Goal: Task Accomplishment & Management: Complete application form

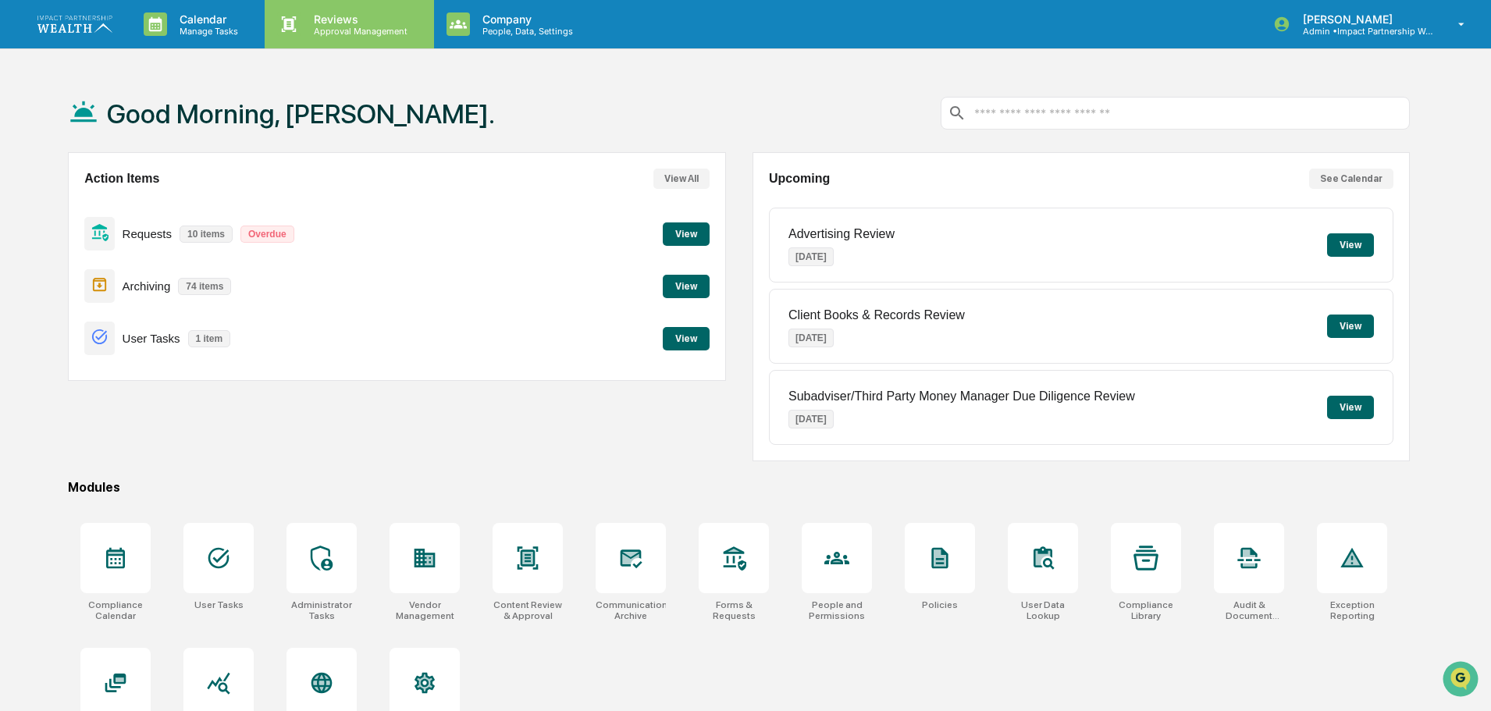
click at [337, 20] on p "Reviews" at bounding box center [358, 18] width 114 height 13
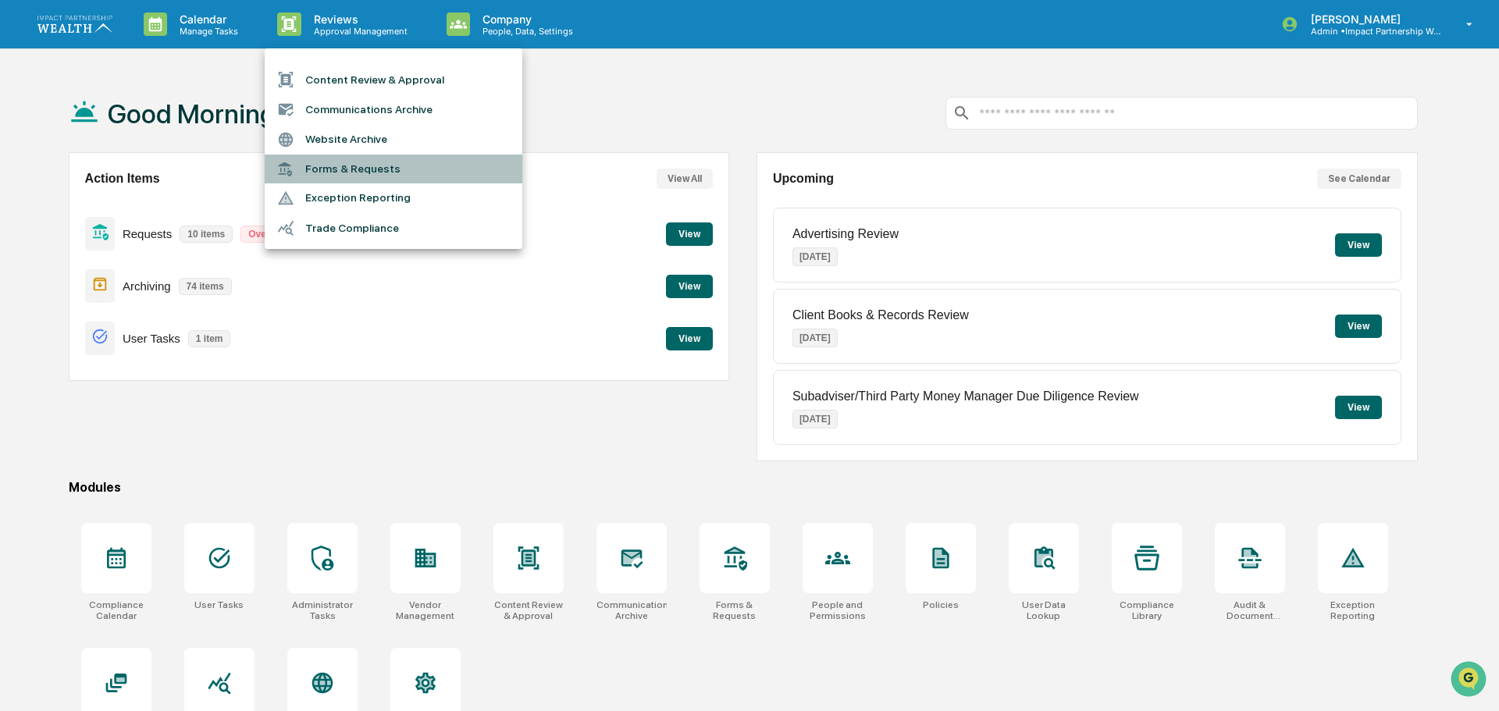
click at [350, 169] on li "Forms & Requests" at bounding box center [394, 169] width 258 height 29
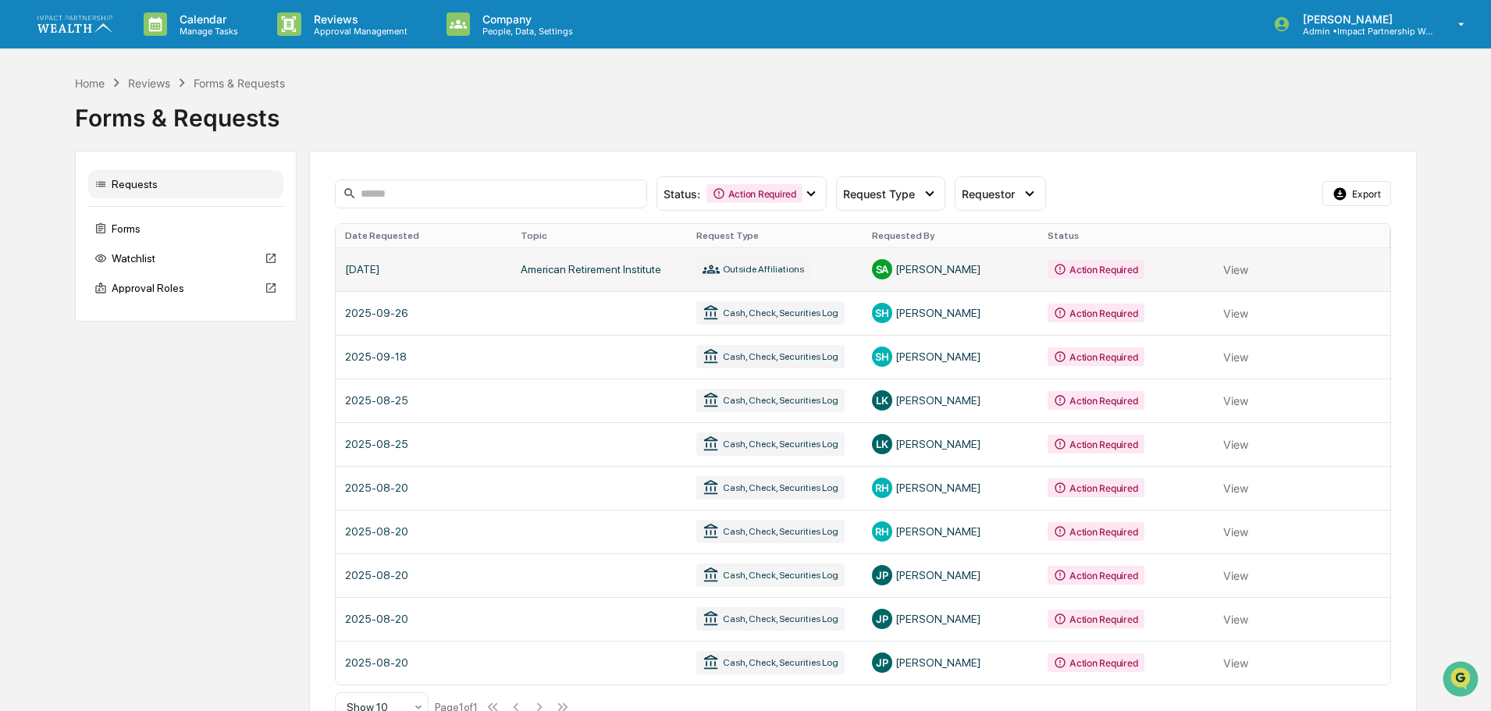
click at [391, 269] on link at bounding box center [863, 269] width 1055 height 44
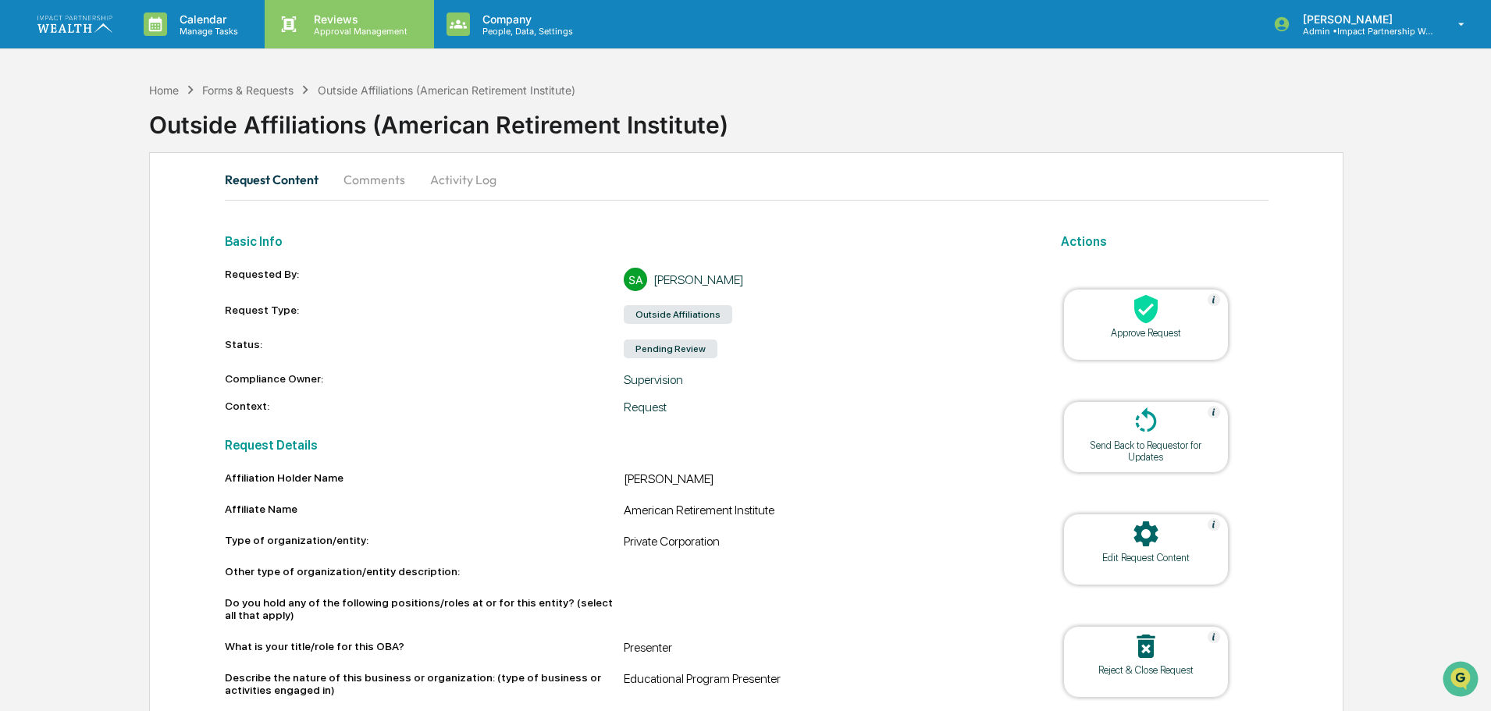
click at [375, 30] on p "Approval Management" at bounding box center [358, 31] width 114 height 11
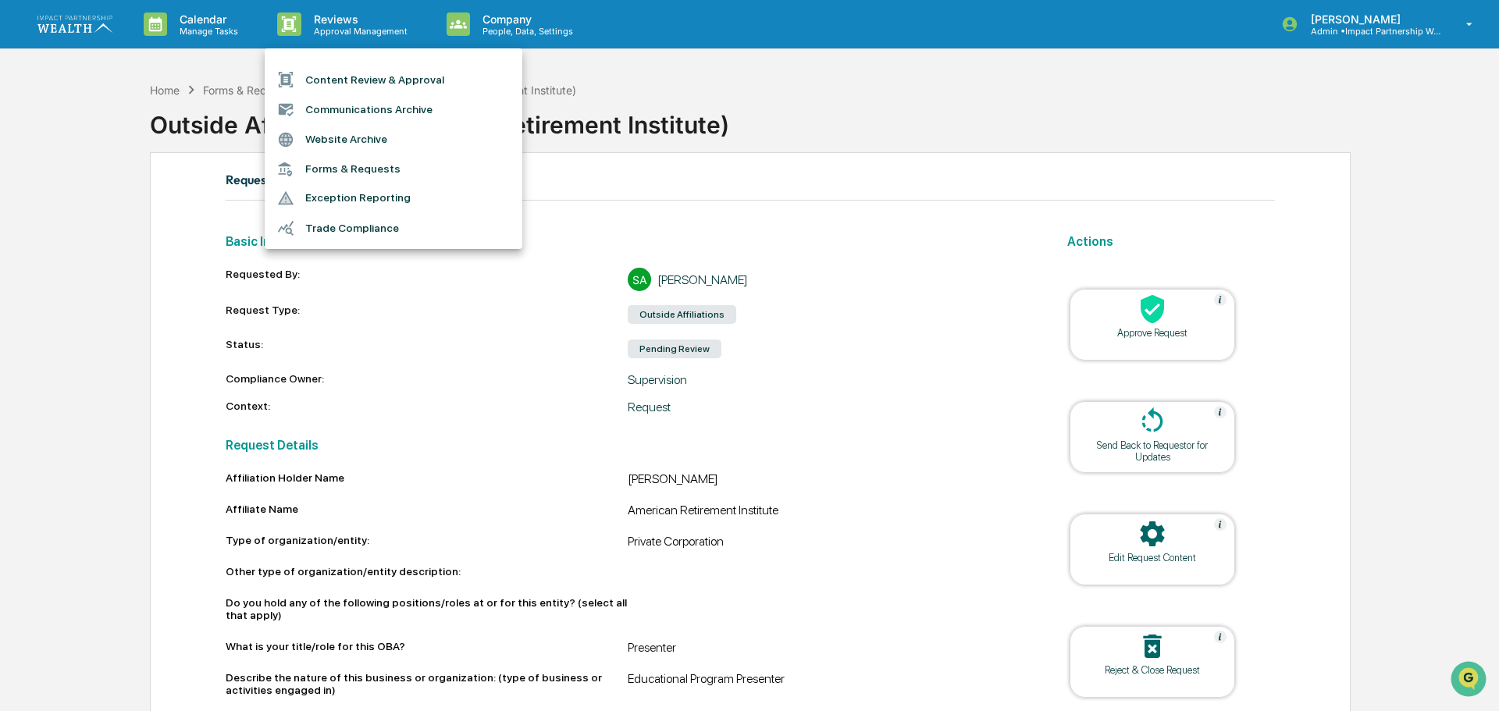
click at [355, 173] on li "Forms & Requests" at bounding box center [394, 169] width 258 height 29
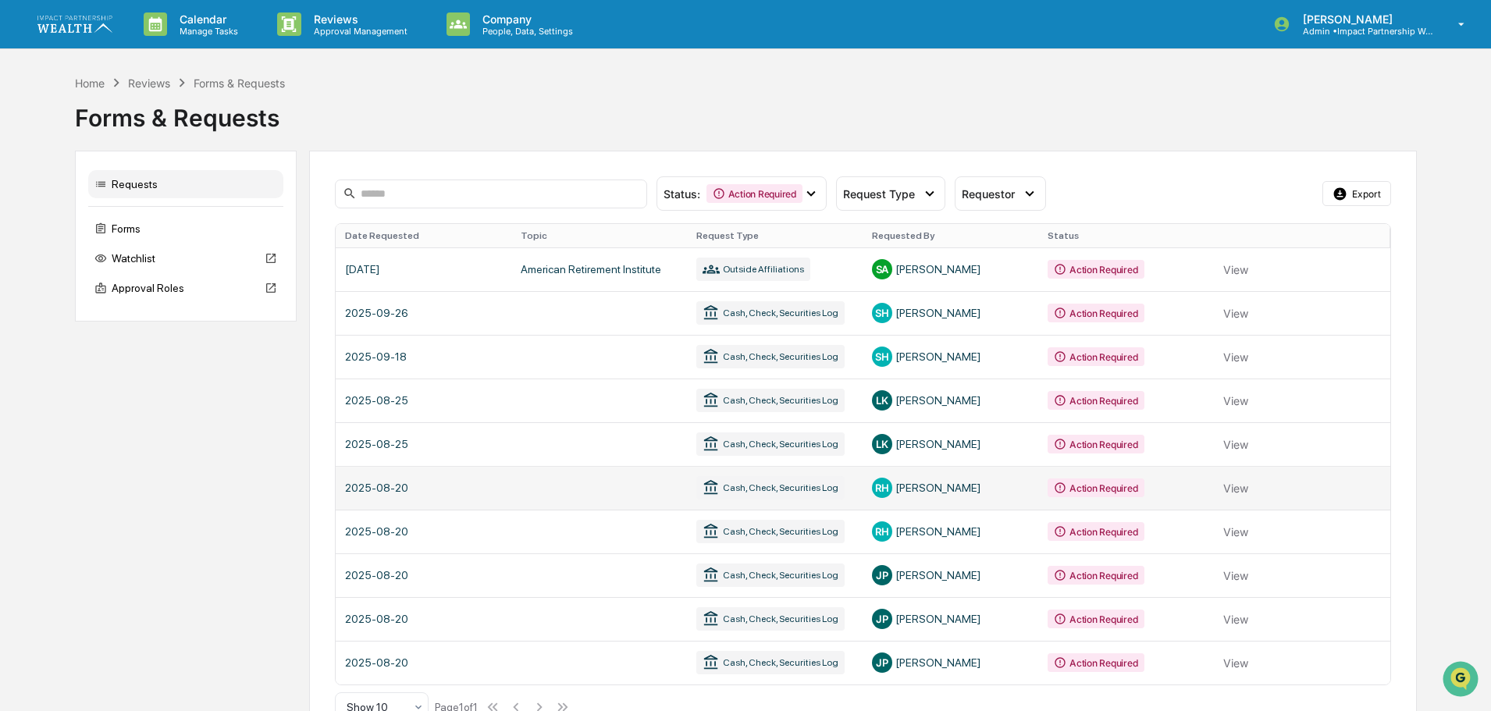
scroll to position [37, 0]
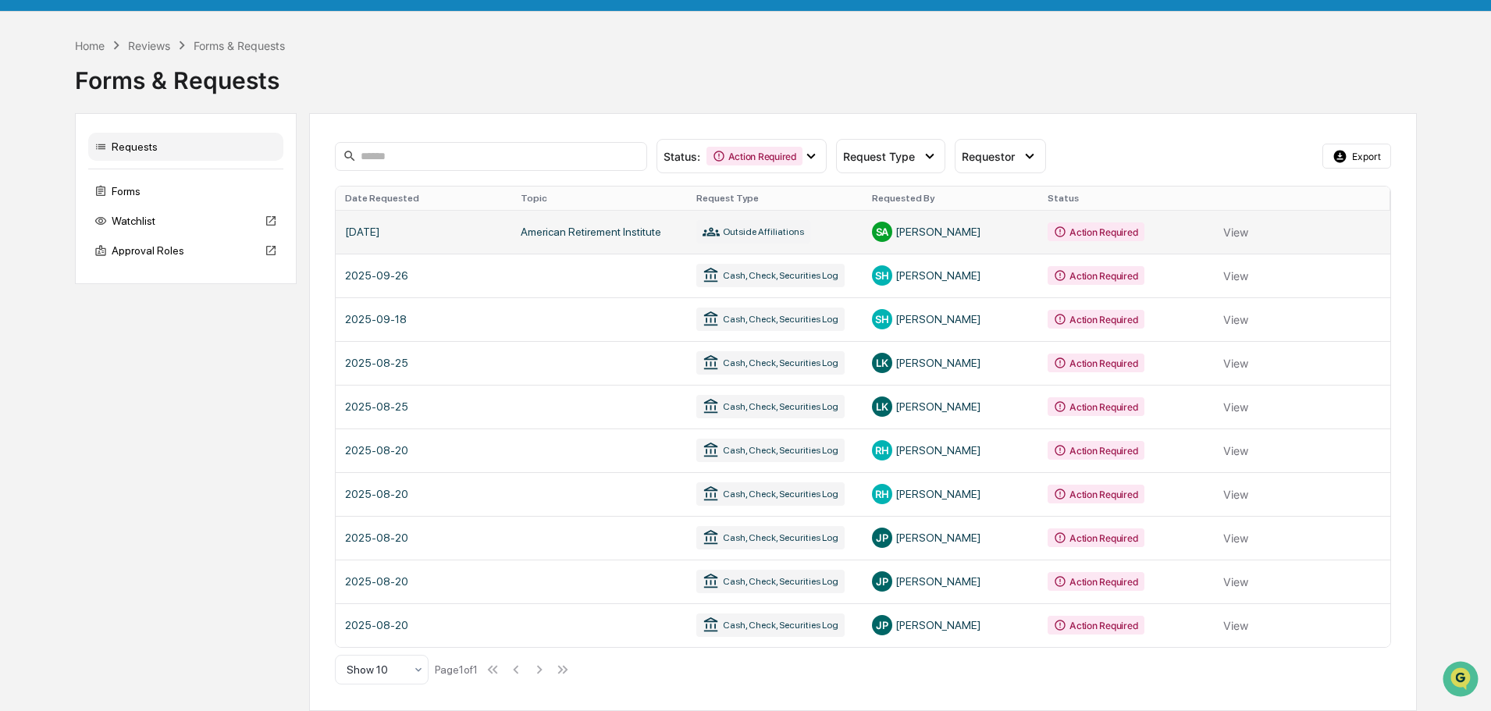
click at [557, 234] on link at bounding box center [863, 232] width 1055 height 44
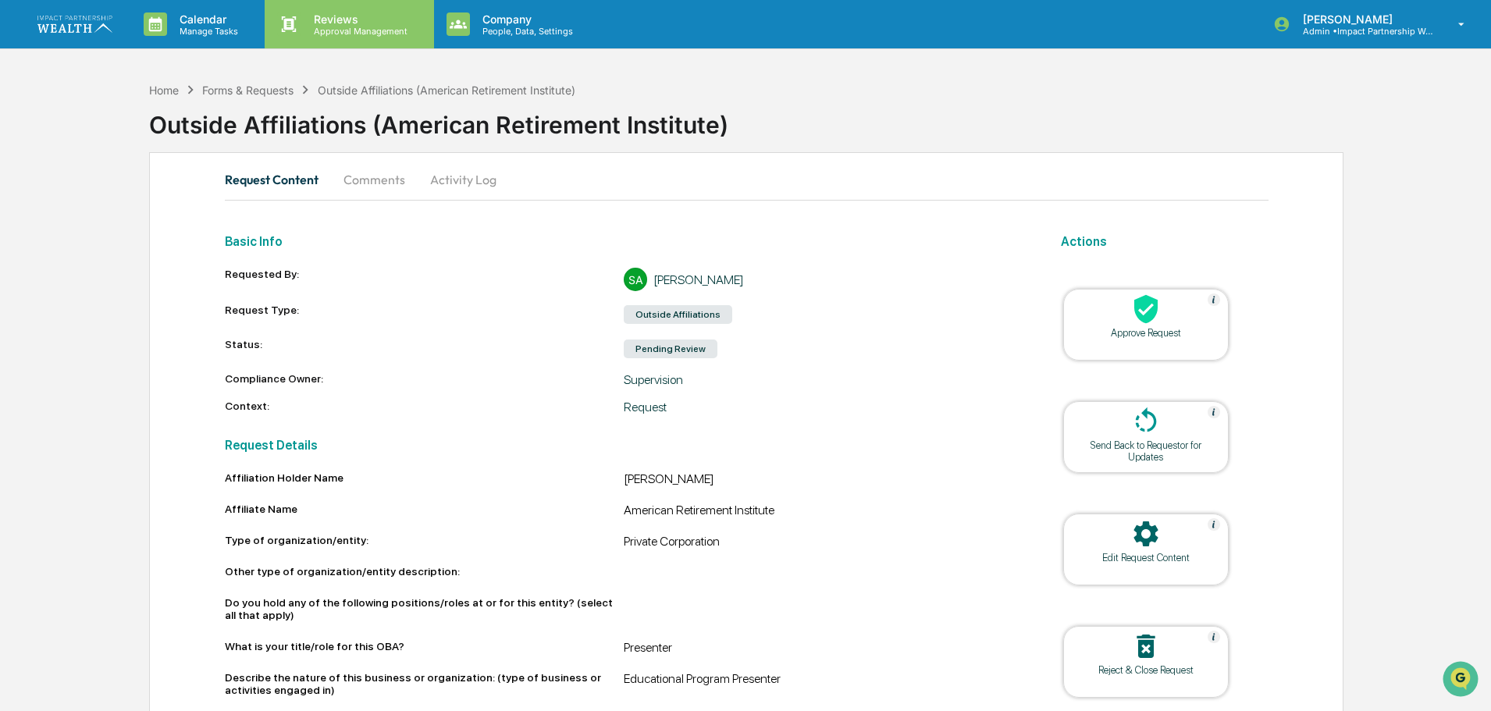
click at [329, 28] on p "Approval Management" at bounding box center [358, 31] width 114 height 11
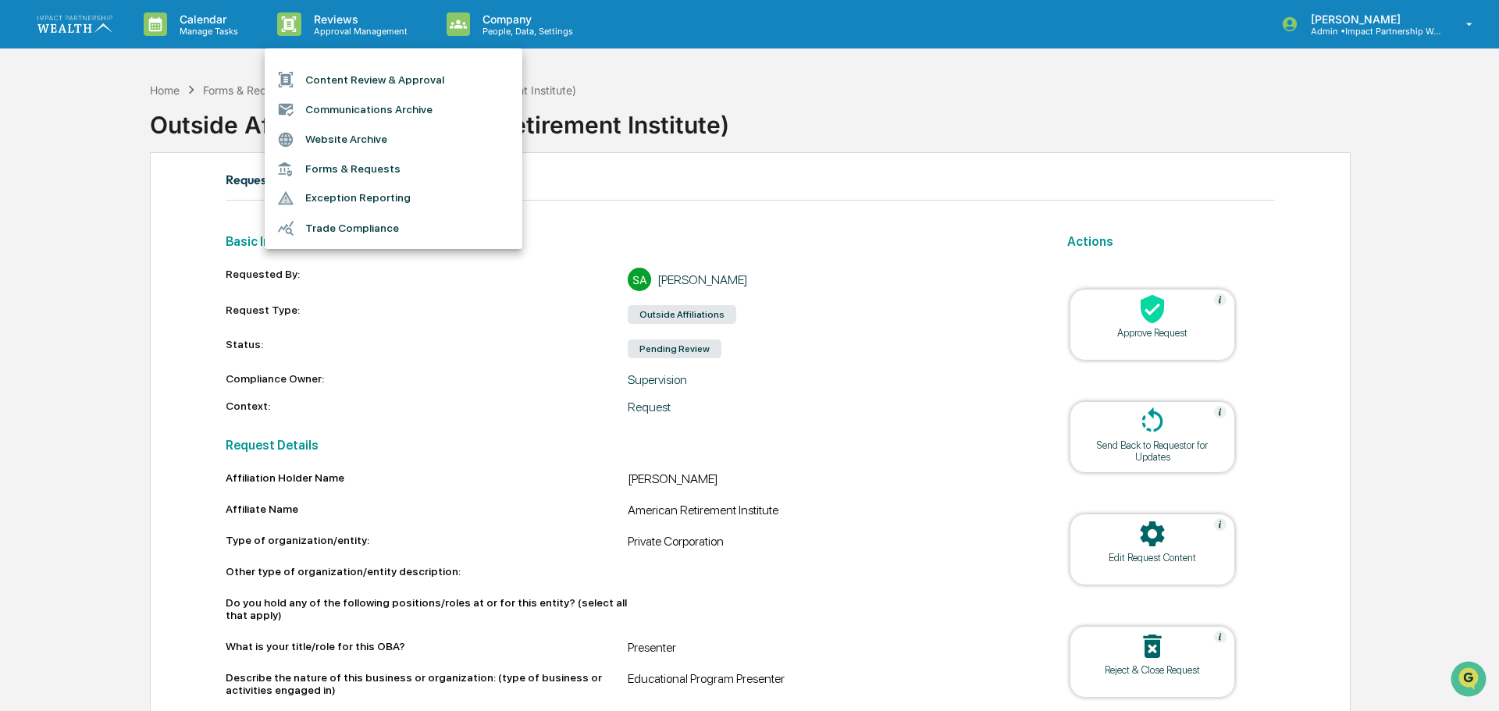
click at [340, 171] on li "Forms & Requests" at bounding box center [394, 169] width 258 height 29
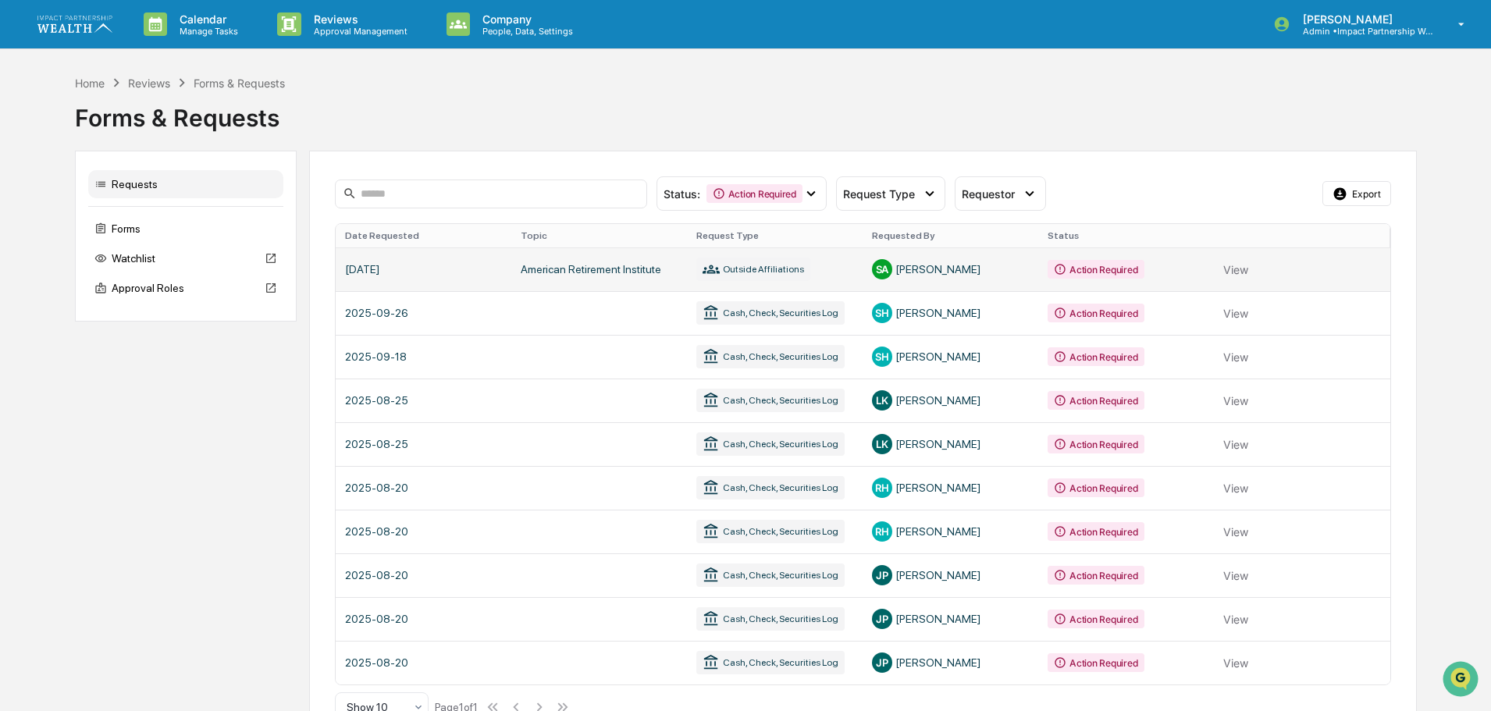
click at [1233, 269] on link at bounding box center [863, 269] width 1055 height 44
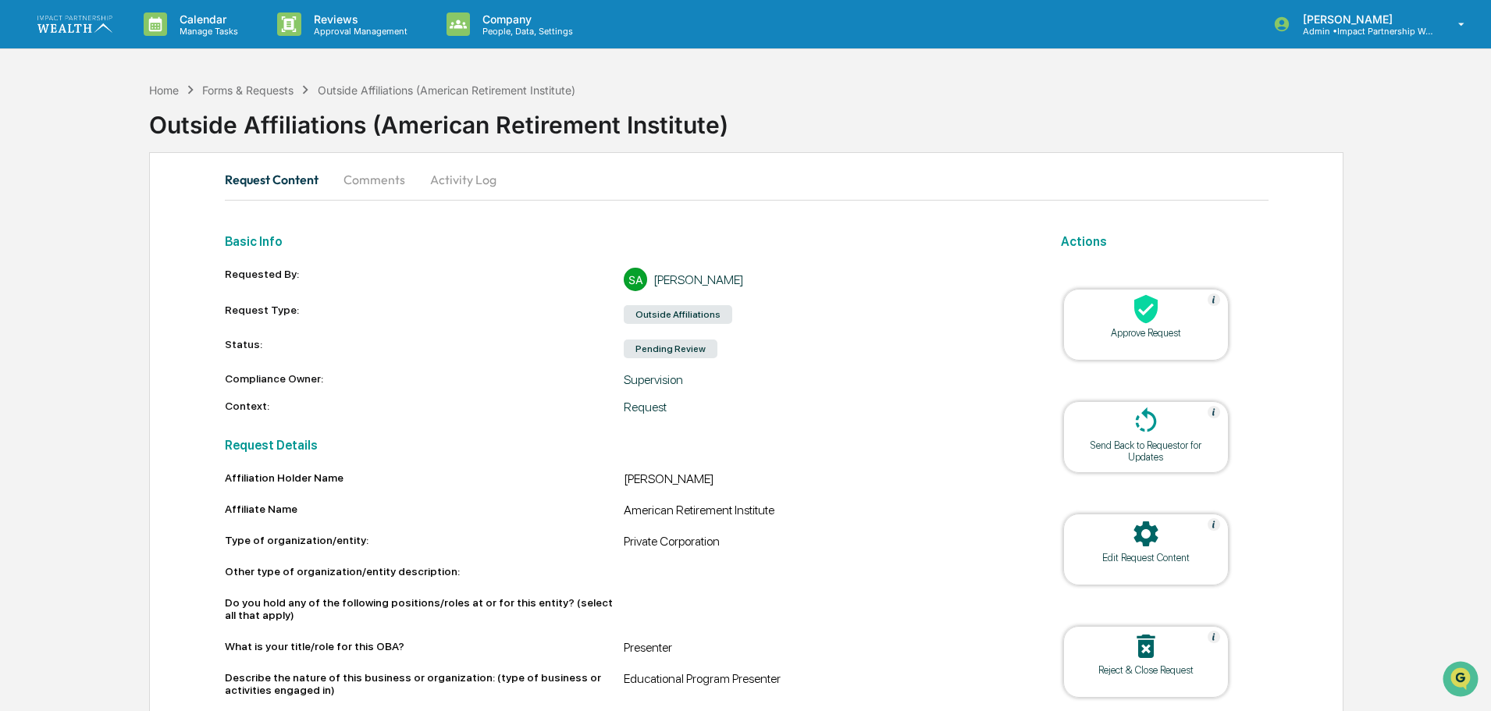
click at [1134, 323] on icon at bounding box center [1145, 309] width 31 height 31
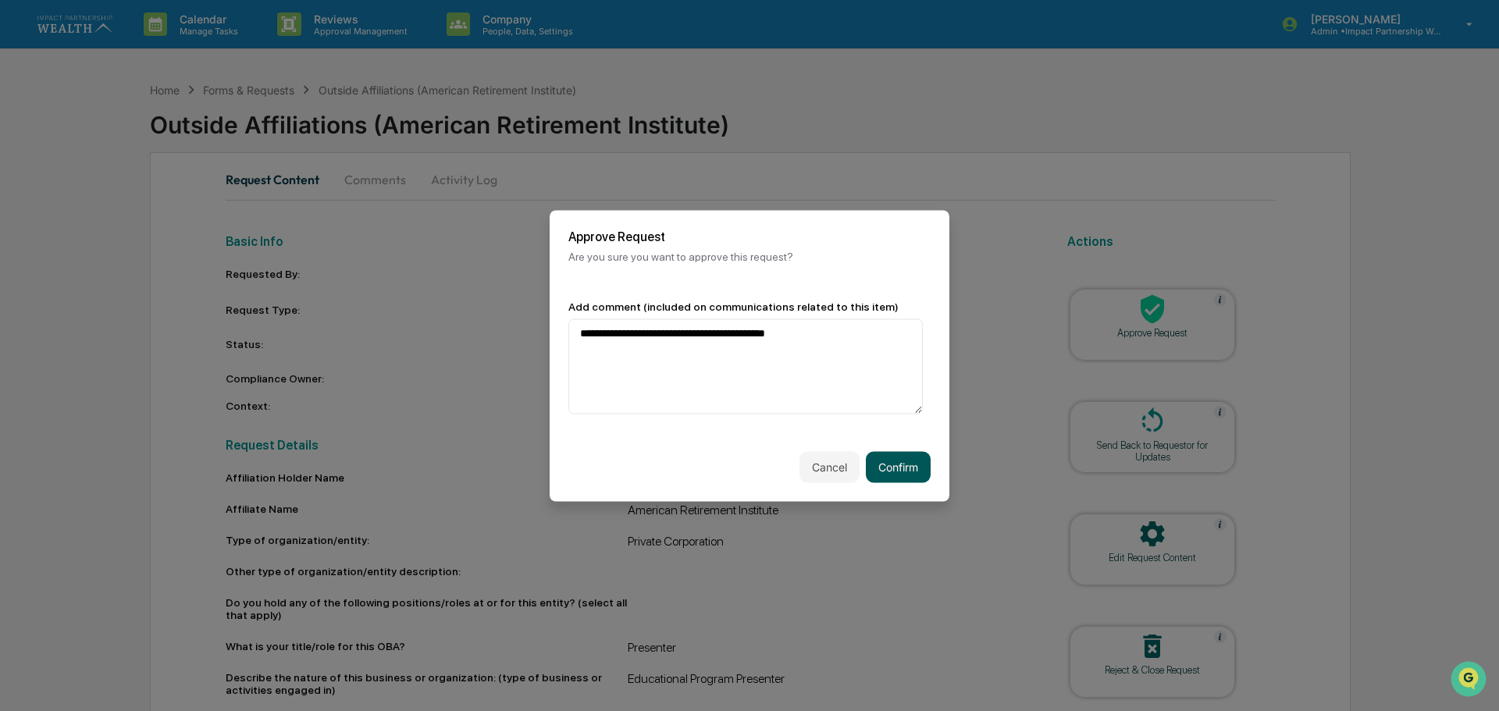
type textarea "**********"
click at [910, 471] on button "Confirm" at bounding box center [898, 466] width 65 height 31
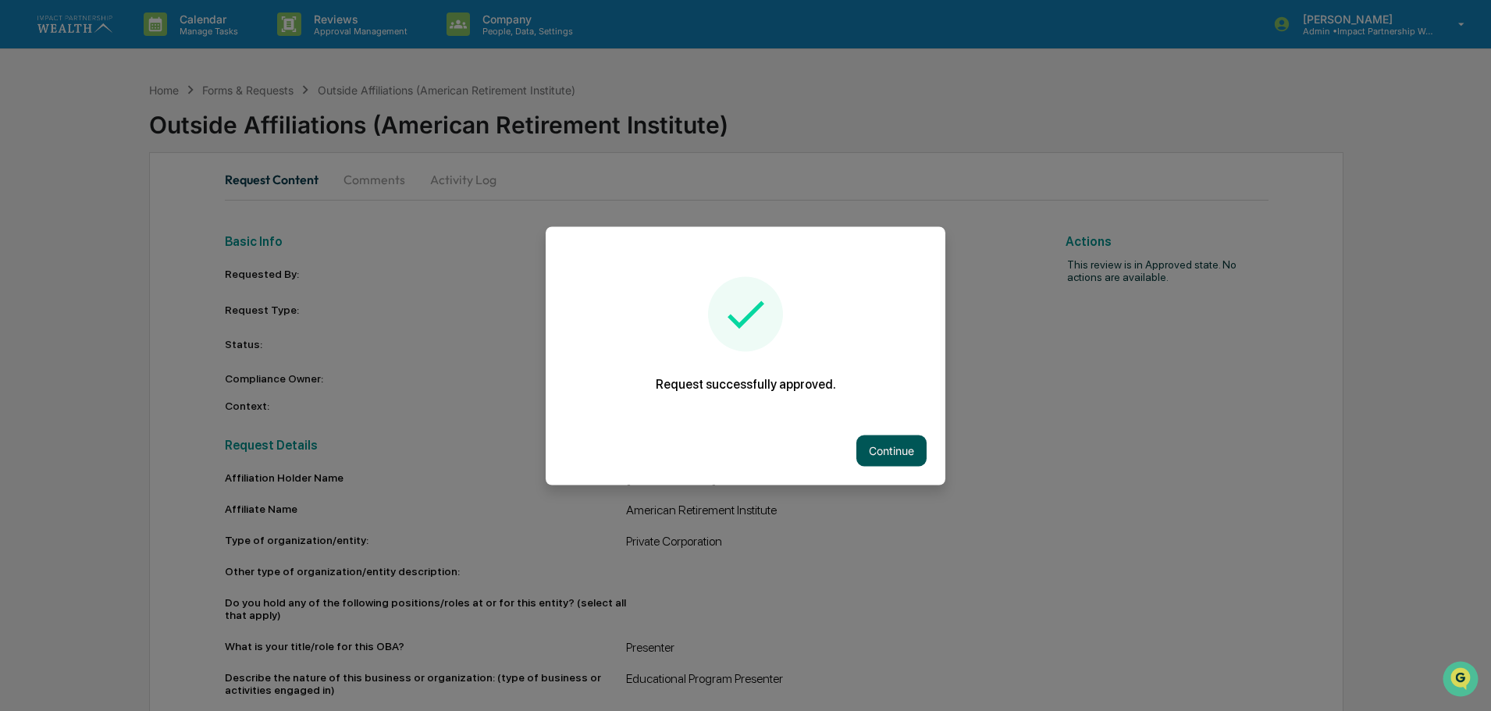
click at [898, 447] on button "Continue" at bounding box center [891, 450] width 70 height 31
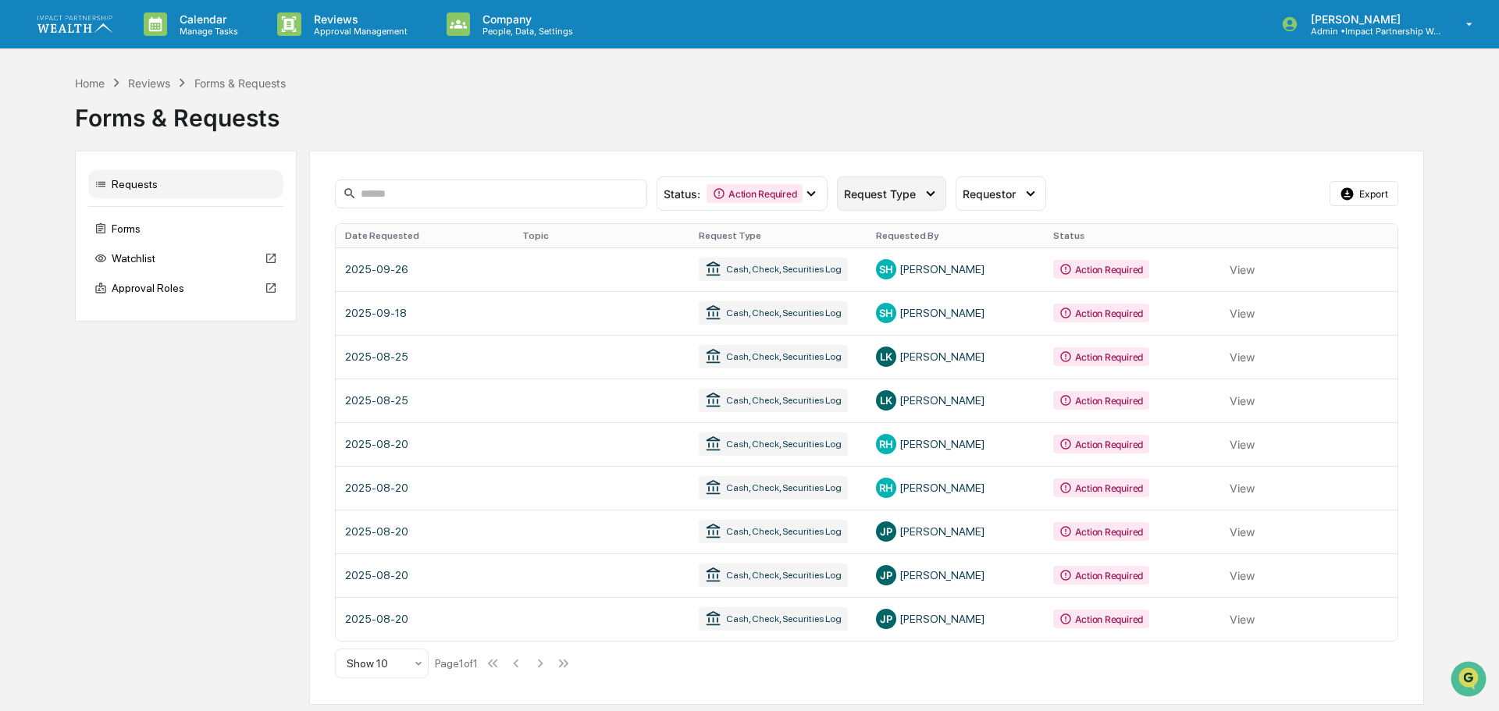
click at [872, 192] on span "Request Type" at bounding box center [880, 193] width 72 height 13
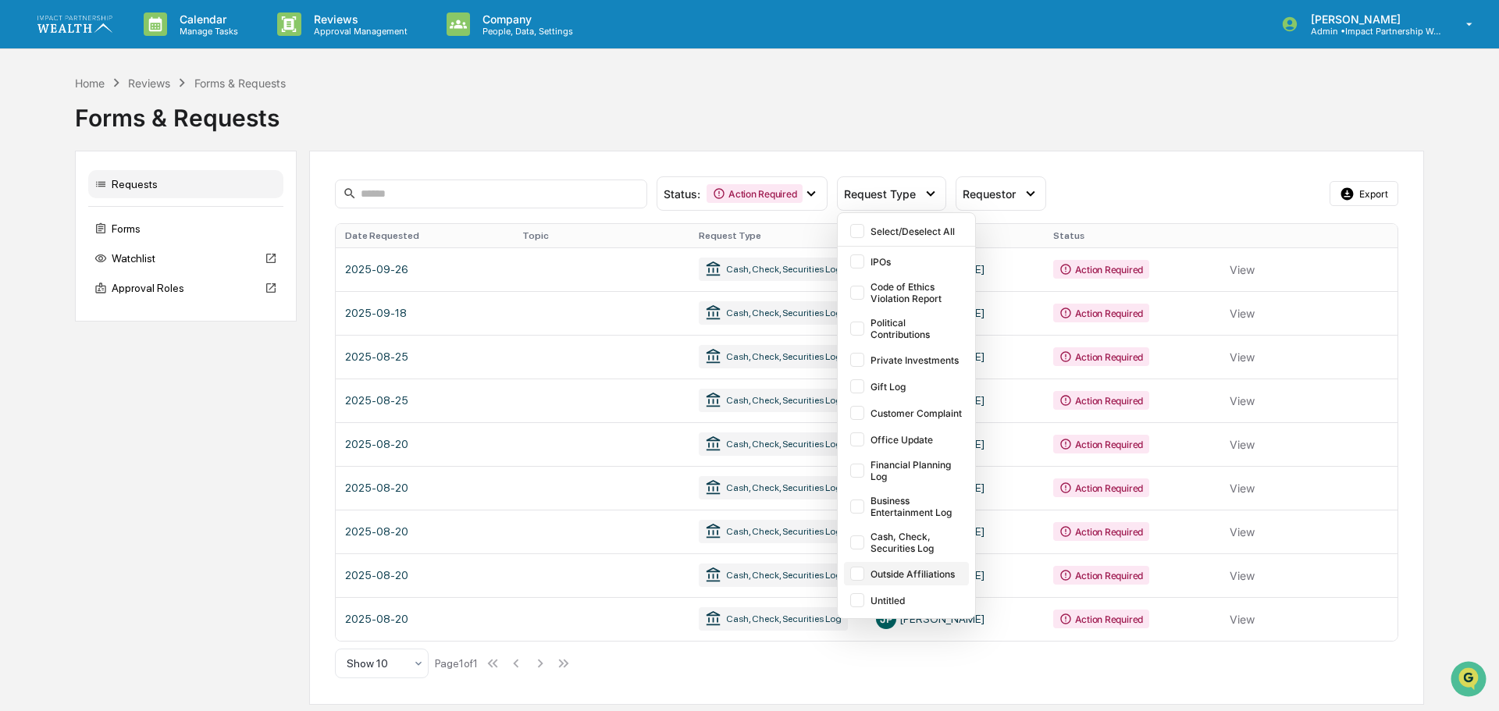
click at [899, 576] on div "Outside Affiliations" at bounding box center [917, 574] width 95 height 12
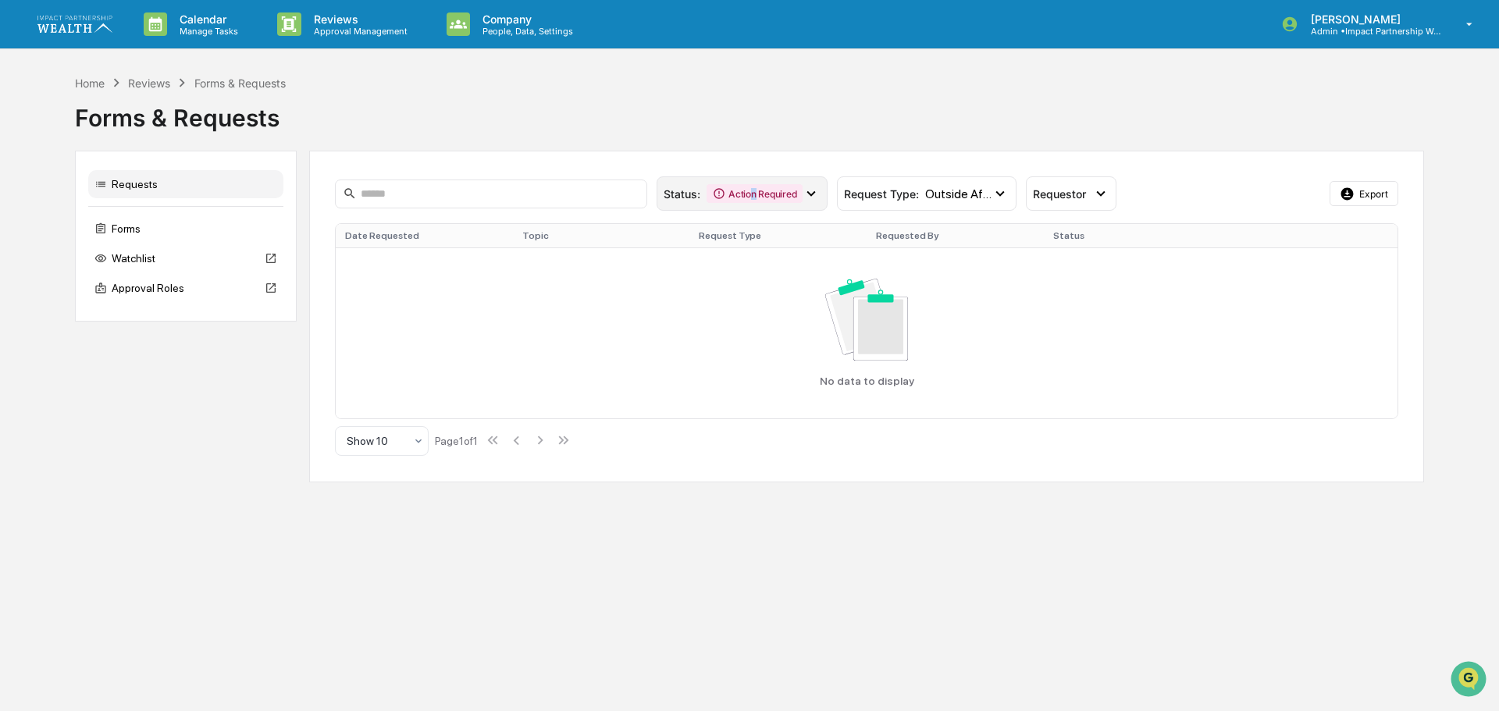
click at [753, 201] on div "Action Required" at bounding box center [755, 193] width 96 height 19
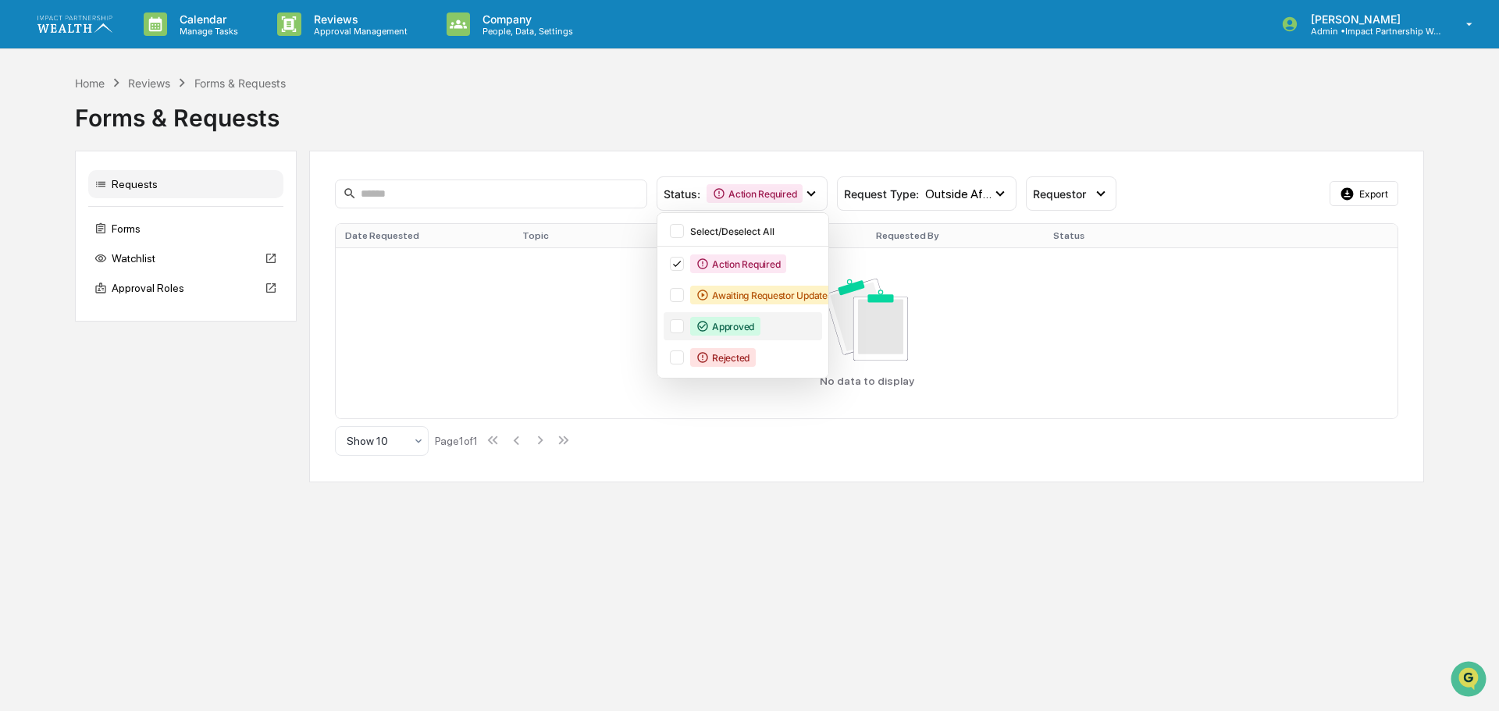
click at [743, 331] on div "Approved" at bounding box center [725, 326] width 70 height 19
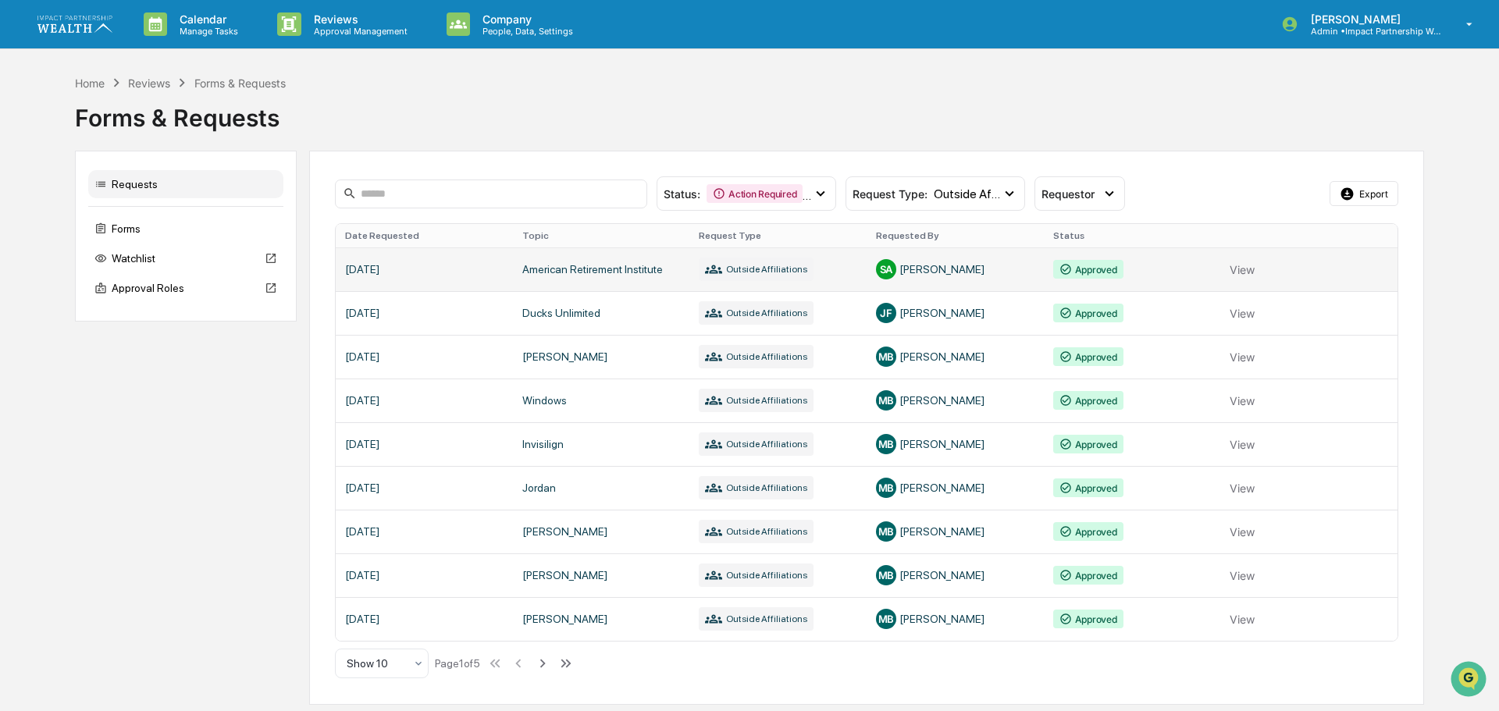
click at [1238, 268] on link at bounding box center [867, 269] width 1062 height 44
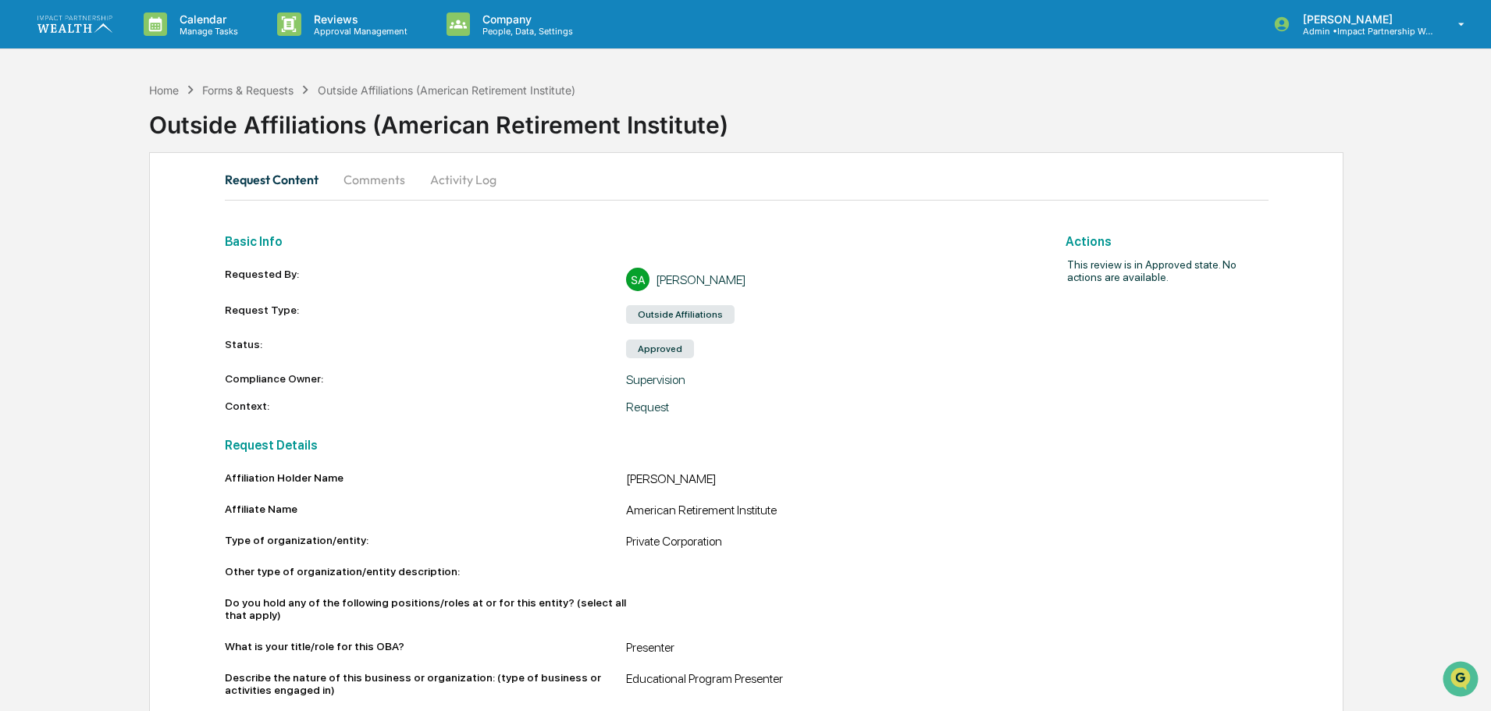
click at [365, 177] on button "Comments" at bounding box center [374, 179] width 87 height 37
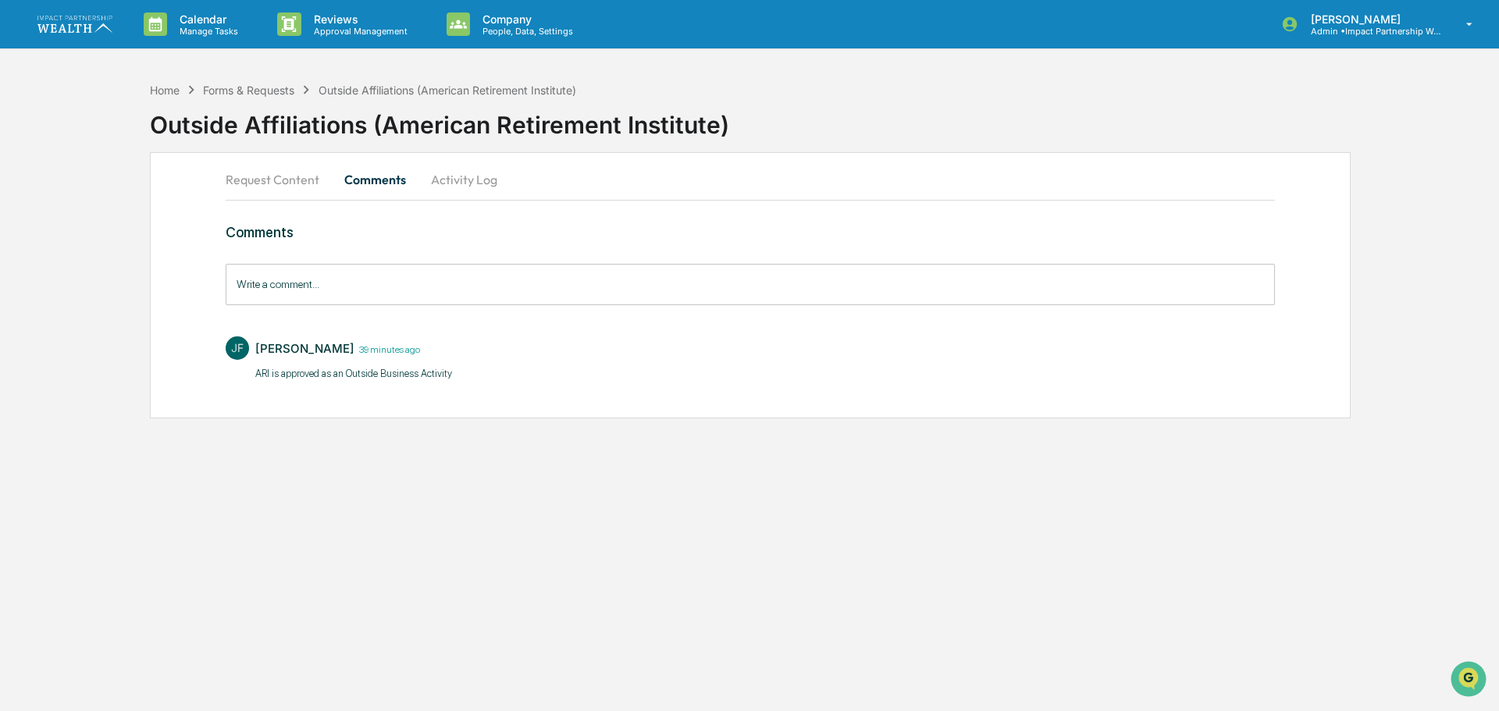
click at [280, 178] on button "Request Content" at bounding box center [279, 179] width 106 height 37
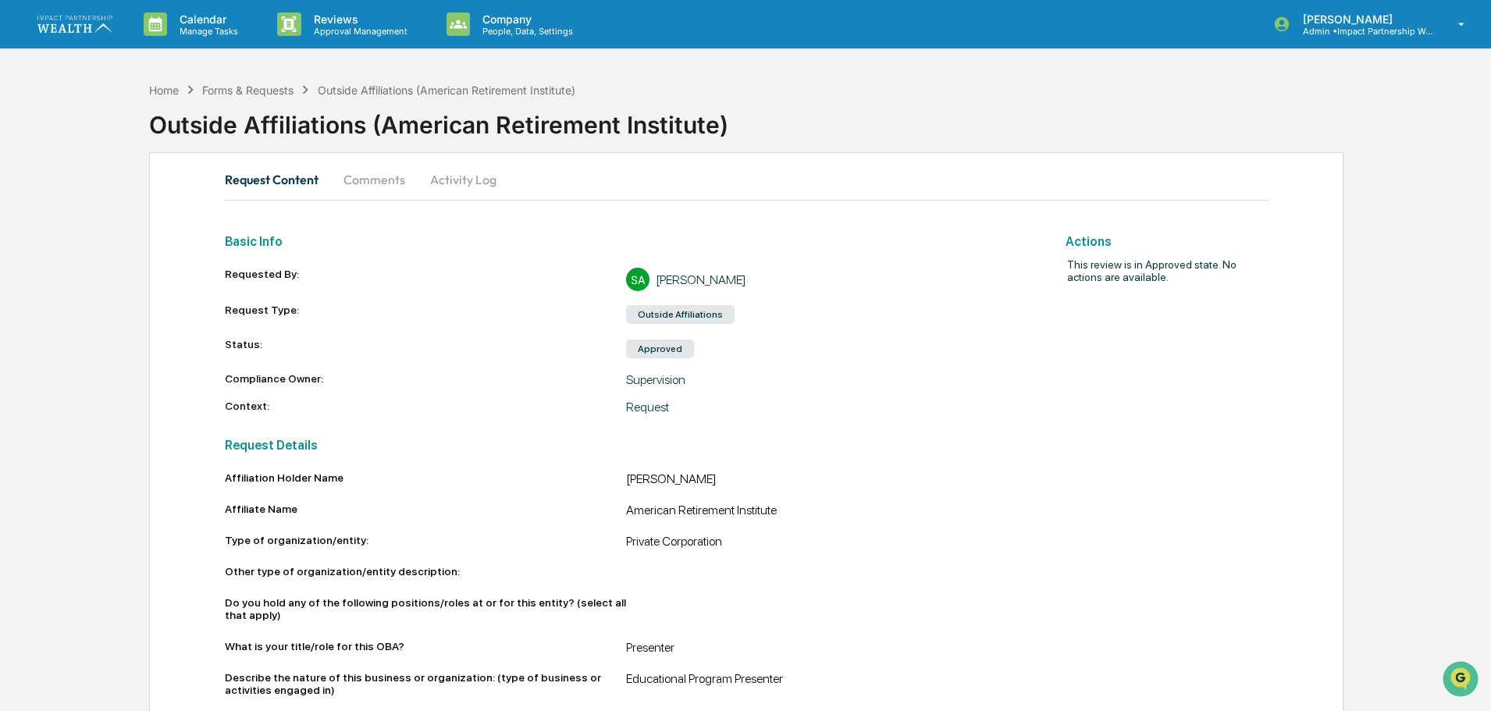
click at [384, 180] on button "Comments" at bounding box center [374, 179] width 87 height 37
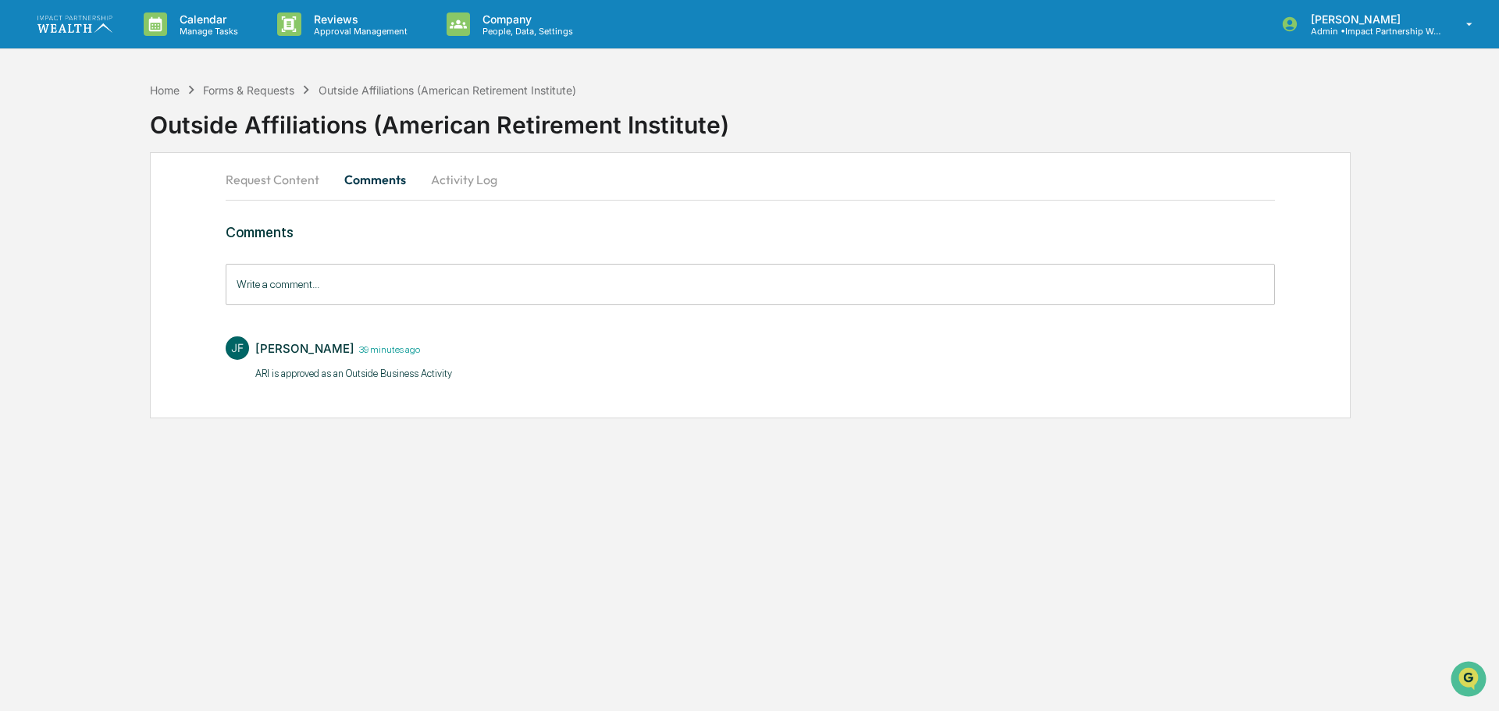
click at [457, 179] on button "Activity Log" at bounding box center [463, 179] width 91 height 37
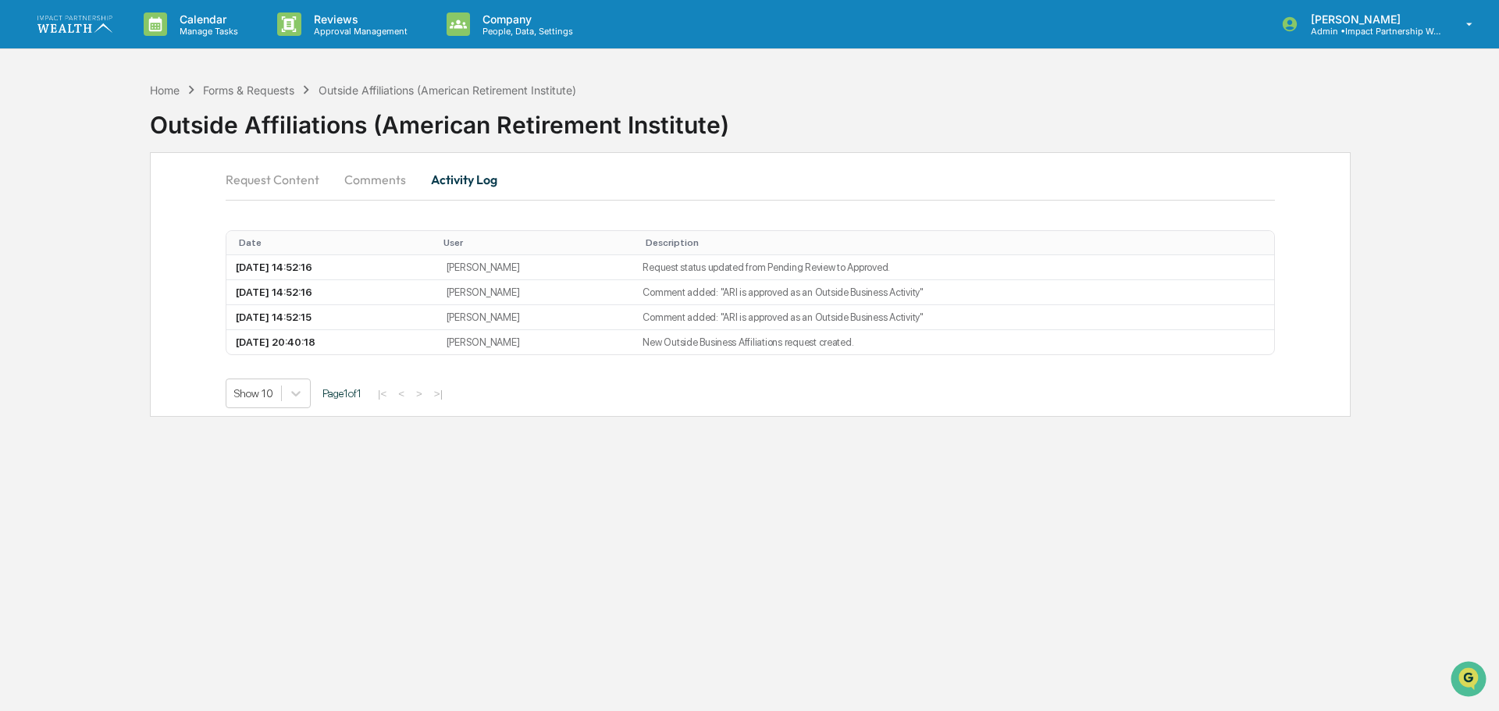
click at [273, 177] on button "Request Content" at bounding box center [279, 179] width 106 height 37
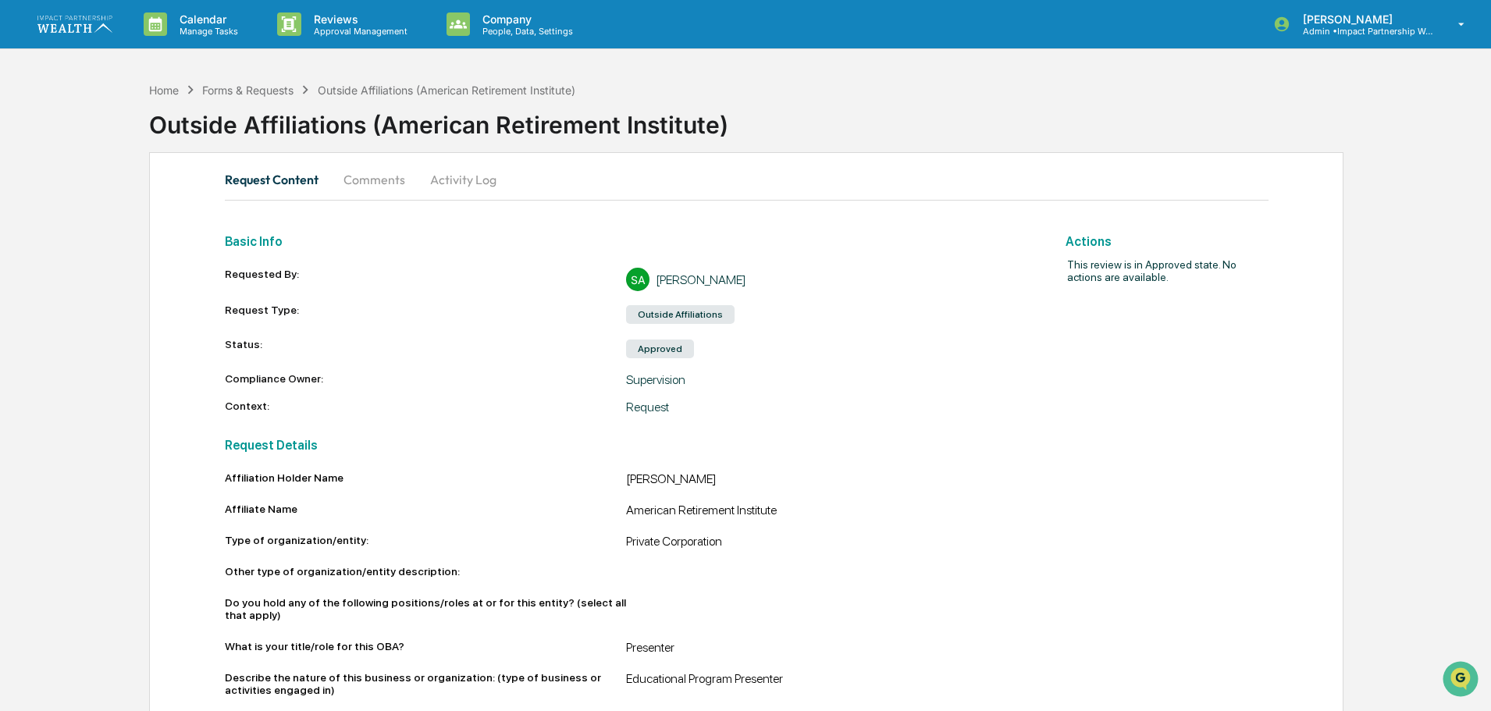
click at [356, 177] on button "Comments" at bounding box center [374, 179] width 87 height 37
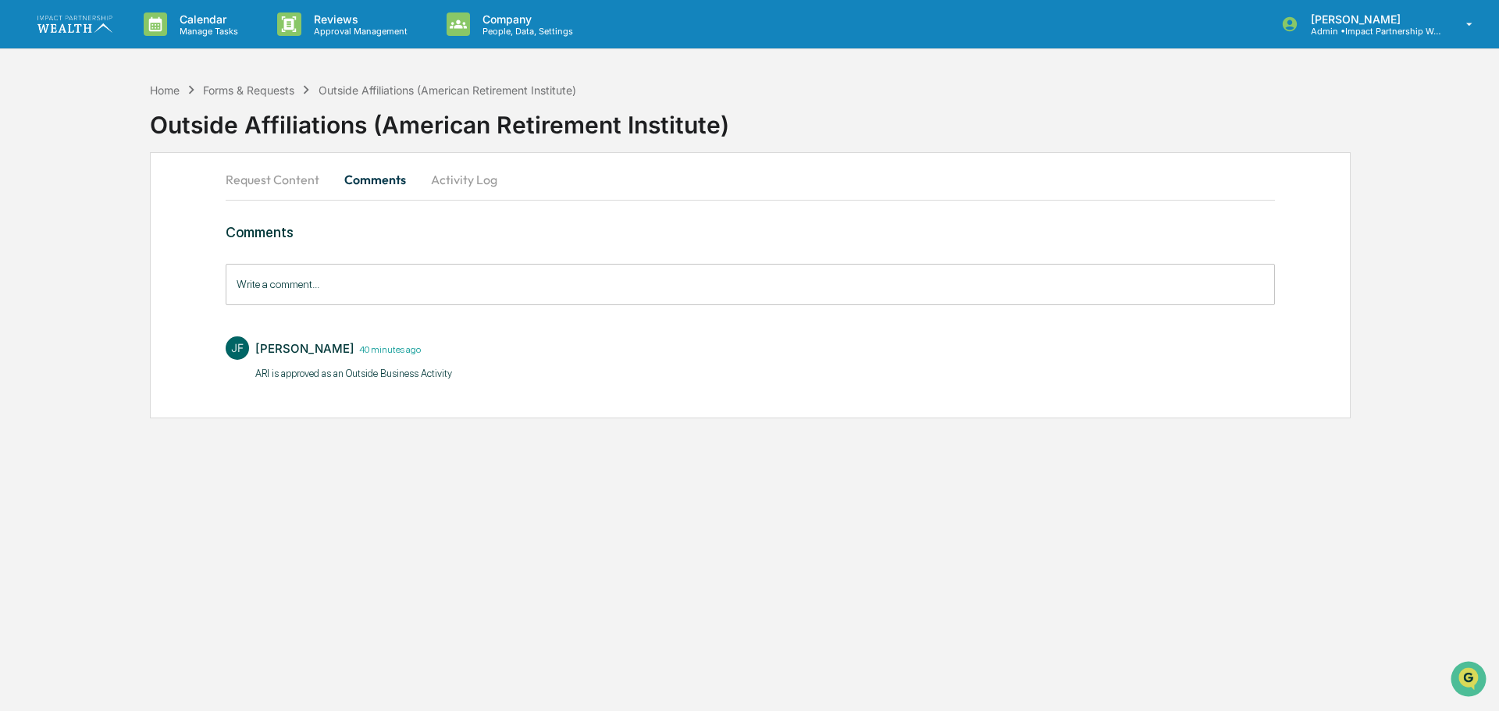
click at [280, 184] on button "Request Content" at bounding box center [279, 179] width 106 height 37
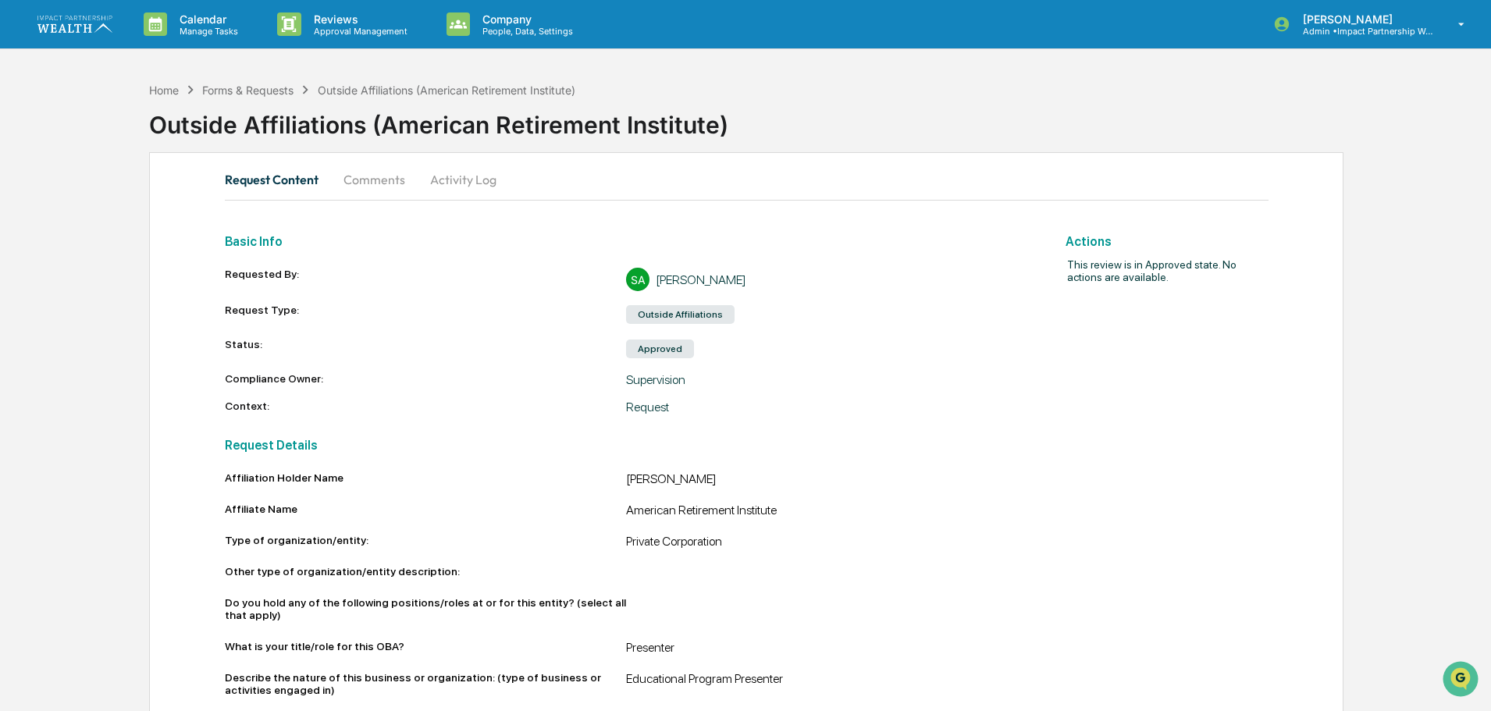
click at [338, 94] on div "Outside Affiliations (American Retirement Institute)" at bounding box center [447, 90] width 258 height 13
click at [249, 89] on div "Forms & Requests" at bounding box center [247, 90] width 91 height 13
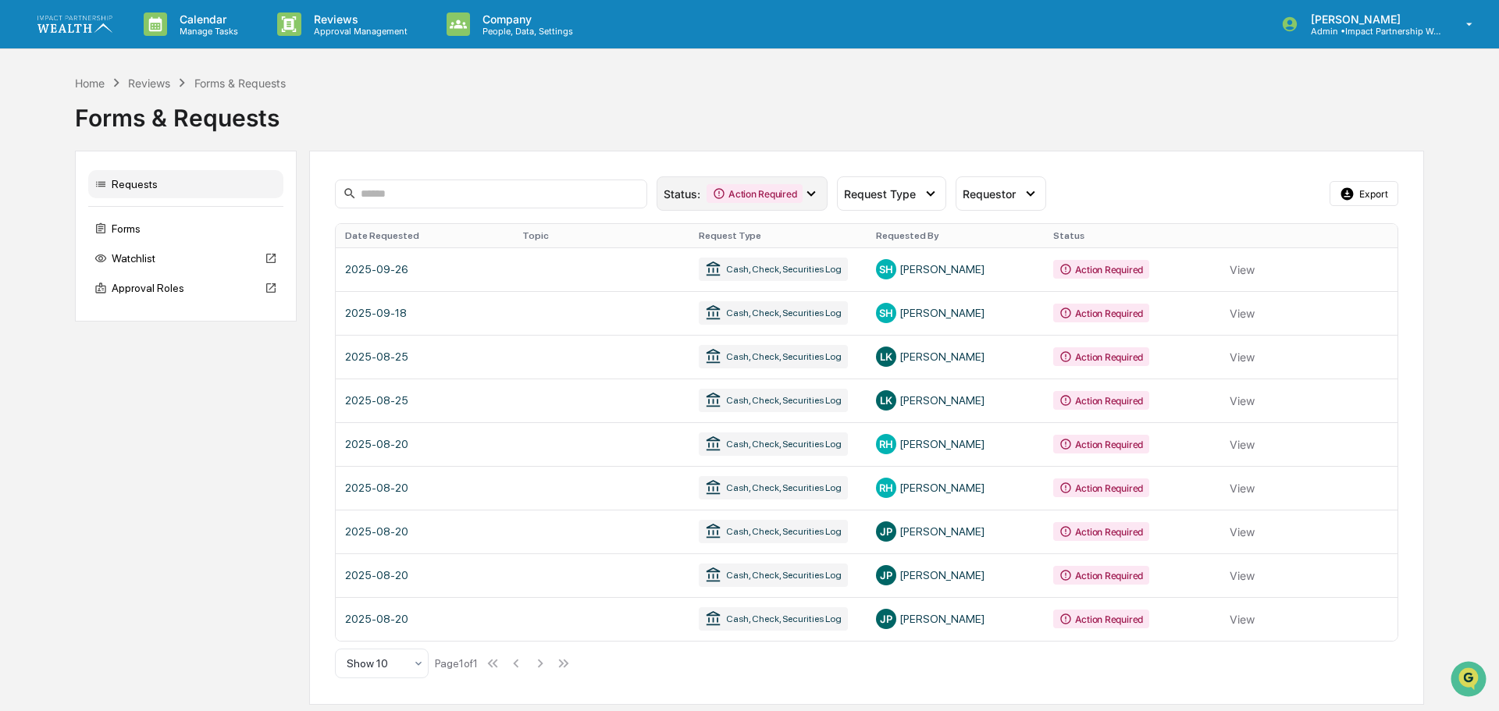
click at [741, 190] on div "Action Required" at bounding box center [755, 193] width 96 height 19
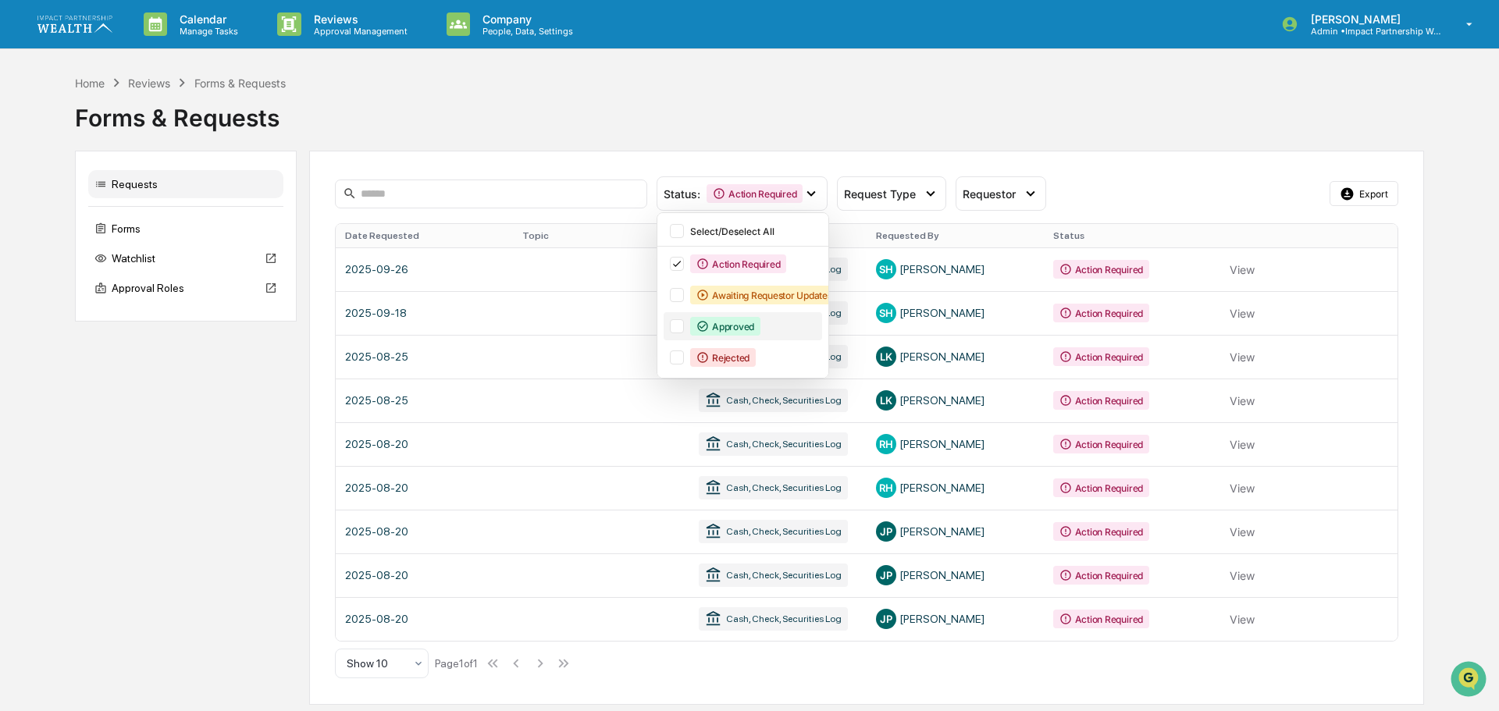
click at [722, 326] on div "Approved" at bounding box center [725, 326] width 70 height 19
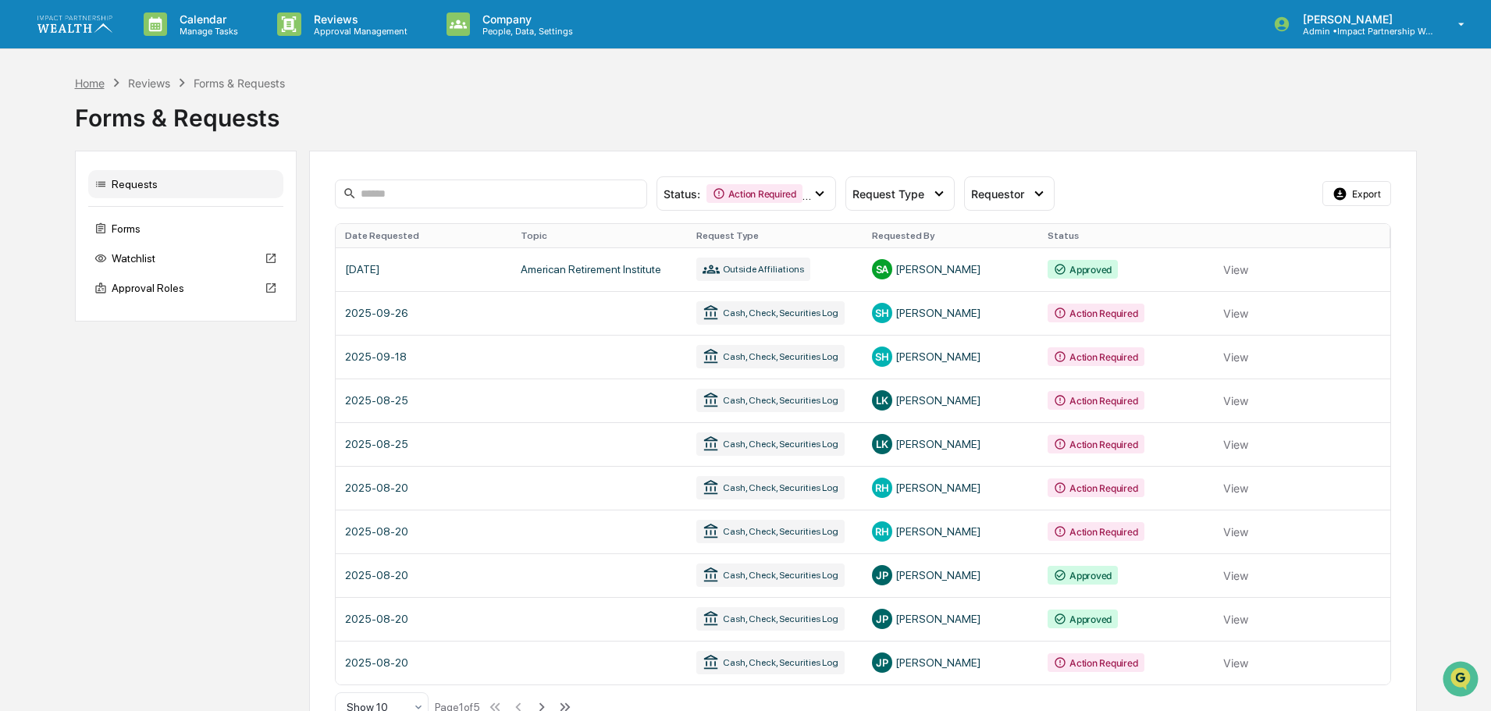
click at [89, 83] on div "Home" at bounding box center [90, 83] width 30 height 13
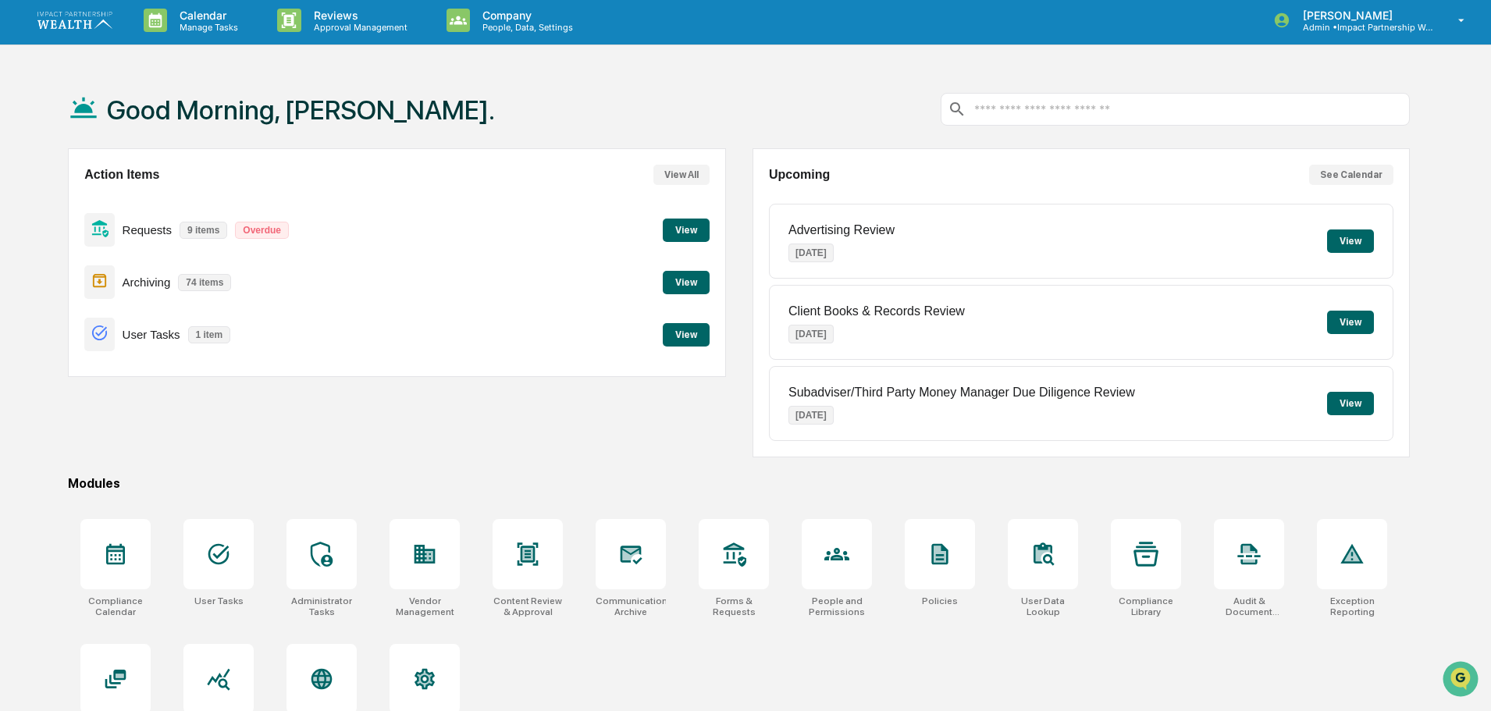
scroll to position [74, 0]
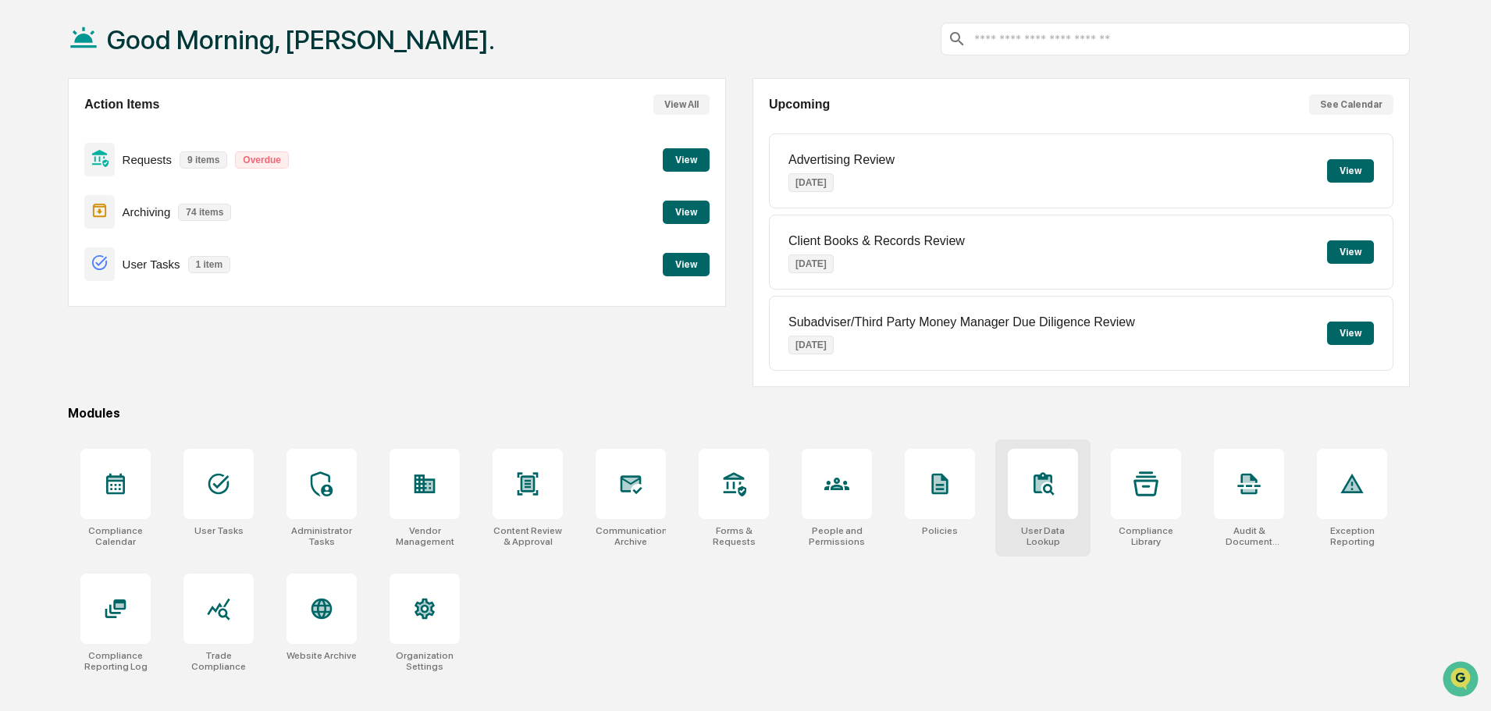
click at [1039, 496] on icon at bounding box center [1043, 484] width 25 height 25
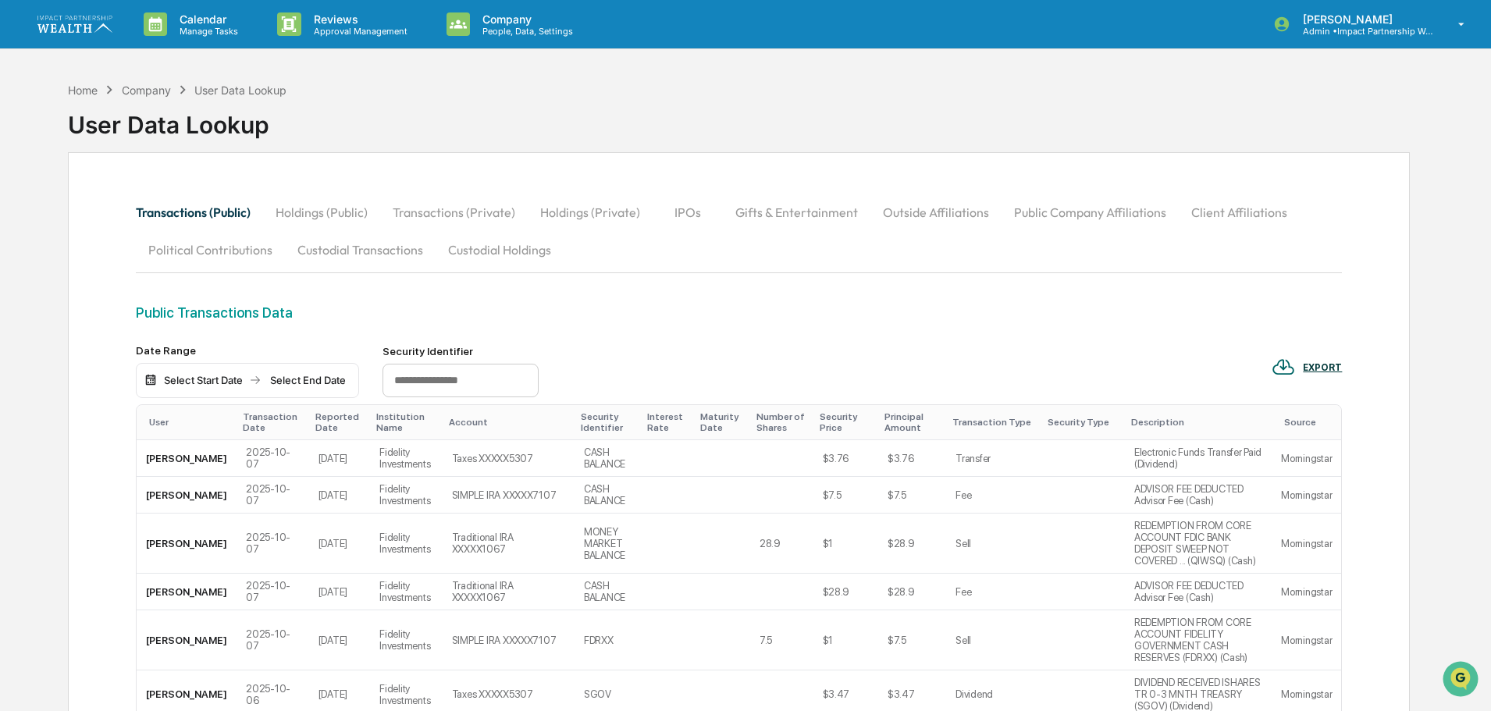
click at [919, 218] on button "Outside Affiliations" at bounding box center [935, 212] width 131 height 37
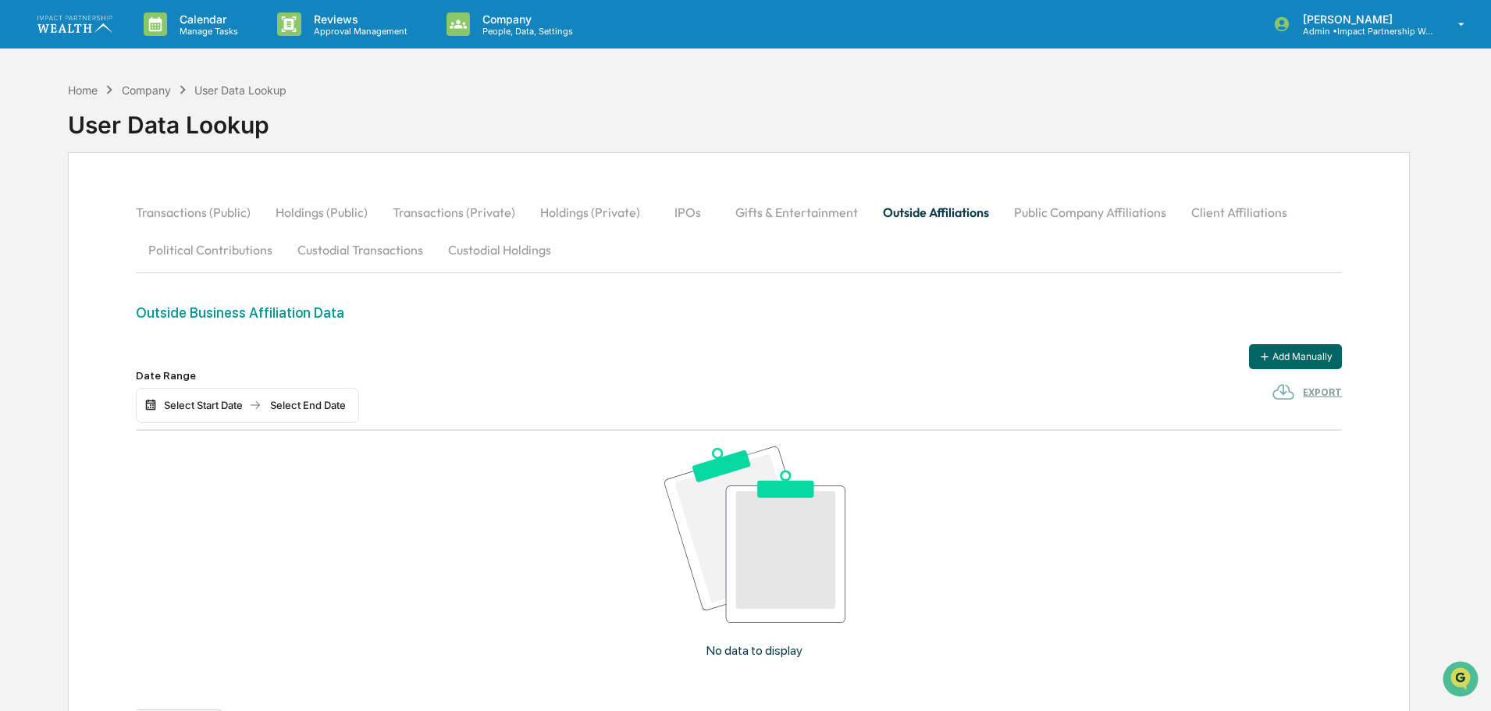
click at [104, 93] on icon at bounding box center [109, 89] width 17 height 17
click at [91, 92] on div "Home" at bounding box center [83, 90] width 30 height 13
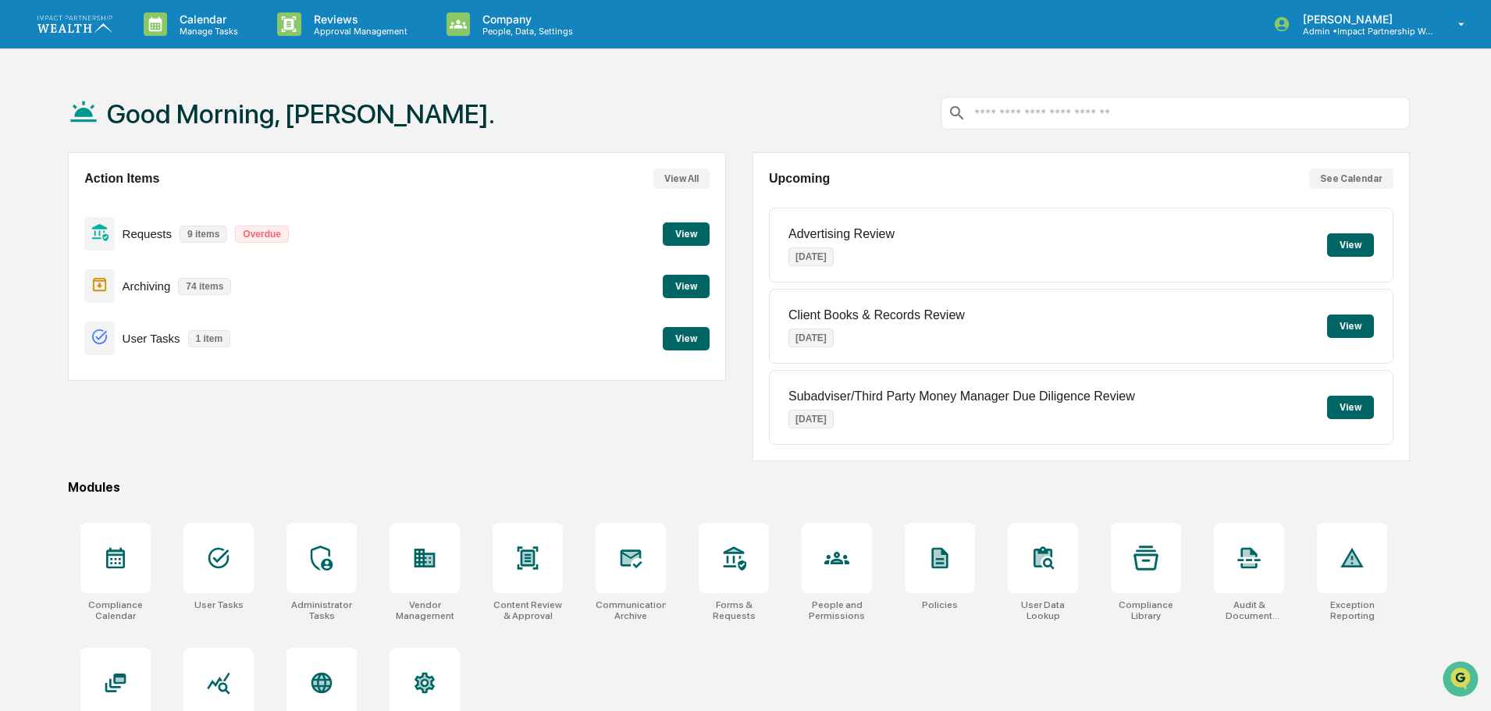
click at [695, 344] on button "View" at bounding box center [686, 338] width 47 height 23
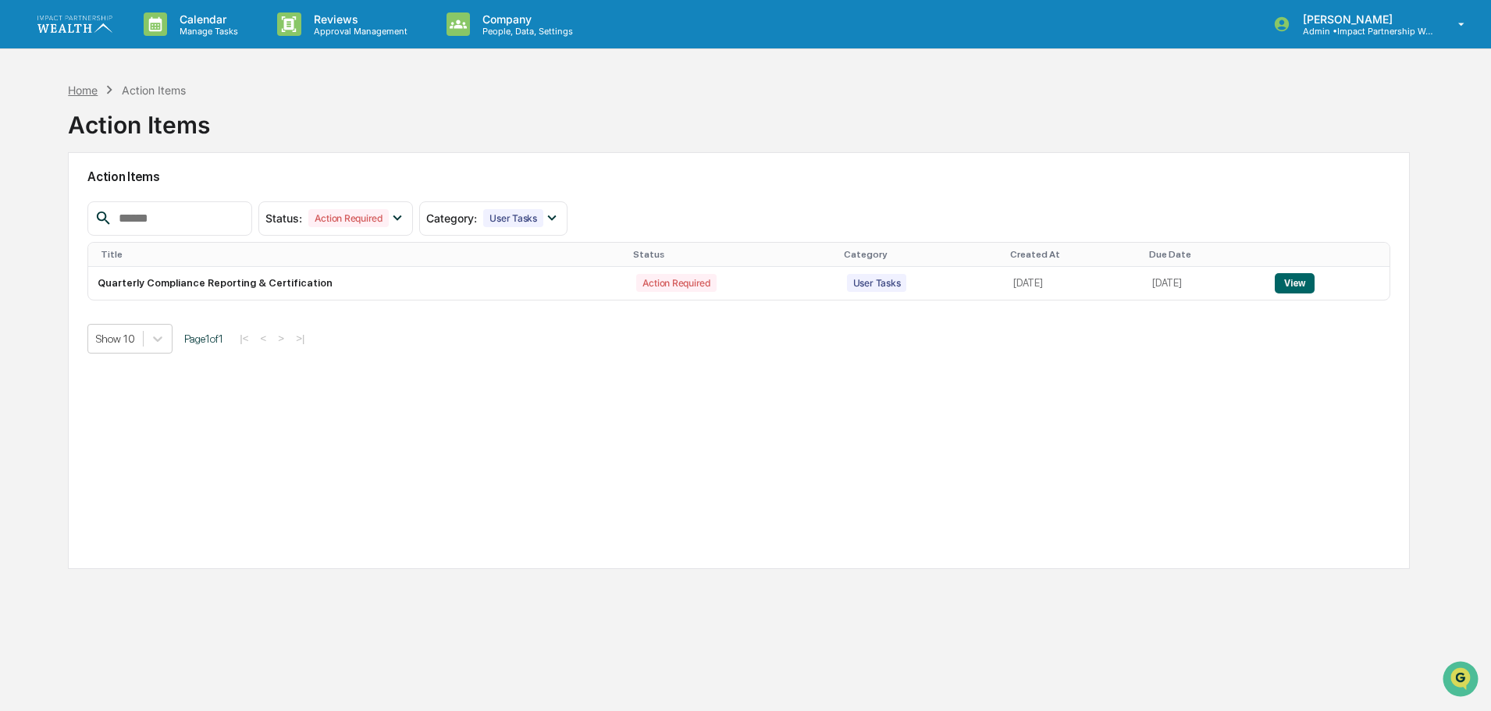
click at [78, 91] on div "Home" at bounding box center [83, 90] width 30 height 13
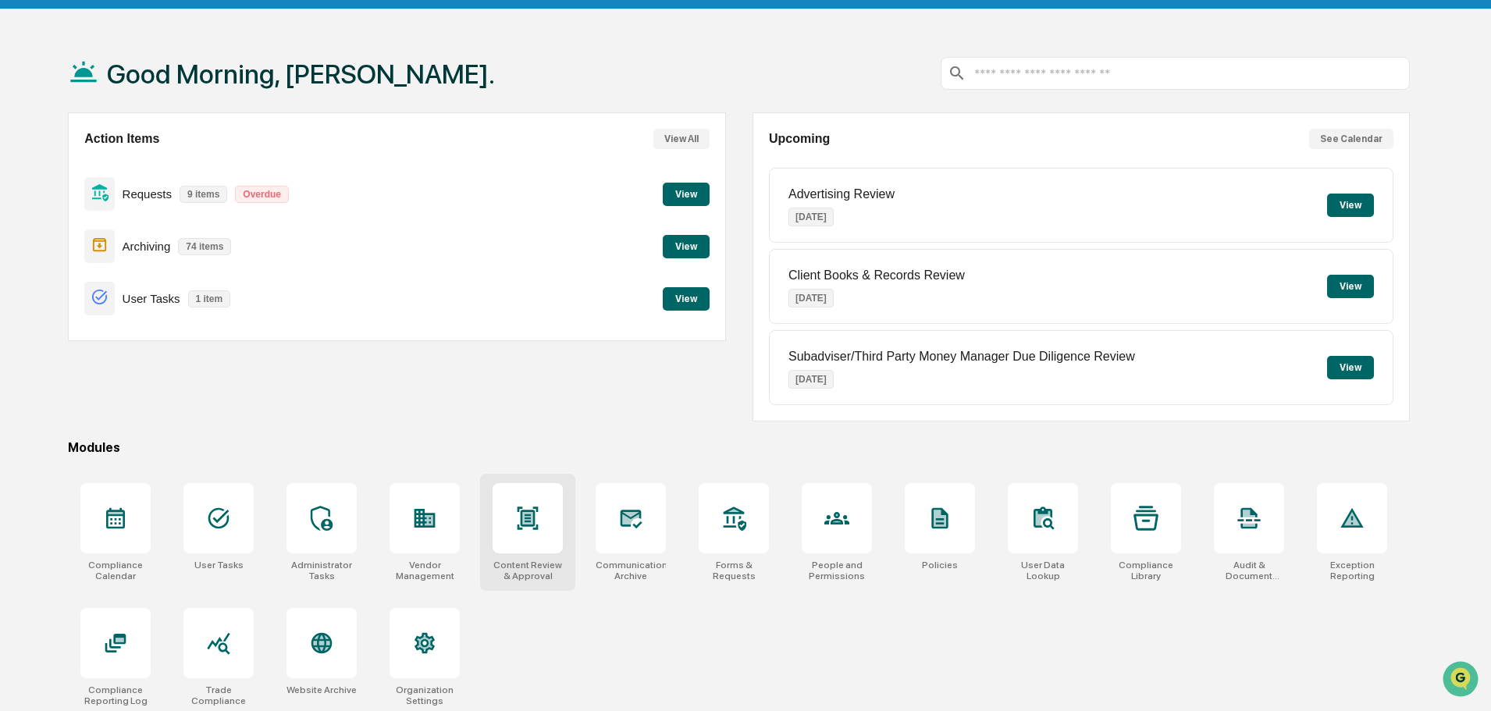
scroll to position [74, 0]
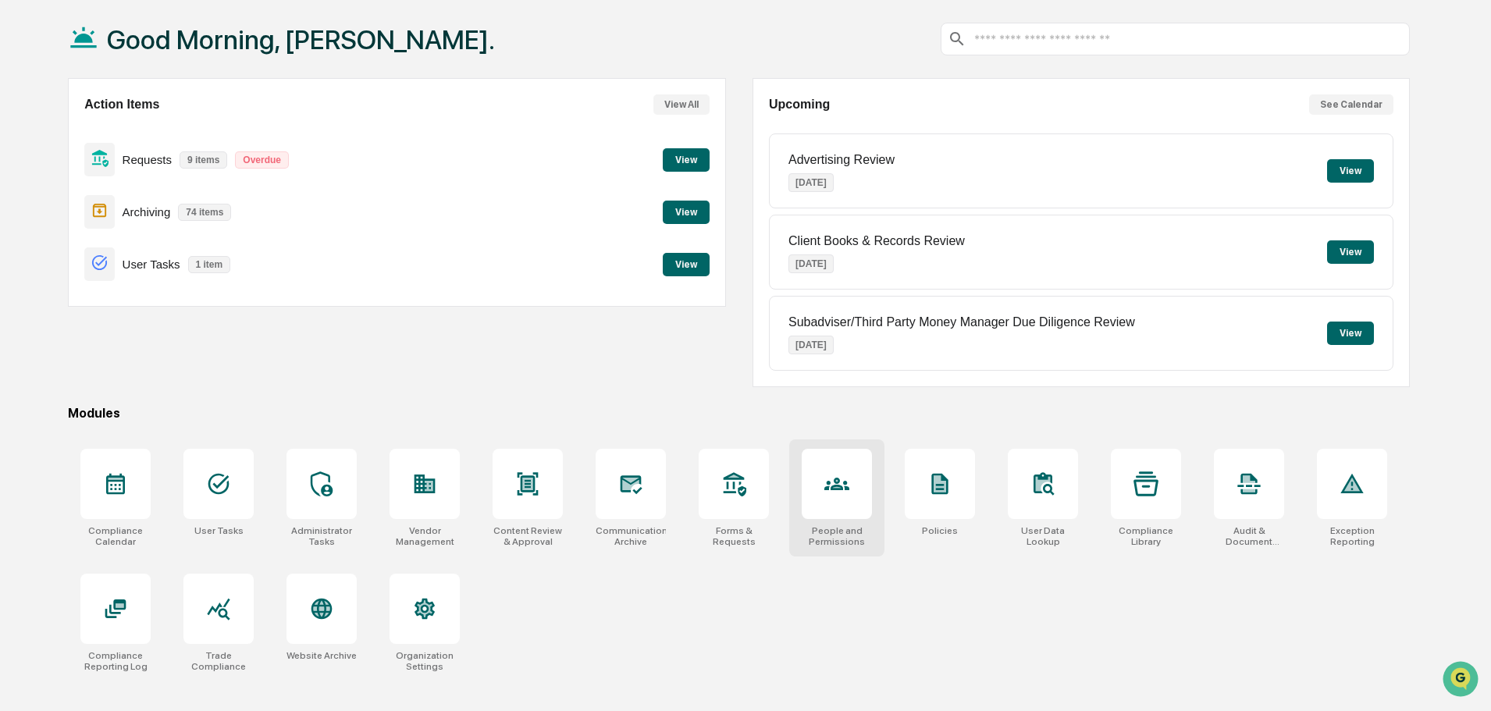
click at [835, 502] on div at bounding box center [837, 484] width 70 height 70
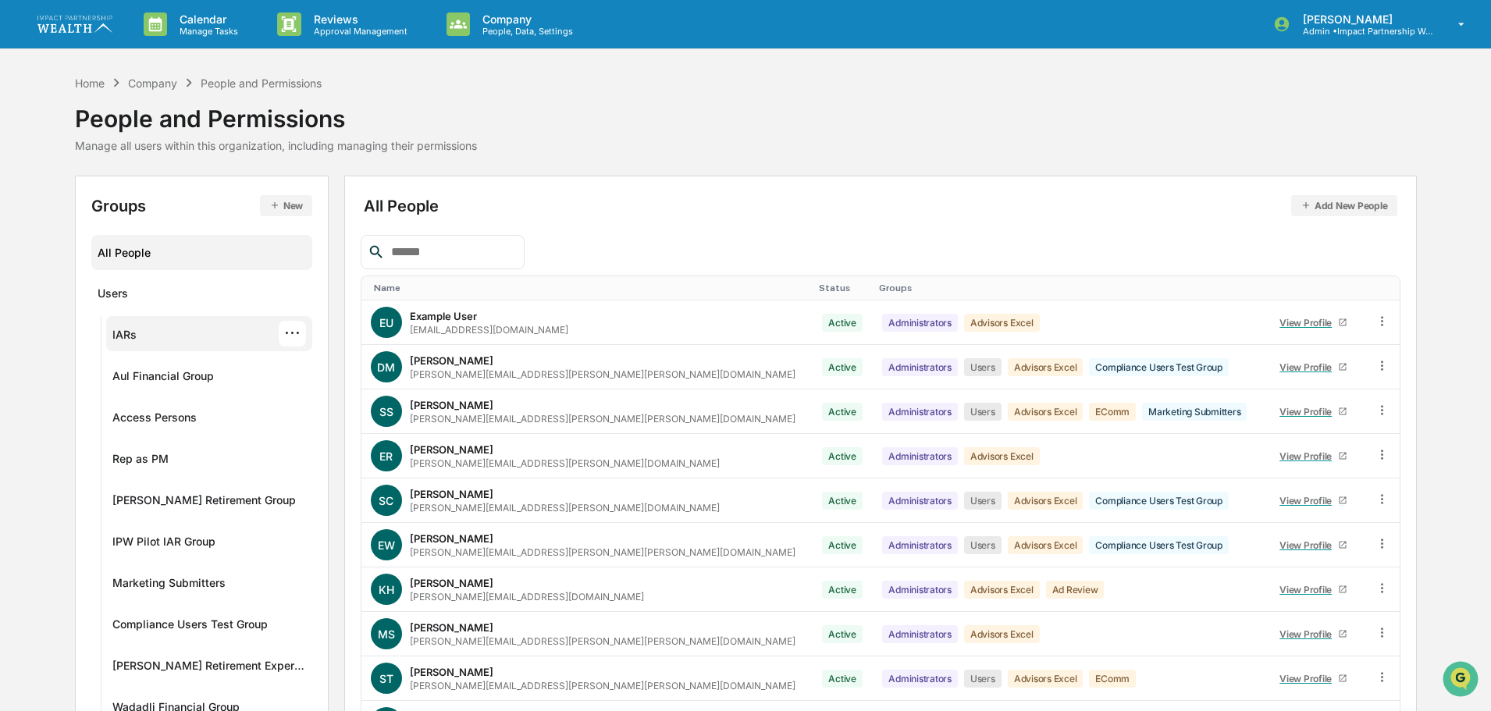
click at [138, 334] on div "IARs ···" at bounding box center [209, 334] width 194 height 26
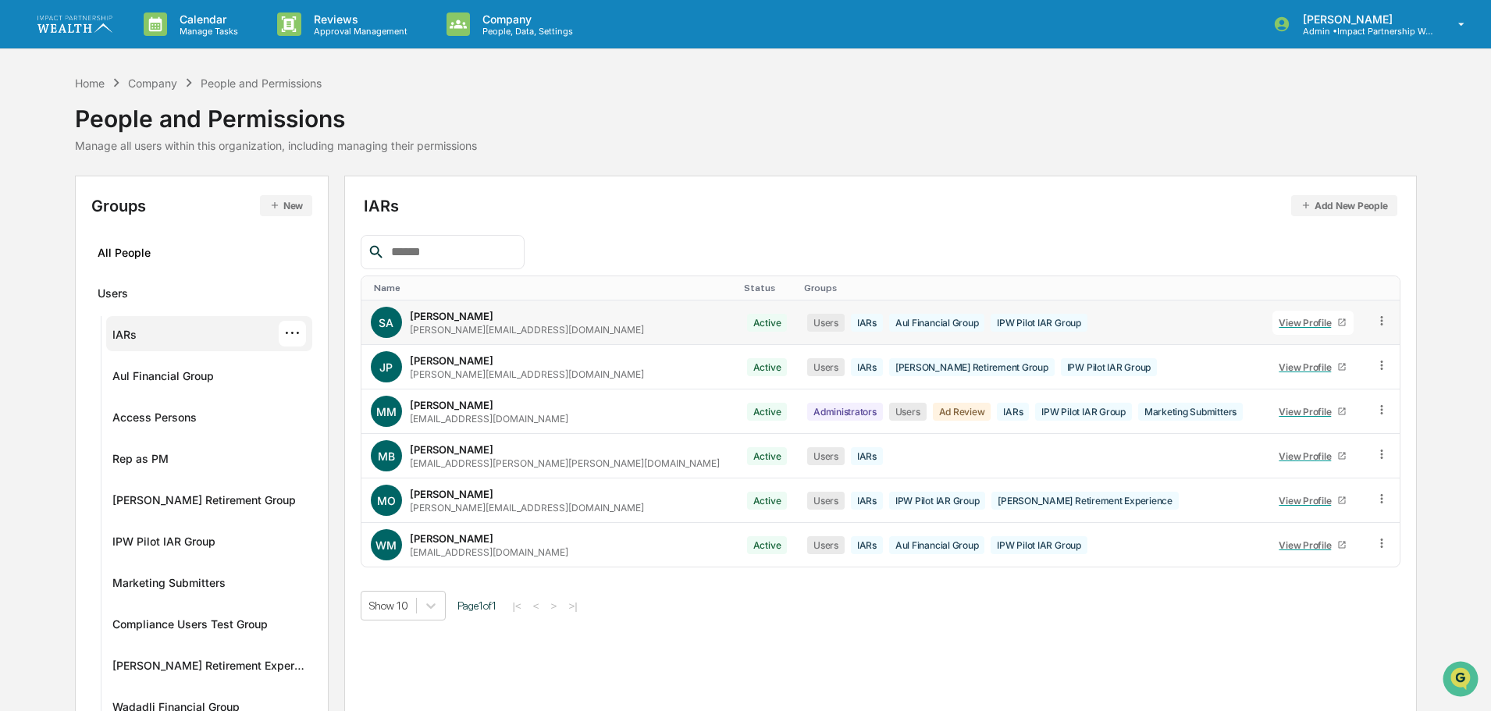
click at [1381, 321] on icon at bounding box center [1382, 320] width 2 height 9
click at [1279, 323] on div "View Profile" at bounding box center [1308, 323] width 59 height 12
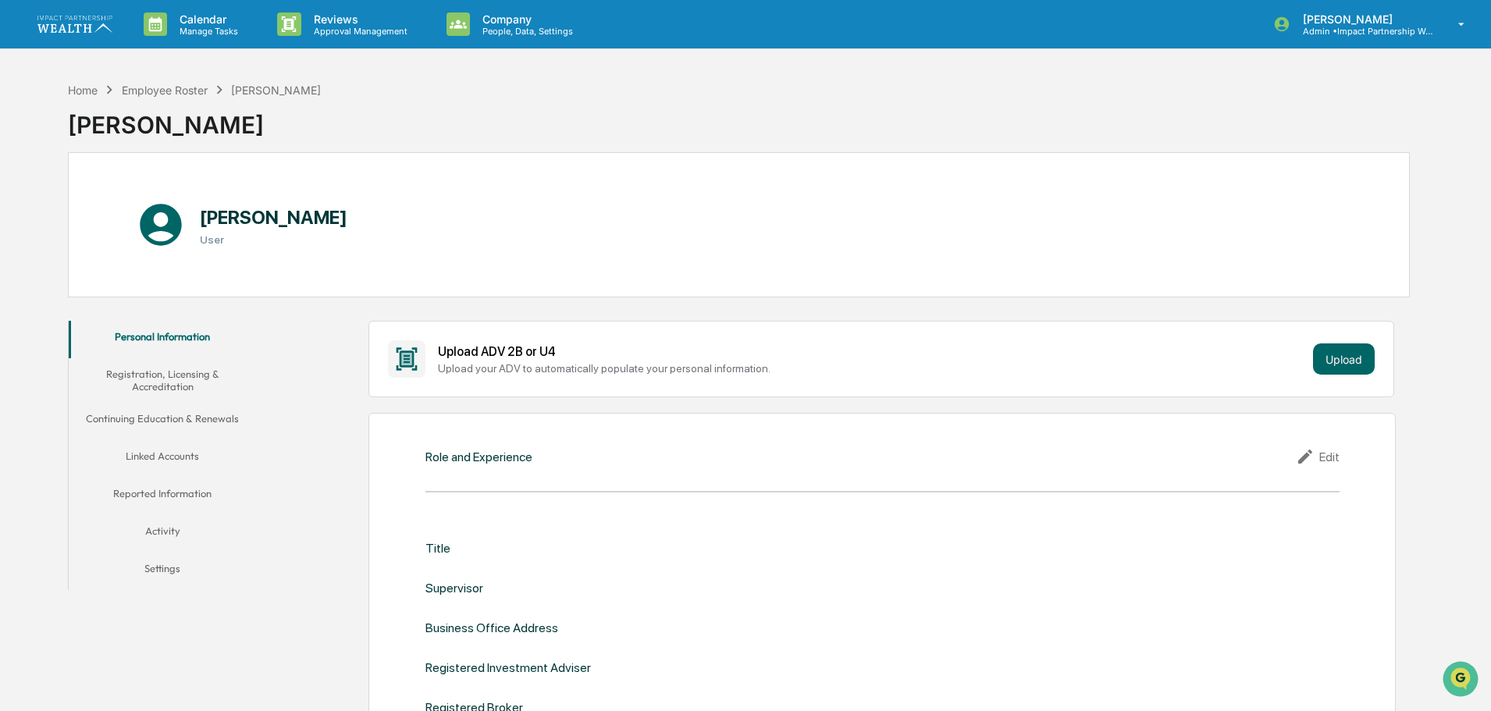
click at [158, 374] on button "Registration, Licensing & Accreditation" at bounding box center [162, 380] width 187 height 44
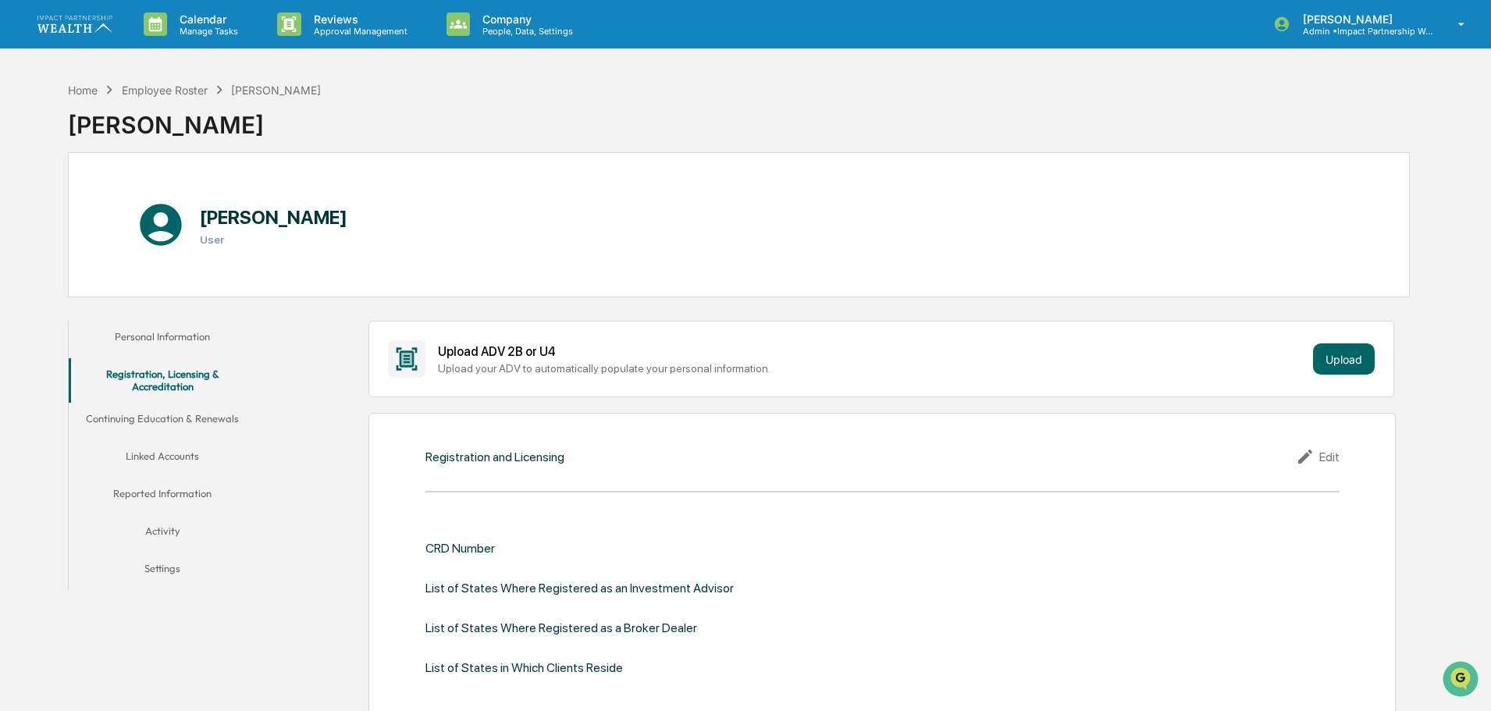
click at [155, 497] on button "Reported Information" at bounding box center [162, 496] width 187 height 37
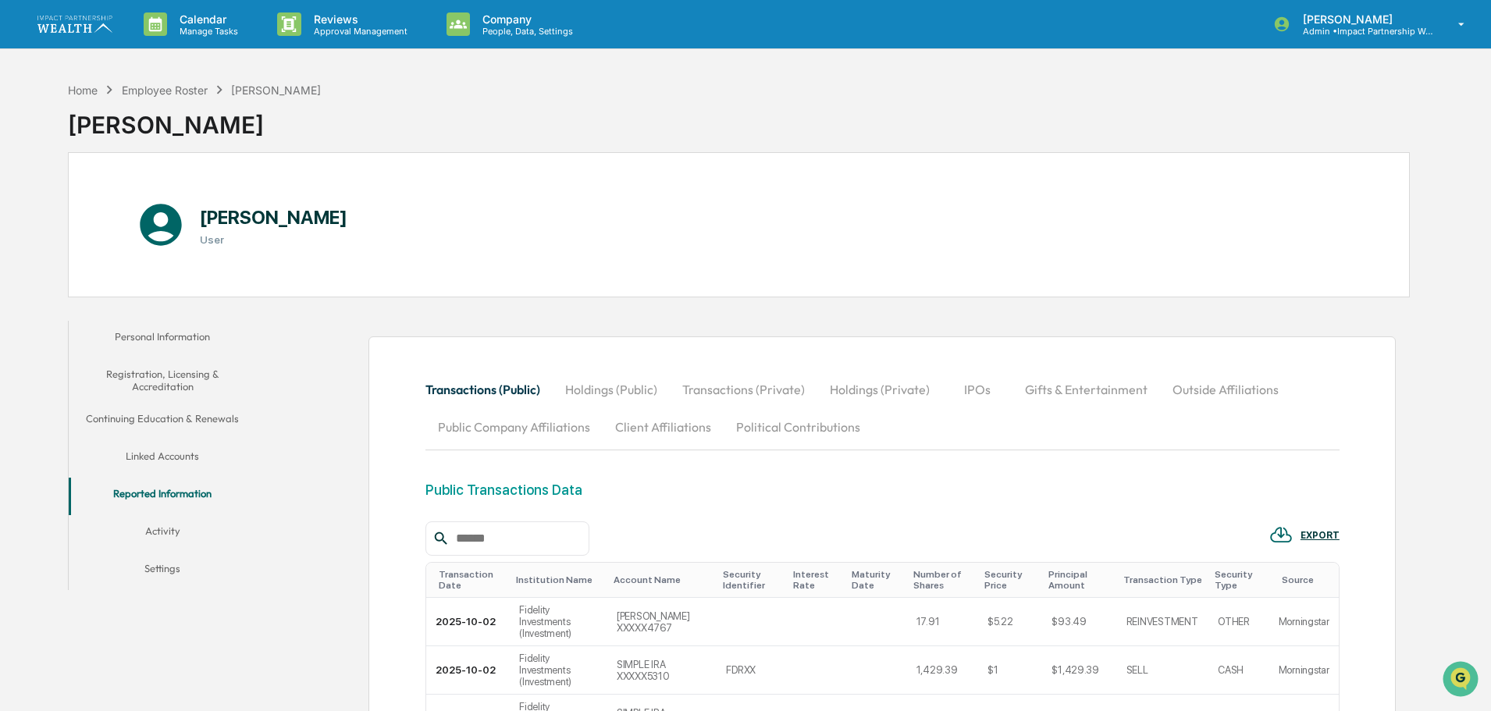
click at [1198, 387] on button "Outside Affiliations" at bounding box center [1225, 389] width 131 height 37
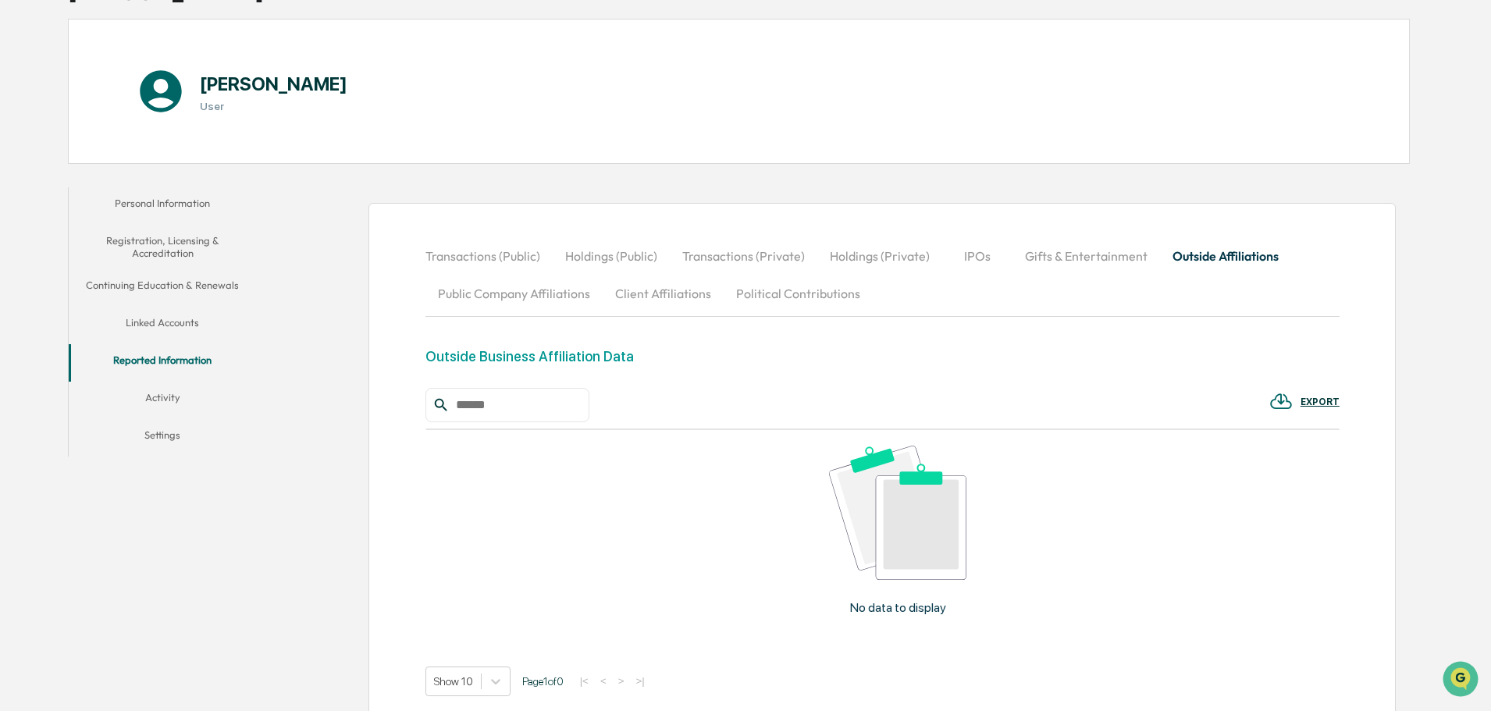
scroll to position [251, 0]
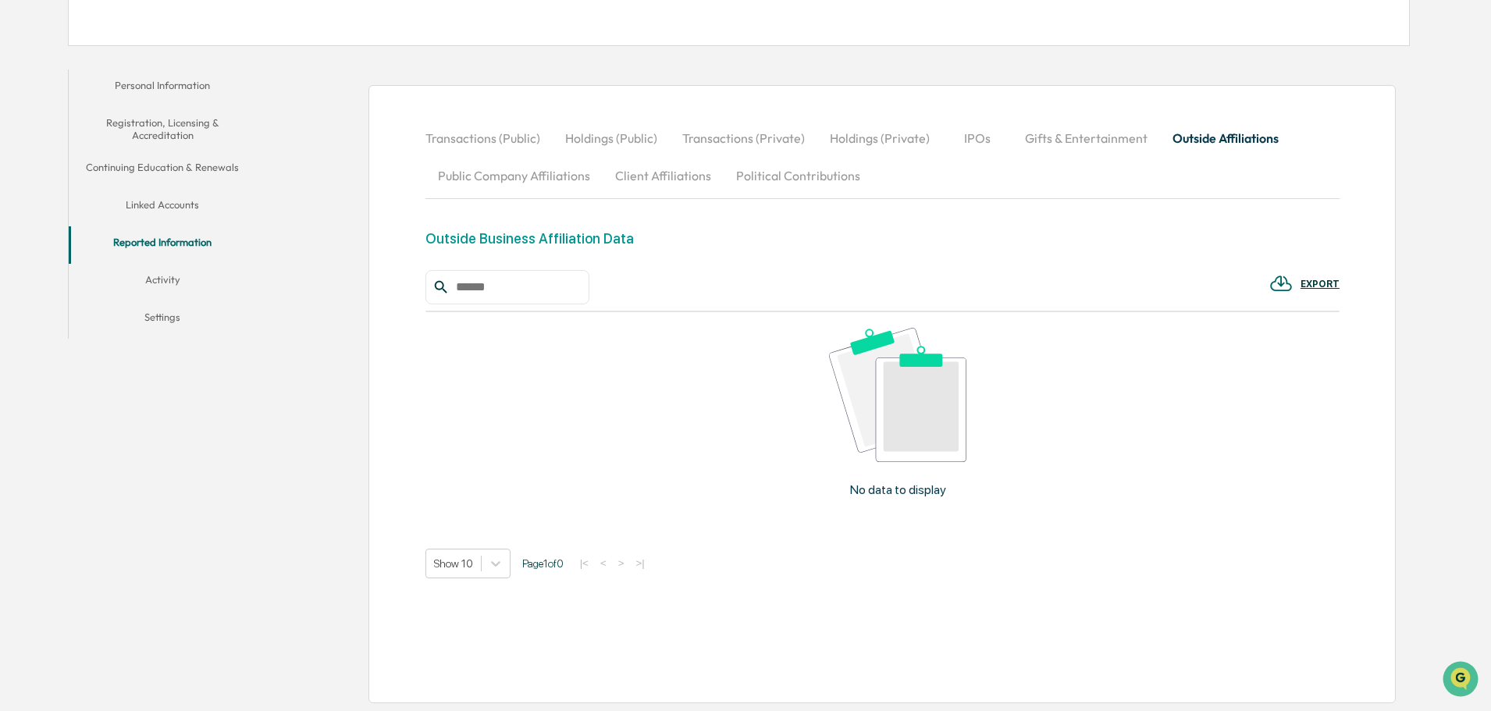
click at [154, 278] on button "Activity" at bounding box center [162, 282] width 187 height 37
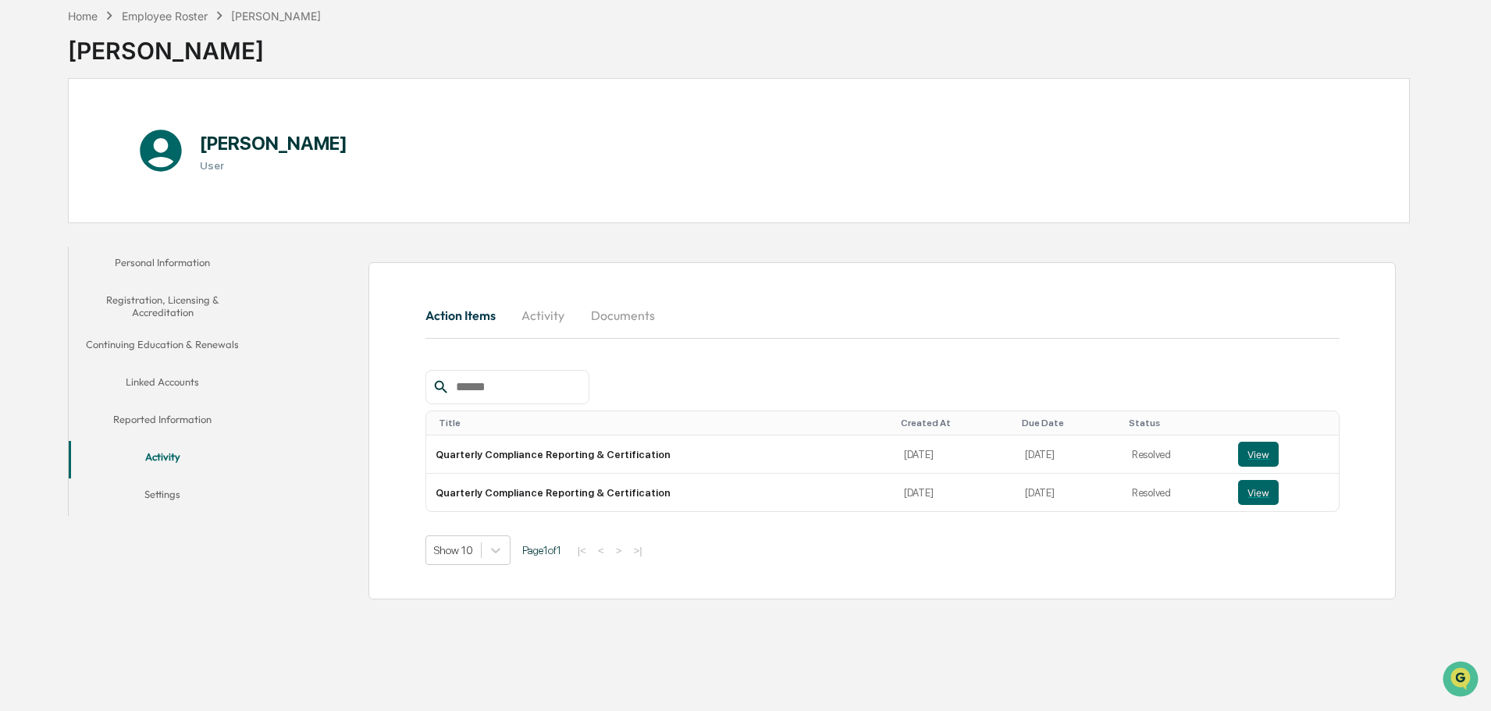
click at [546, 317] on button "Activity" at bounding box center [543, 315] width 70 height 37
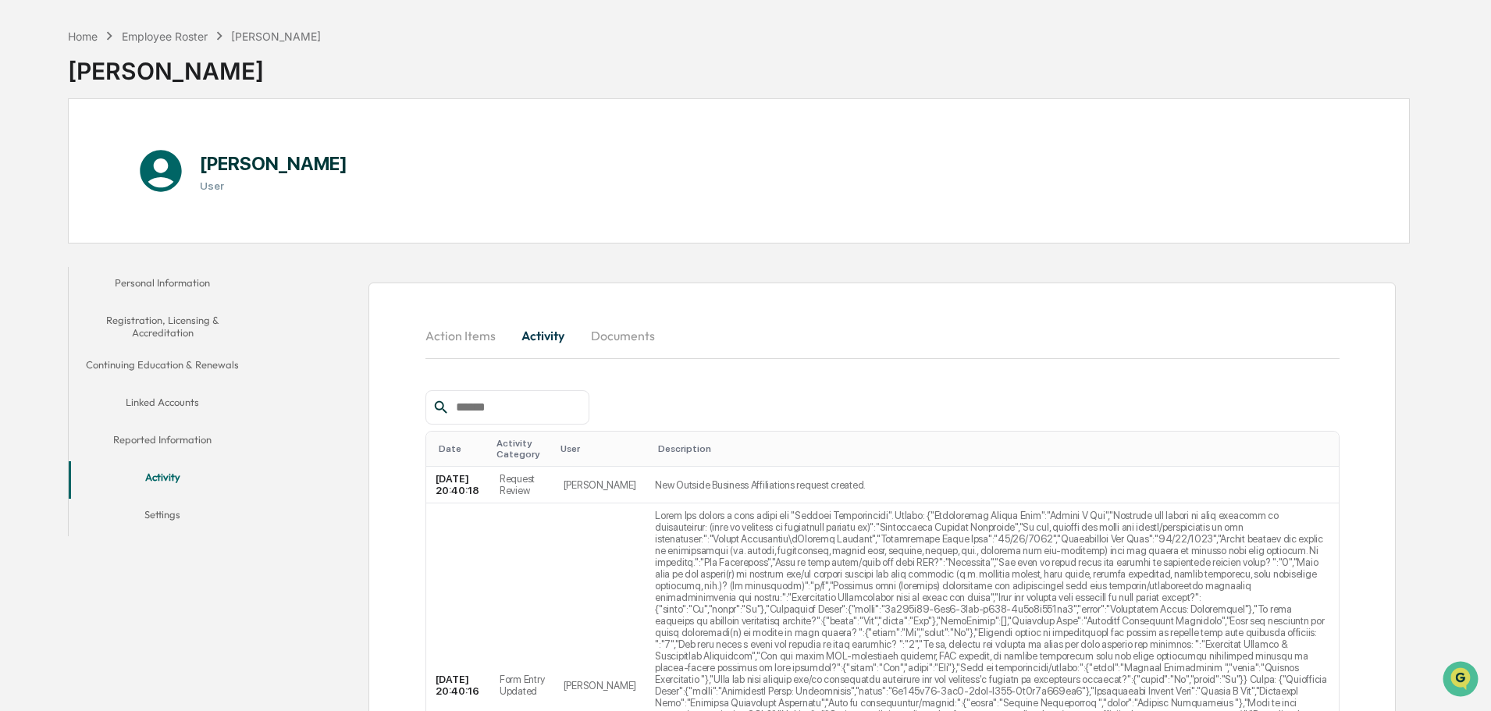
scroll to position [34, 0]
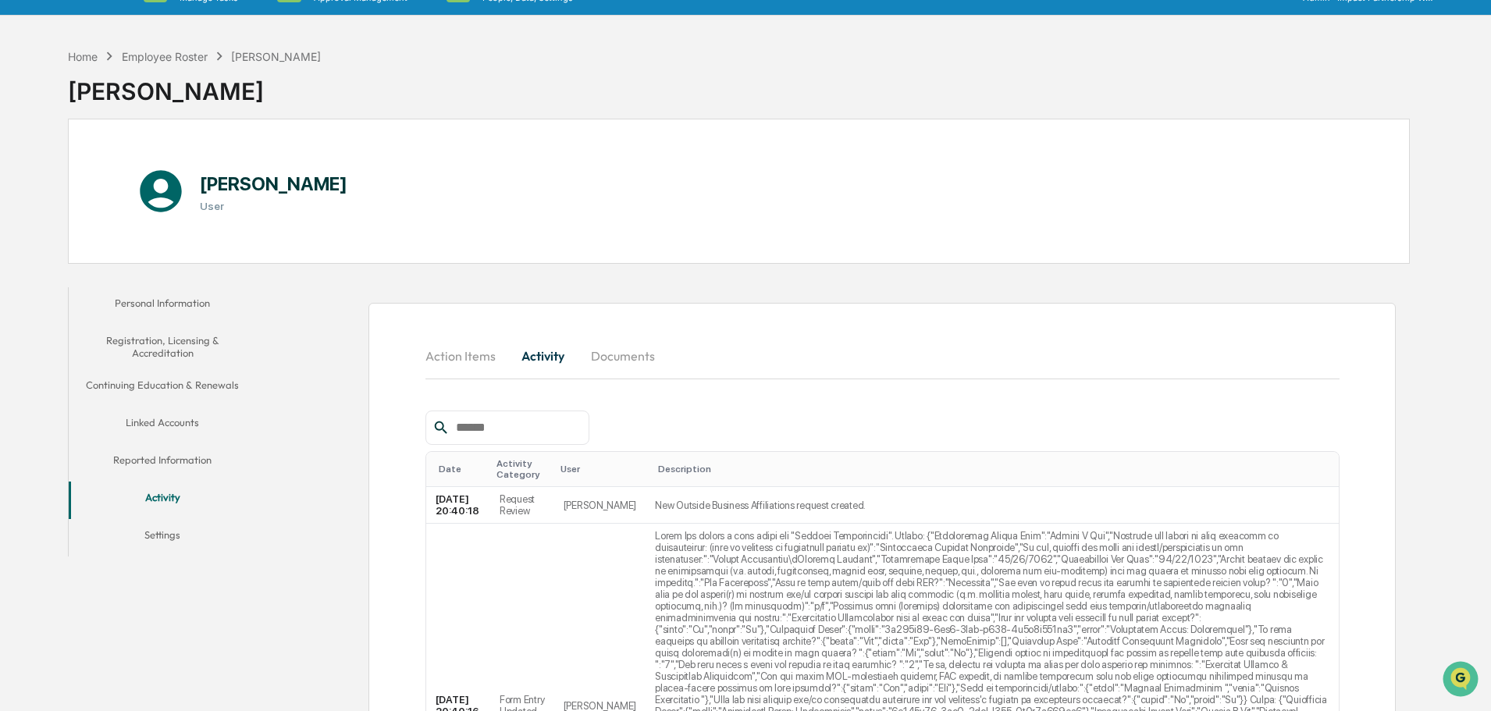
click at [617, 357] on button "Documents" at bounding box center [622, 355] width 89 height 37
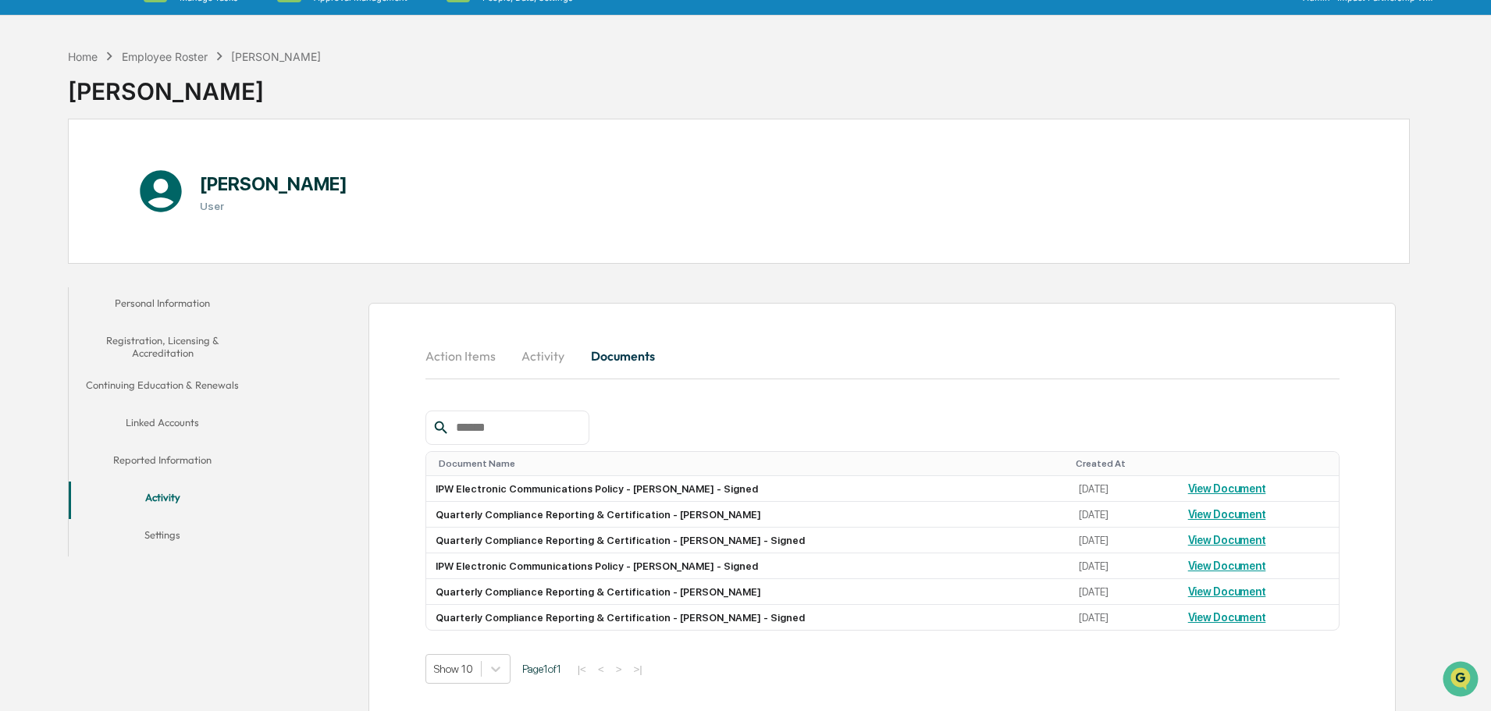
click at [528, 358] on button "Activity" at bounding box center [543, 355] width 70 height 37
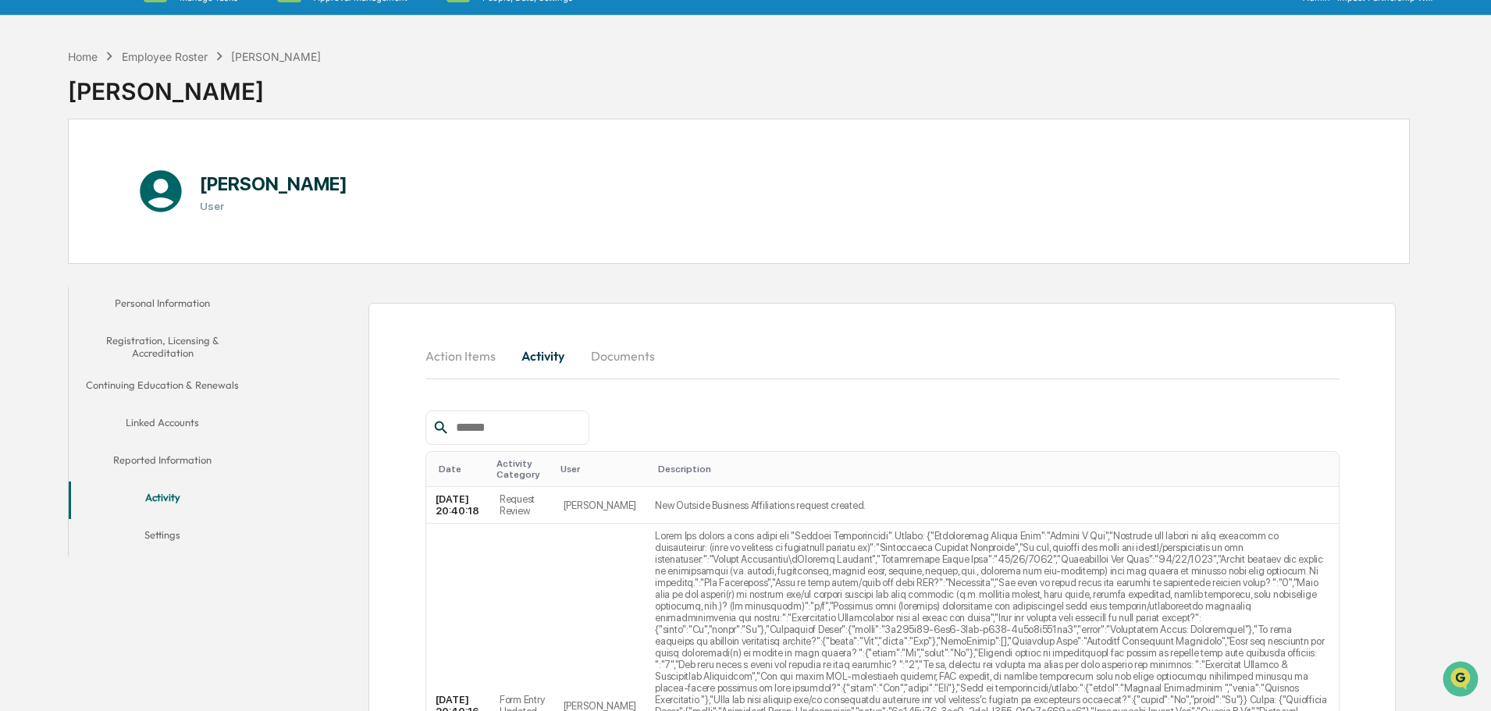
click at [145, 460] on button "Reported Information" at bounding box center [162, 462] width 187 height 37
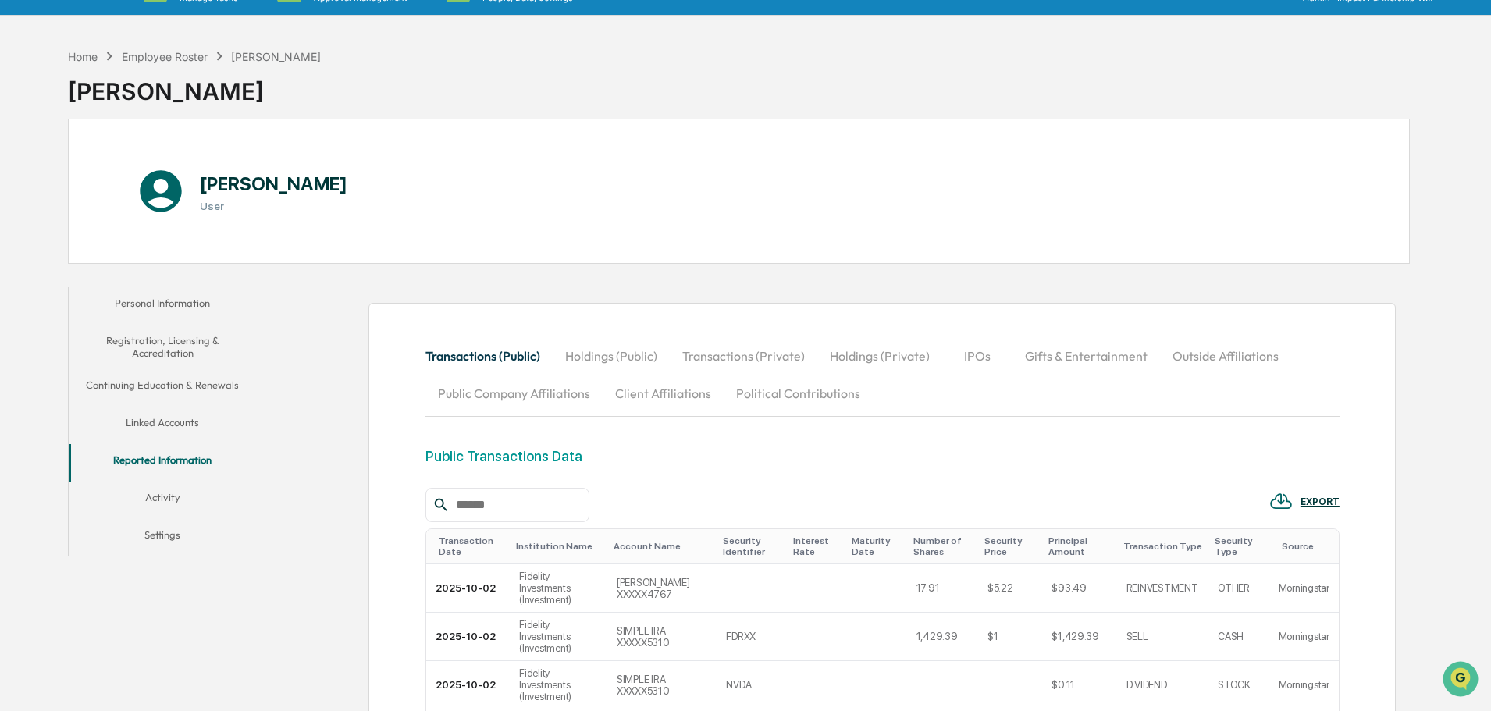
click at [1181, 356] on button "Outside Affiliations" at bounding box center [1225, 355] width 131 height 37
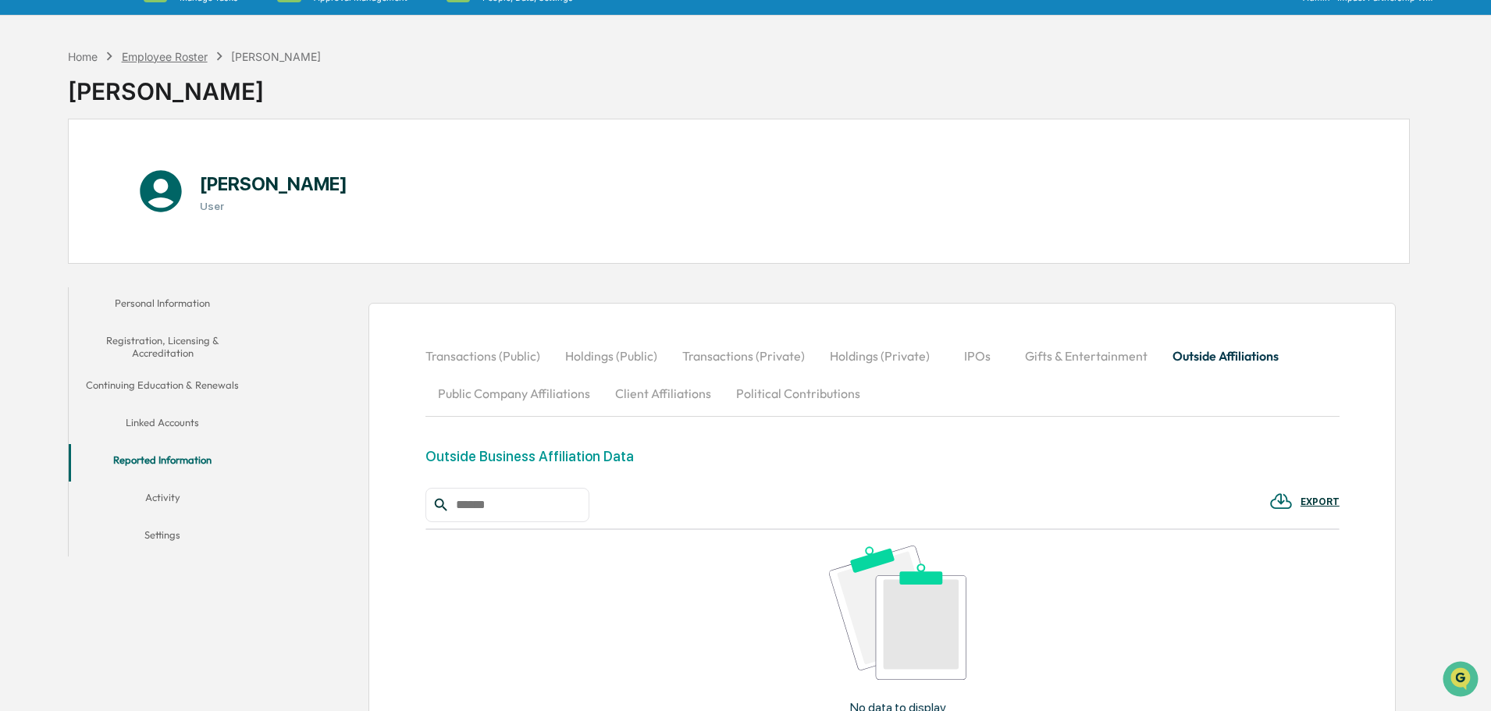
click at [162, 58] on div "Employee Roster" at bounding box center [165, 56] width 86 height 13
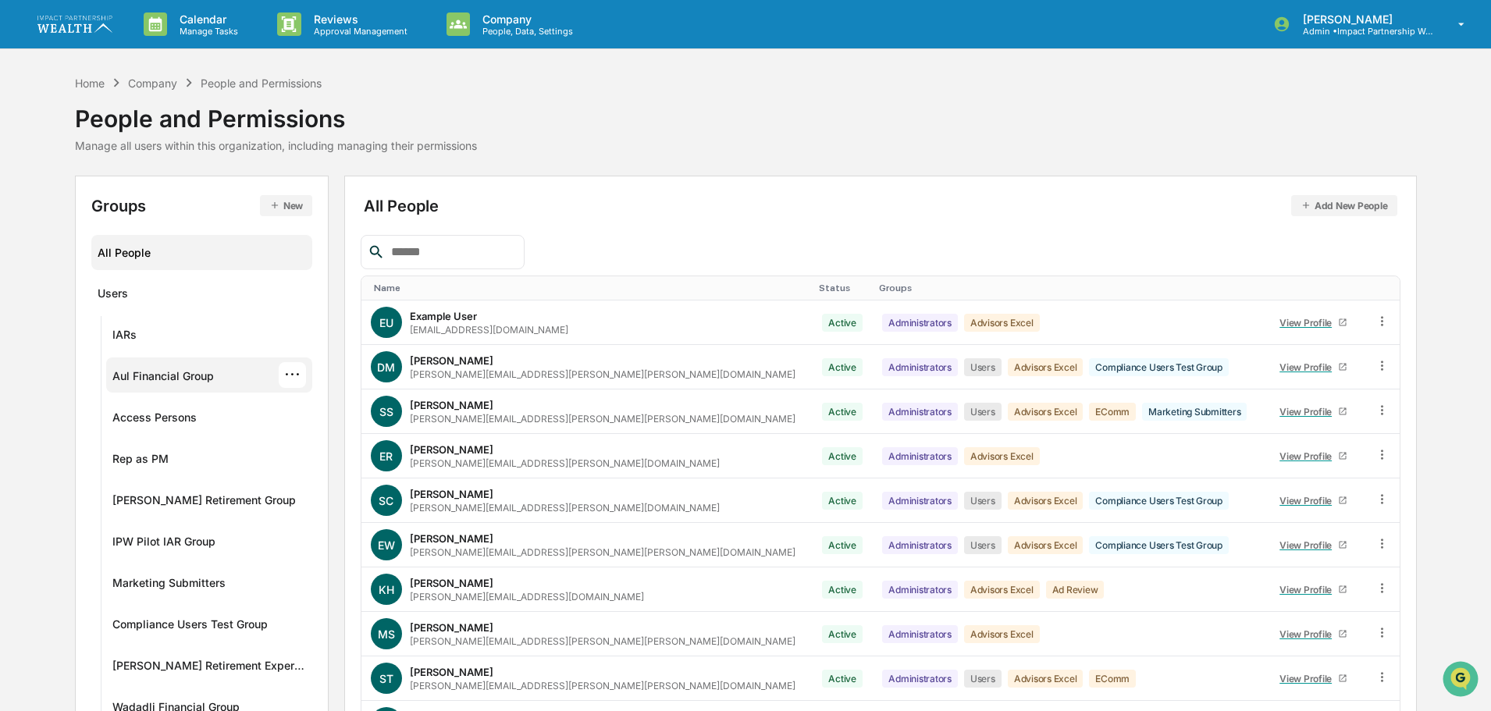
click at [172, 380] on div "Aul Financial Group" at bounding box center [162, 378] width 101 height 19
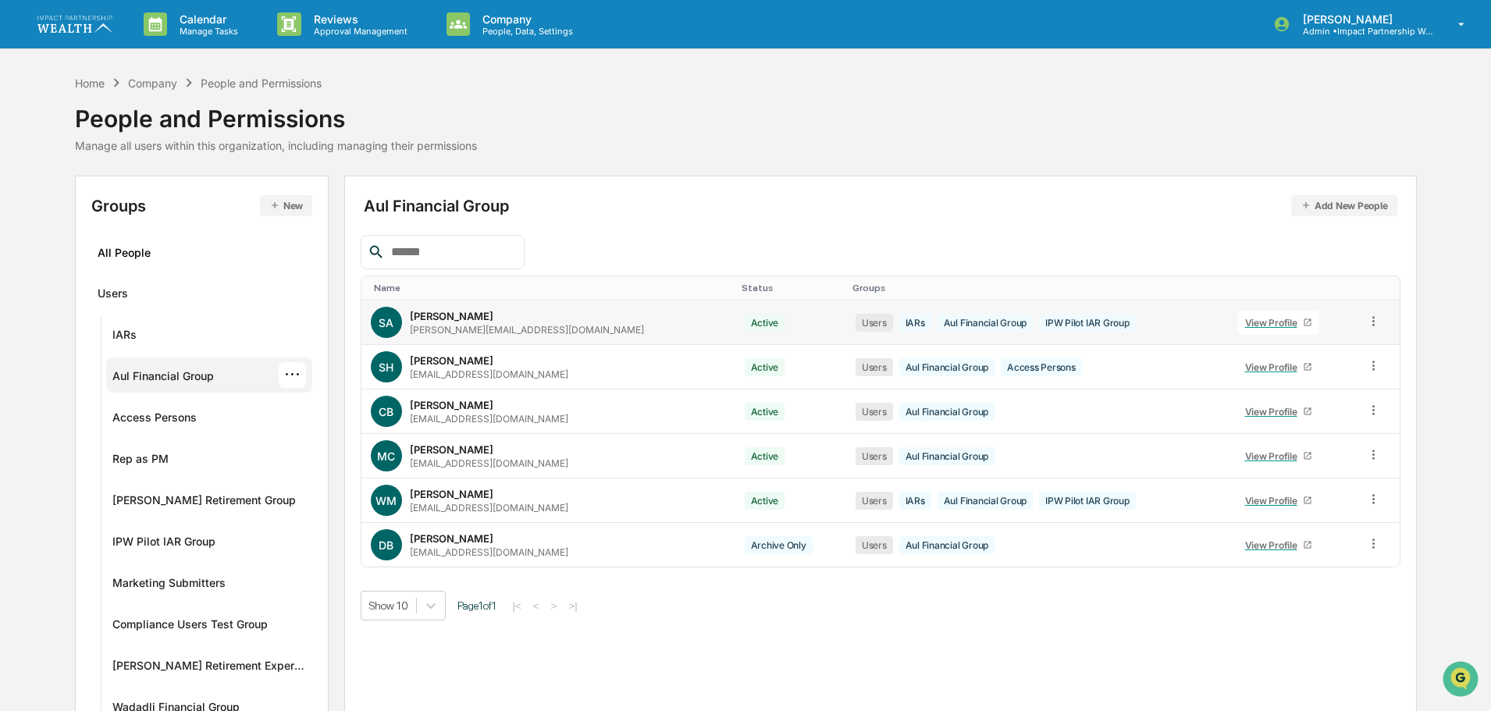
click at [1366, 319] on icon at bounding box center [1373, 321] width 15 height 15
click at [176, 416] on div "Access Persons" at bounding box center [154, 420] width 84 height 19
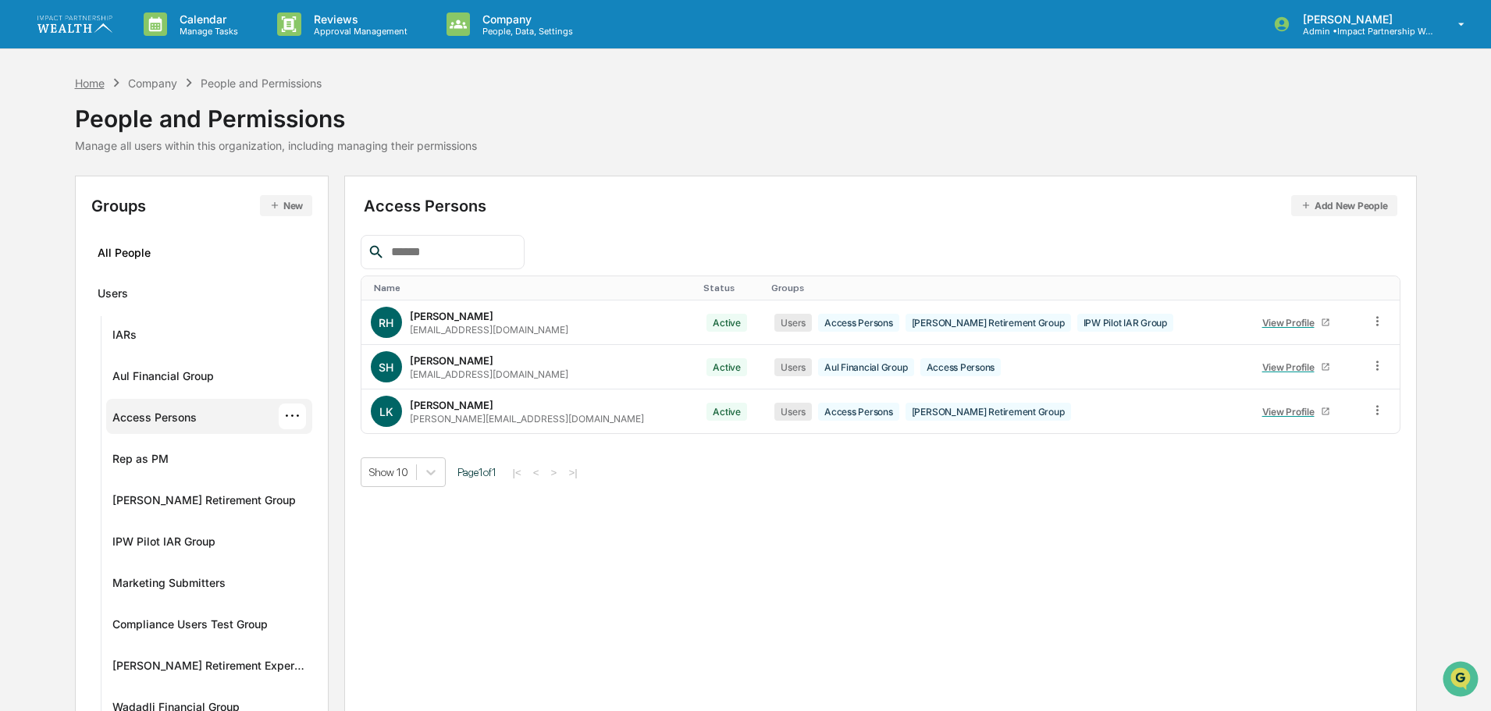
click at [94, 84] on div "Home" at bounding box center [90, 83] width 30 height 13
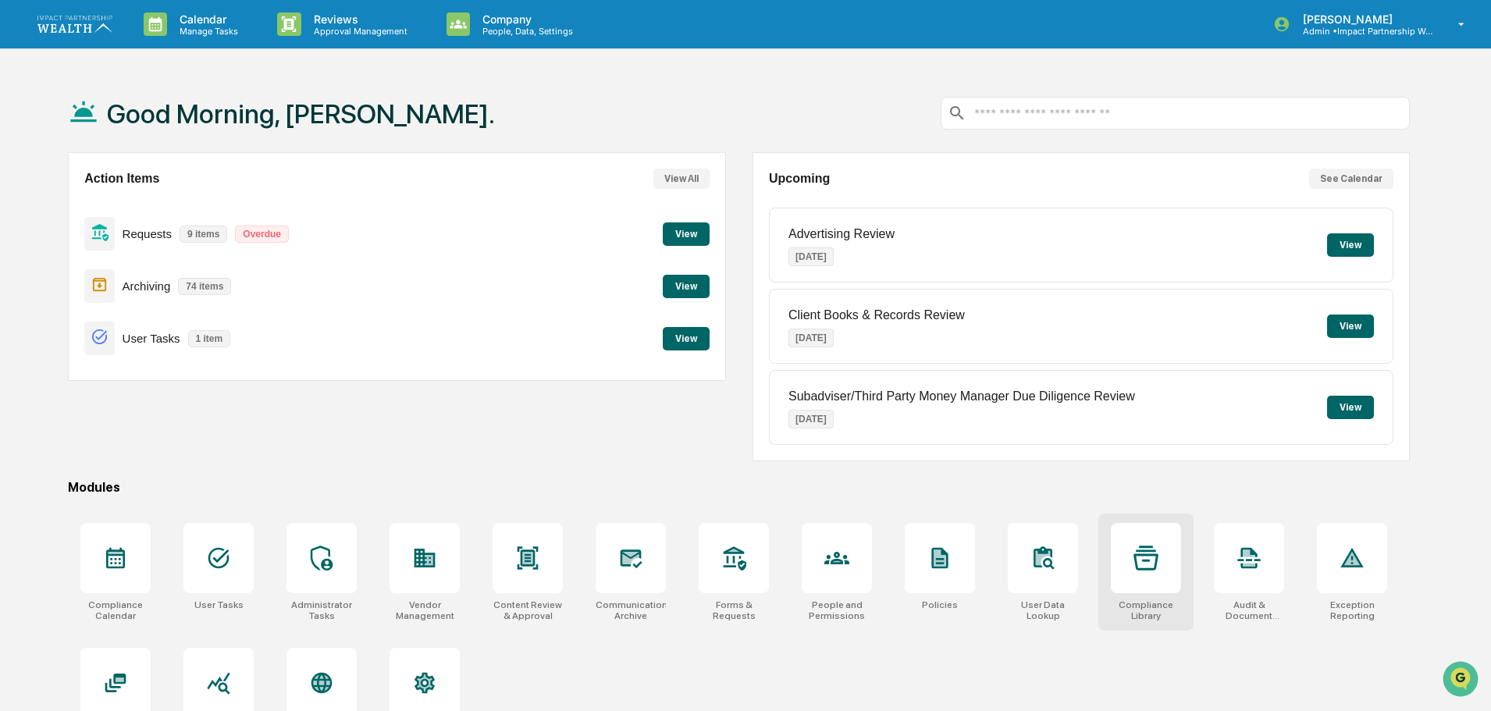
click at [1128, 558] on div at bounding box center [1146, 558] width 70 height 70
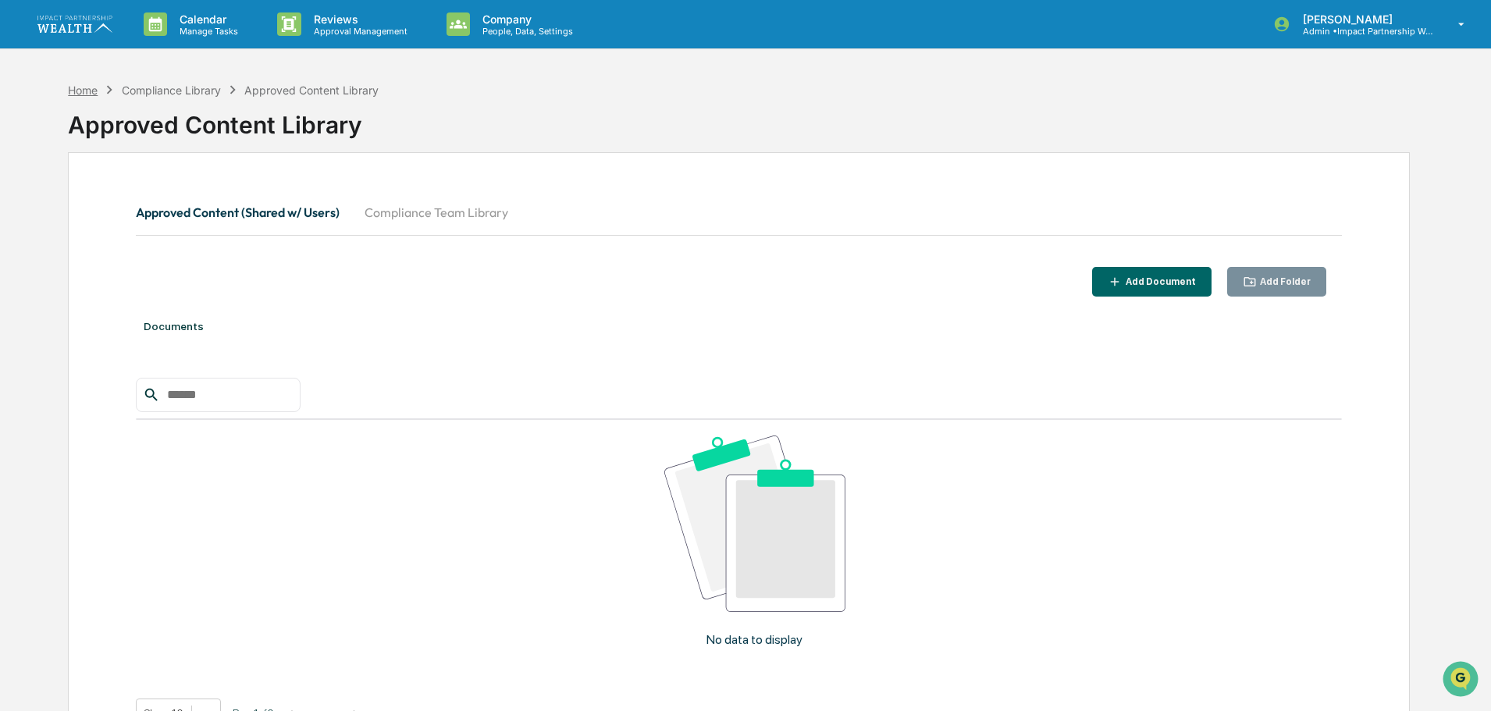
click at [78, 92] on div "Home" at bounding box center [83, 90] width 30 height 13
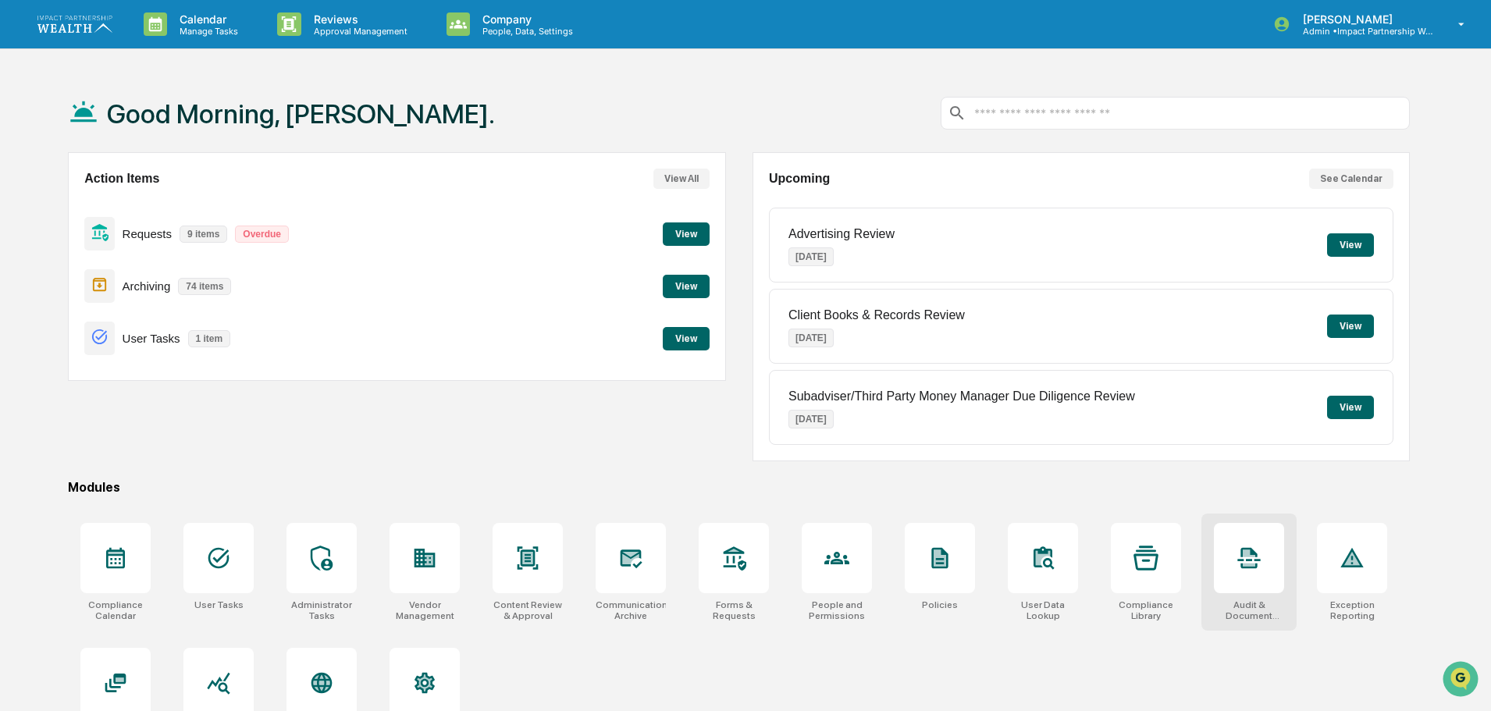
click at [1263, 577] on div at bounding box center [1249, 558] width 70 height 70
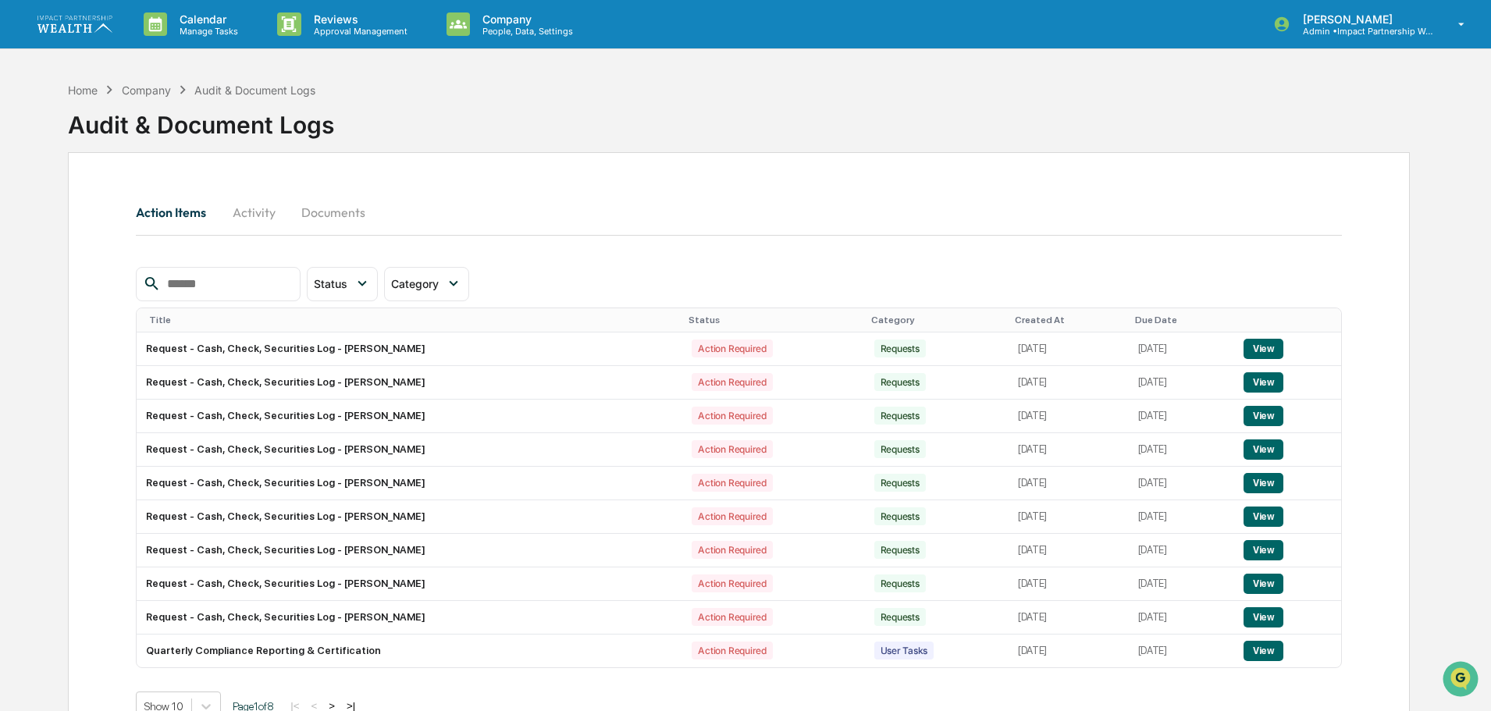
click at [272, 213] on button "Activity" at bounding box center [254, 212] width 70 height 37
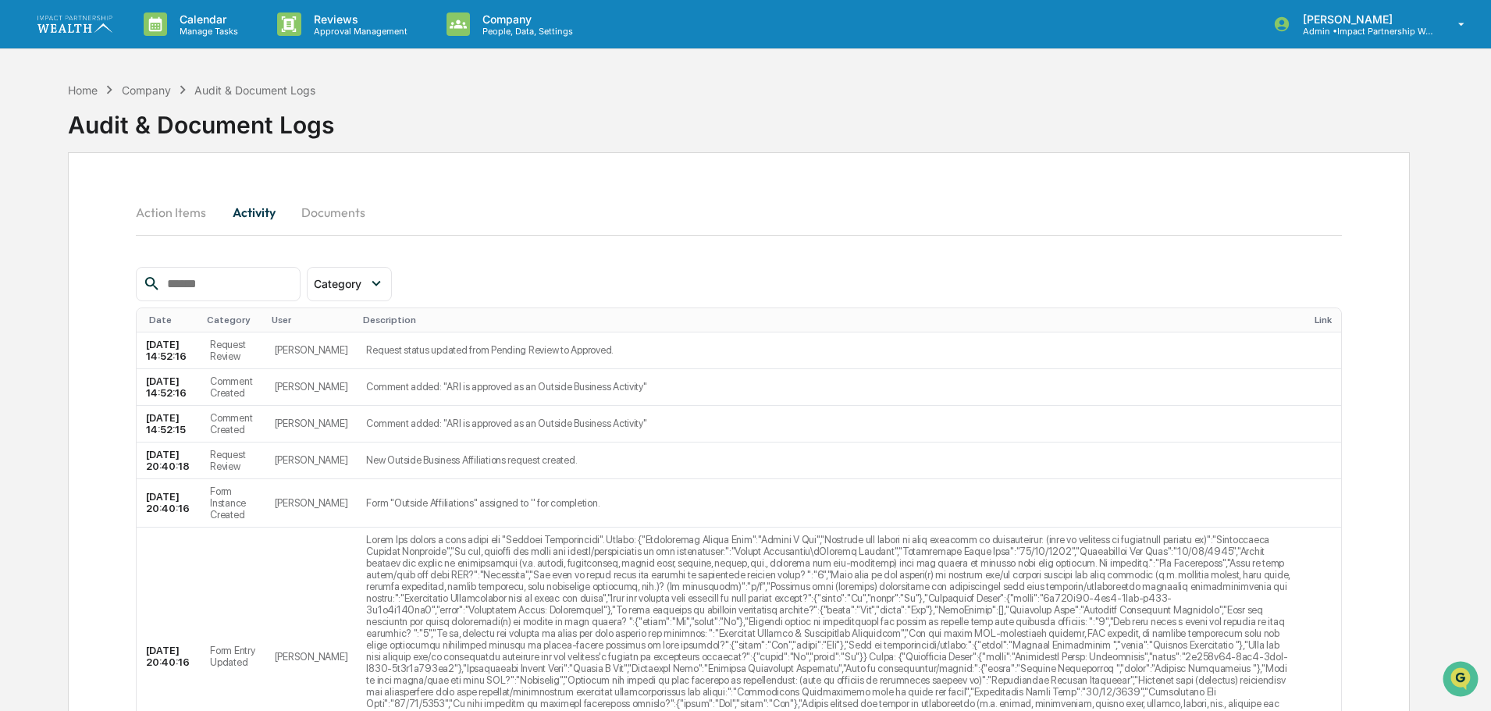
click at [333, 212] on button "Documents" at bounding box center [333, 212] width 89 height 37
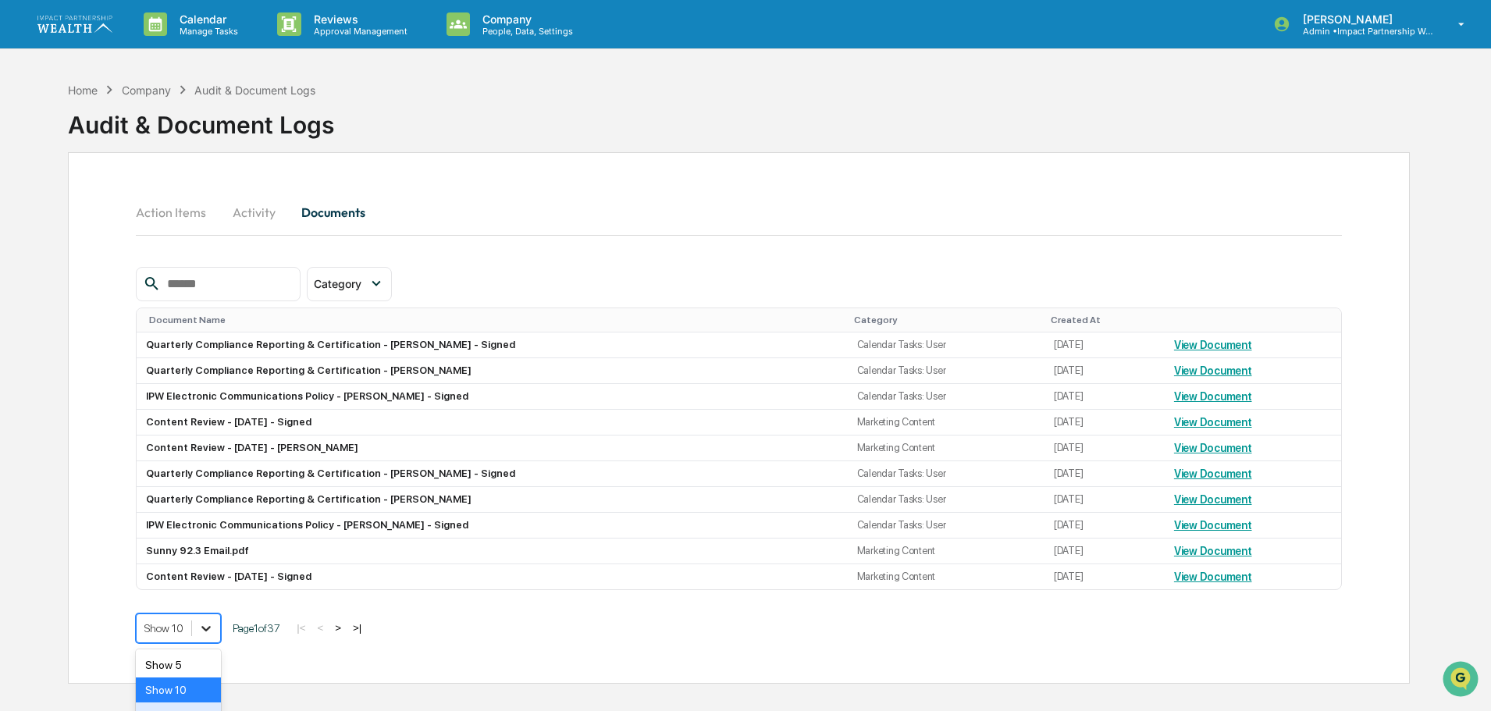
scroll to position [74, 0]
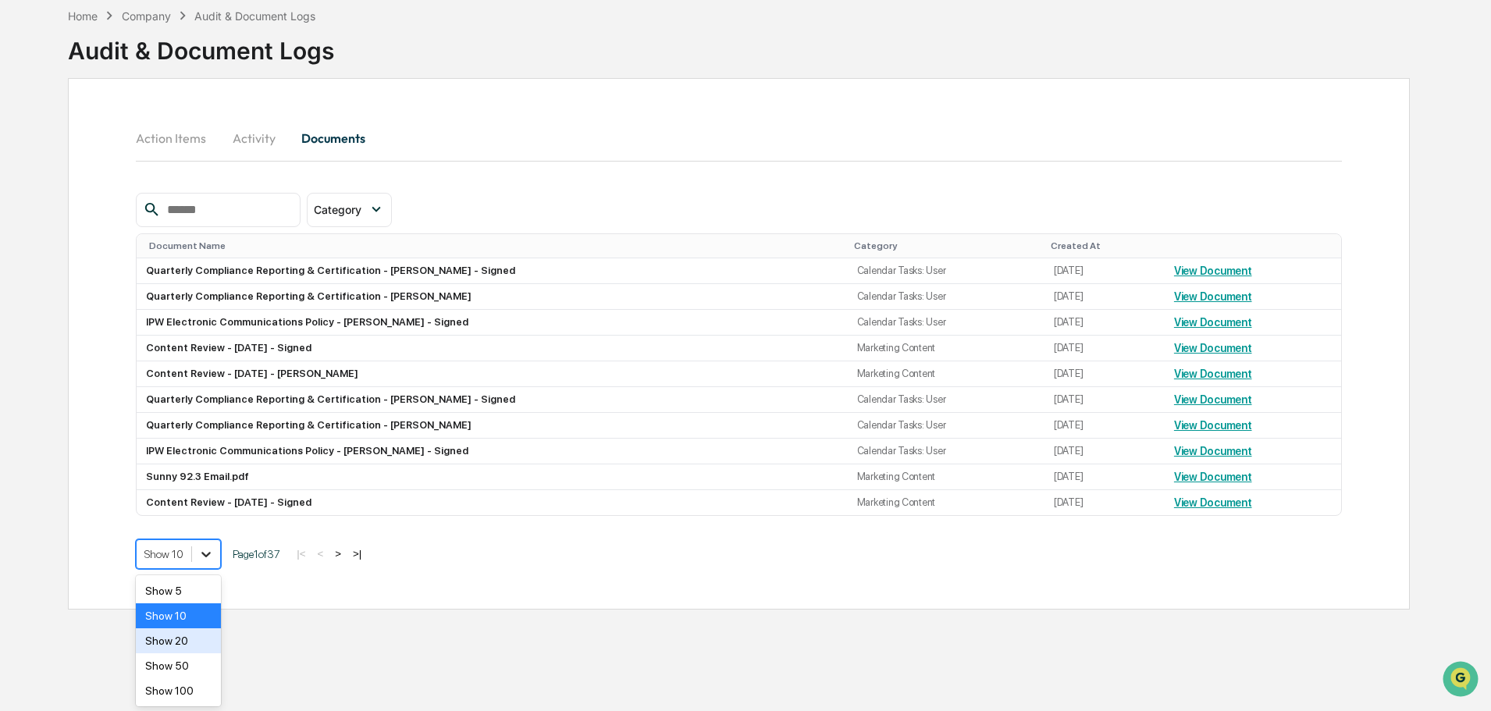
click at [208, 632] on body "Calendar Manage Tasks Reviews Approval Management Company People, Data, Setting…" at bounding box center [745, 318] width 1491 height 785
click at [191, 693] on div "Show 100" at bounding box center [178, 690] width 85 height 25
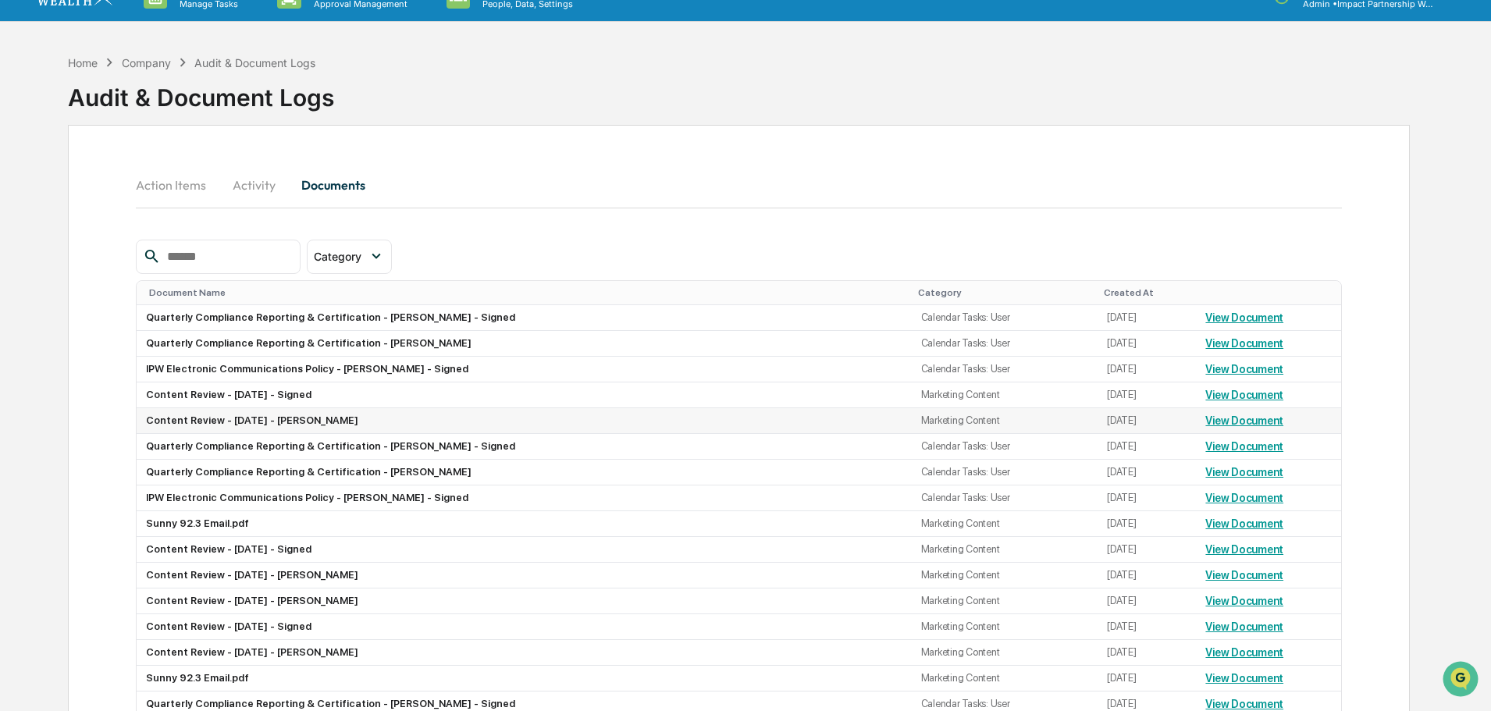
scroll to position [0, 0]
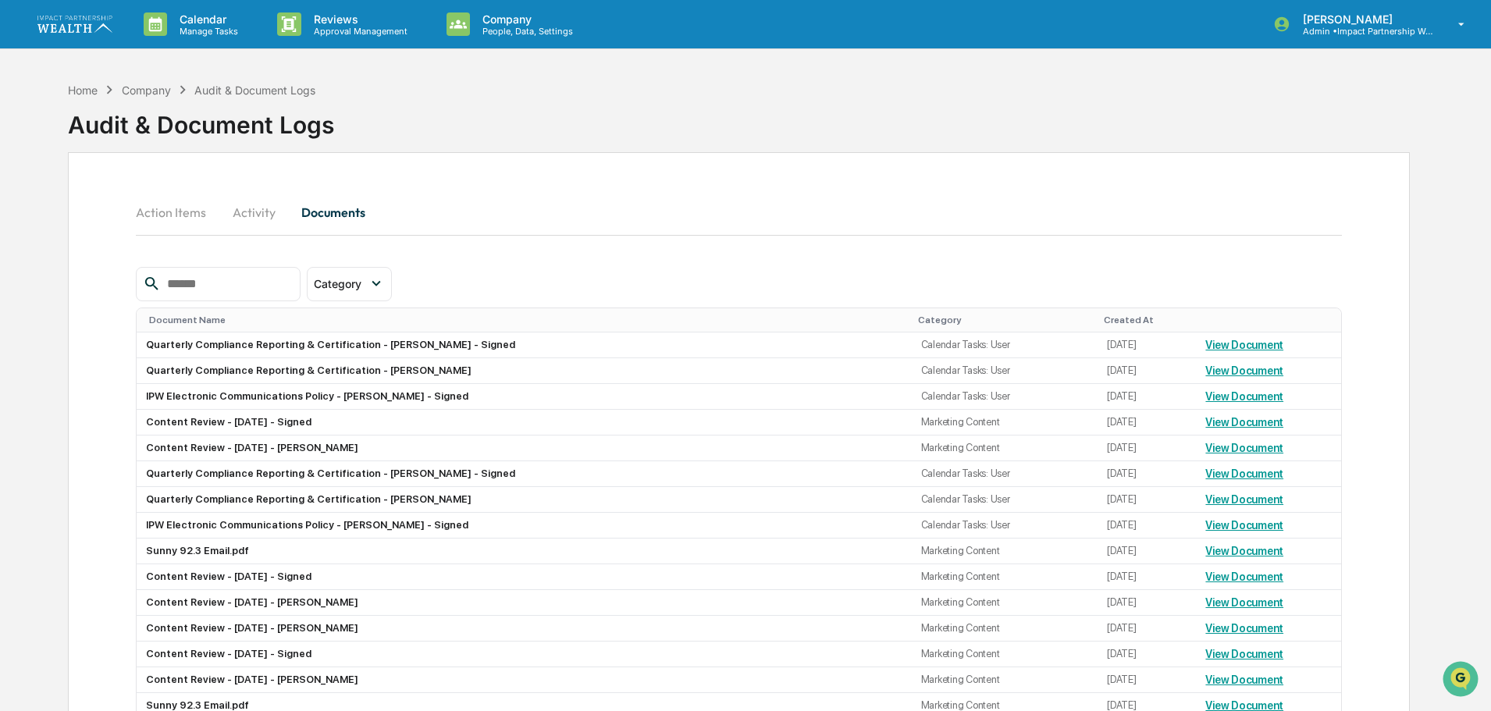
click at [270, 283] on input "text" at bounding box center [227, 284] width 133 height 20
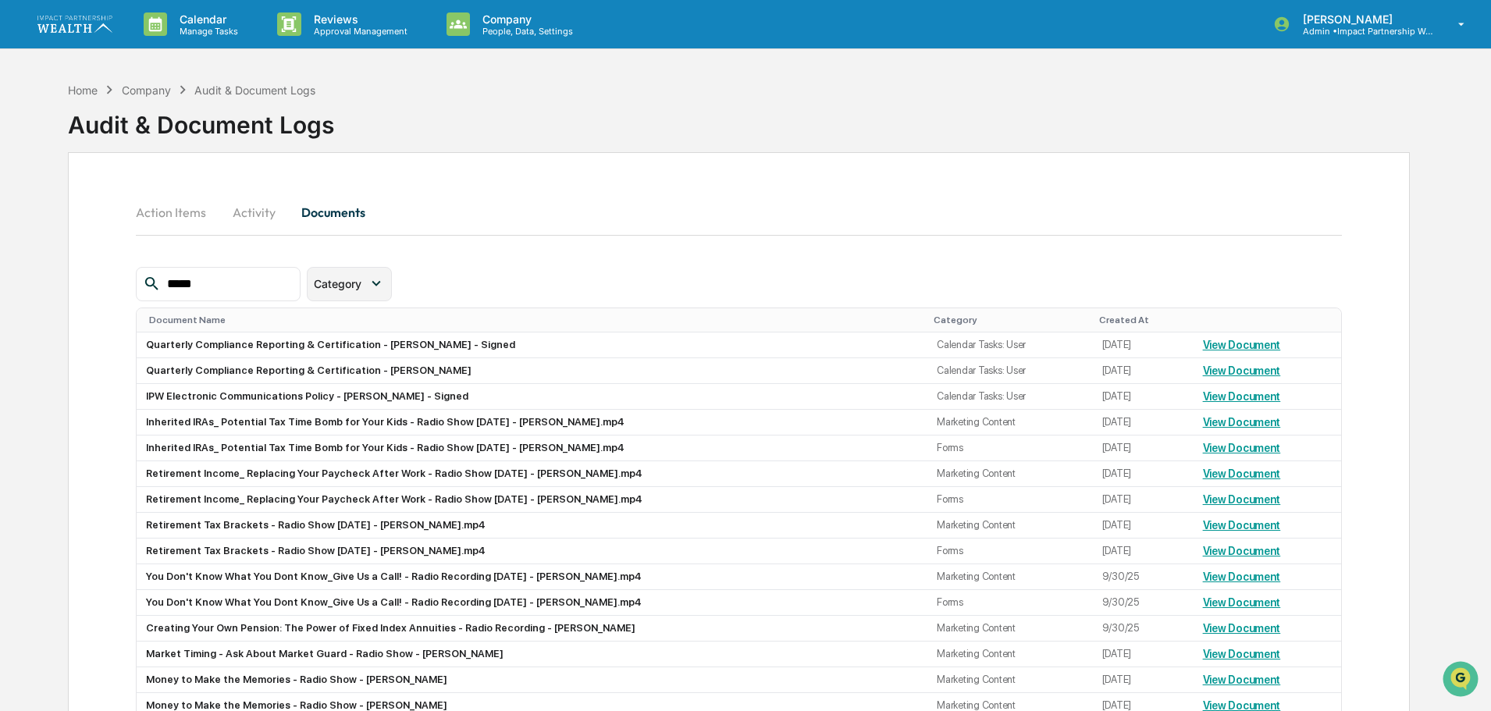
type input "*****"
click at [361, 283] on span "Category" at bounding box center [338, 283] width 48 height 13
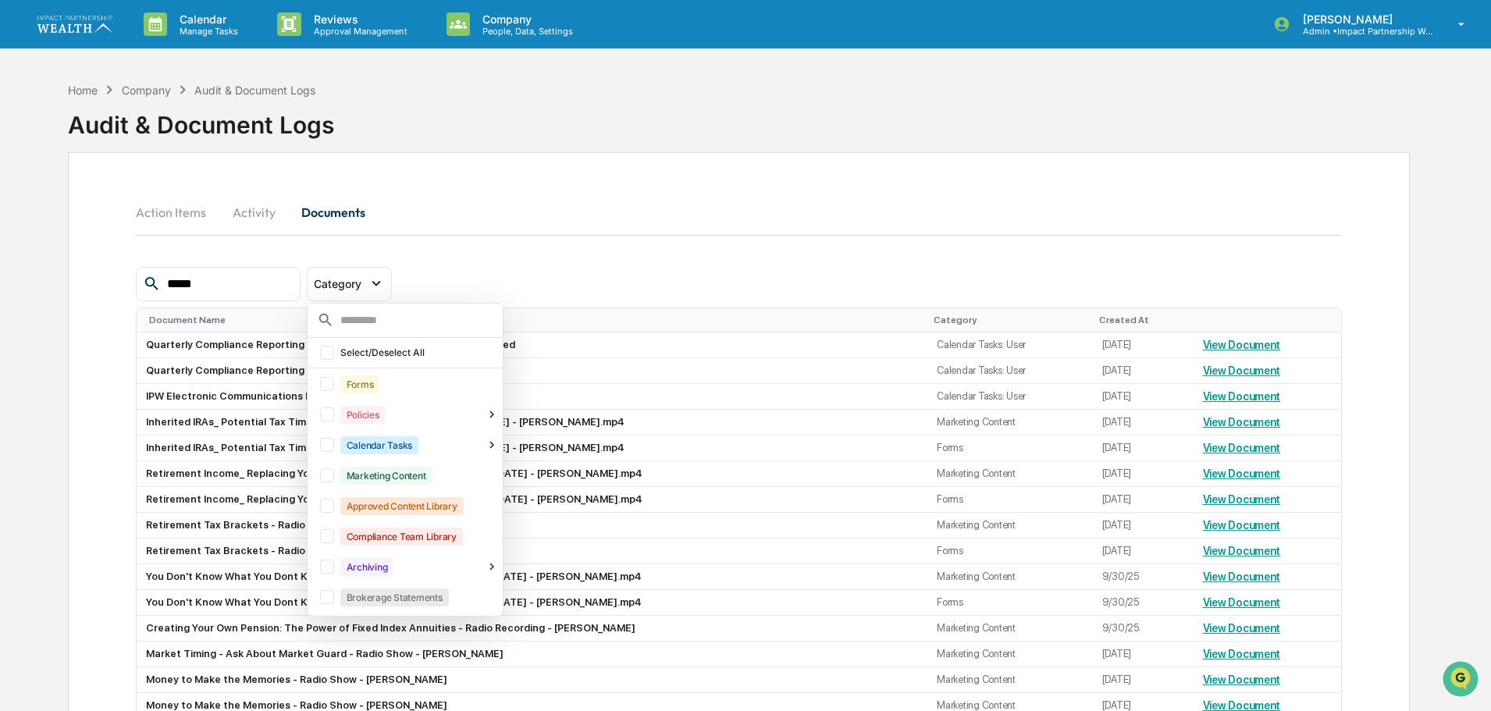
click at [361, 387] on div "Forms" at bounding box center [408, 384] width 189 height 27
click at [334, 387] on div at bounding box center [327, 384] width 14 height 14
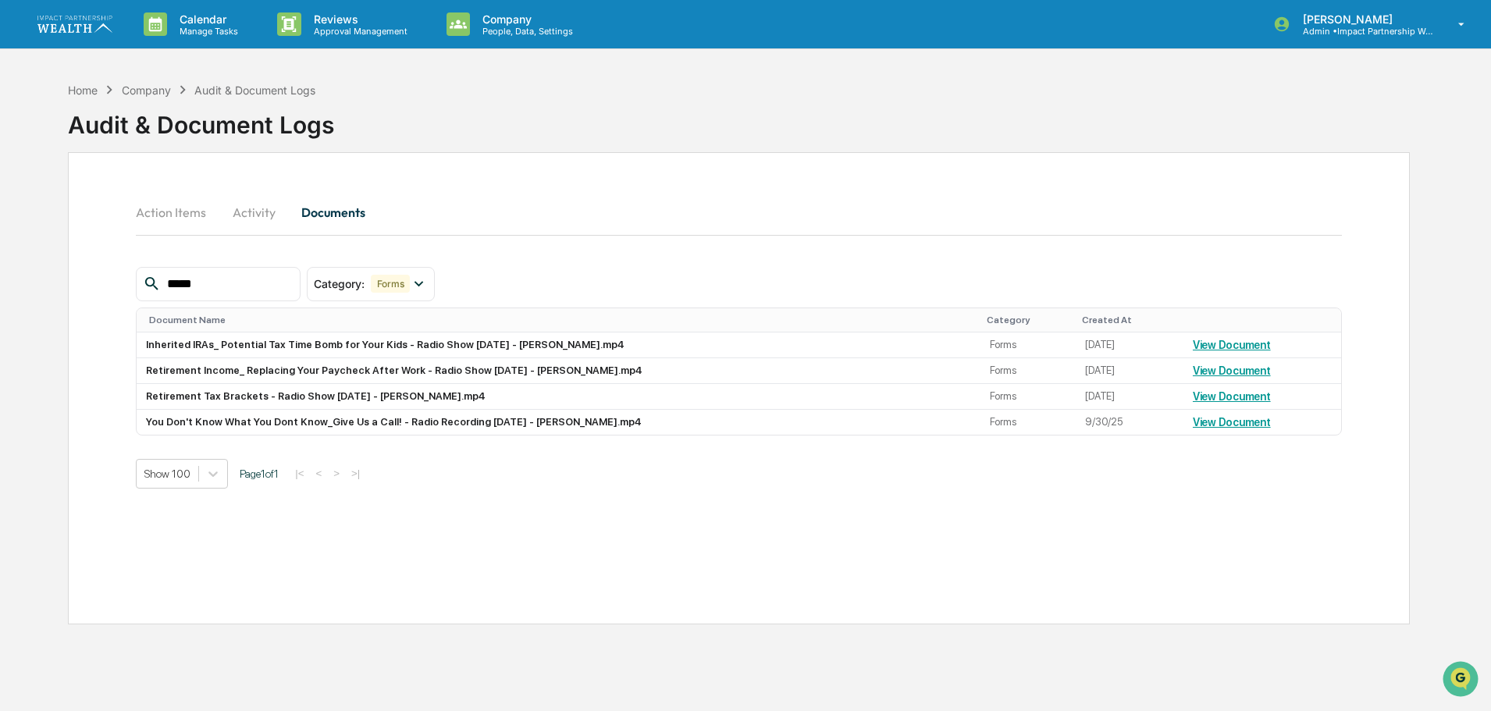
click at [675, 518] on div "Action Items Activity Documents ***** Category : Forms Select/Deselect All Form…" at bounding box center [739, 388] width 1342 height 472
click at [84, 91] on div "Home" at bounding box center [83, 90] width 30 height 13
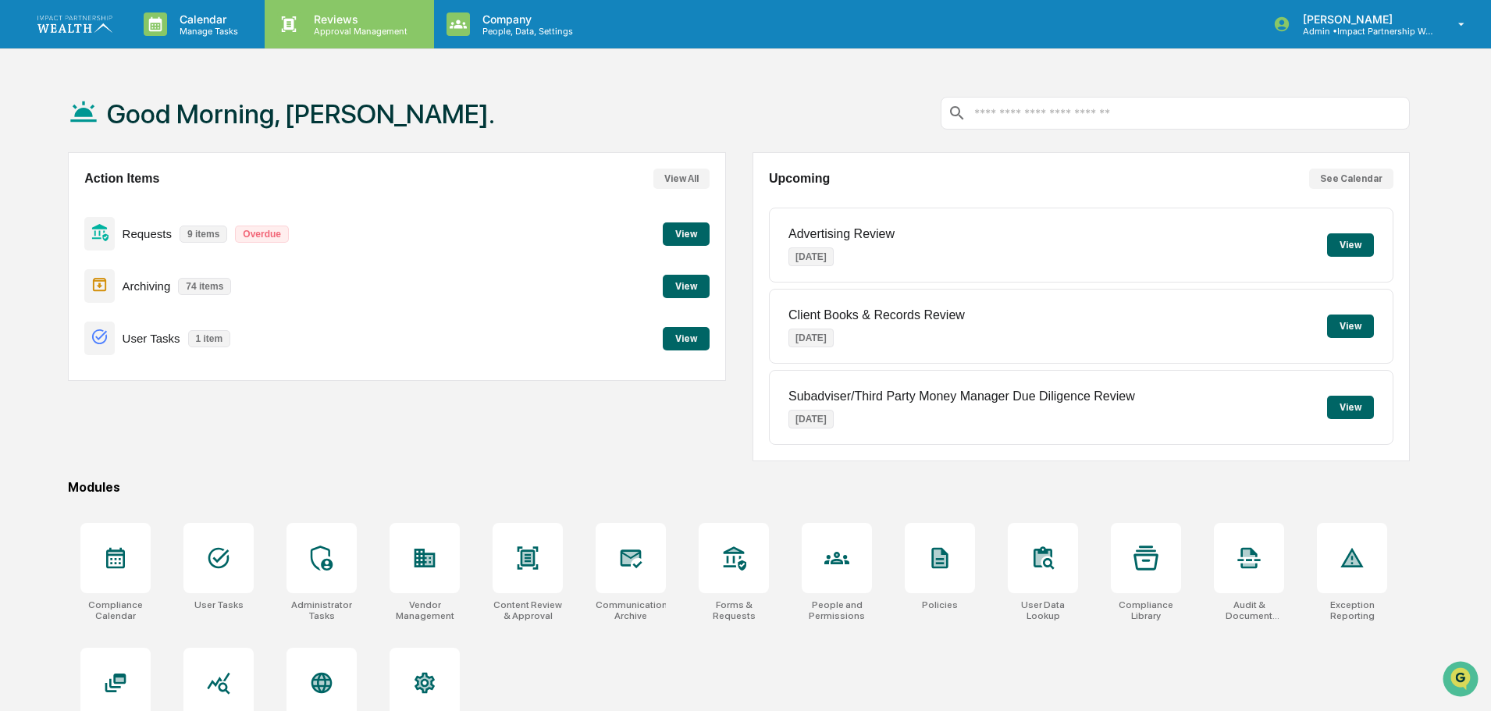
click at [348, 30] on p "Approval Management" at bounding box center [358, 31] width 114 height 11
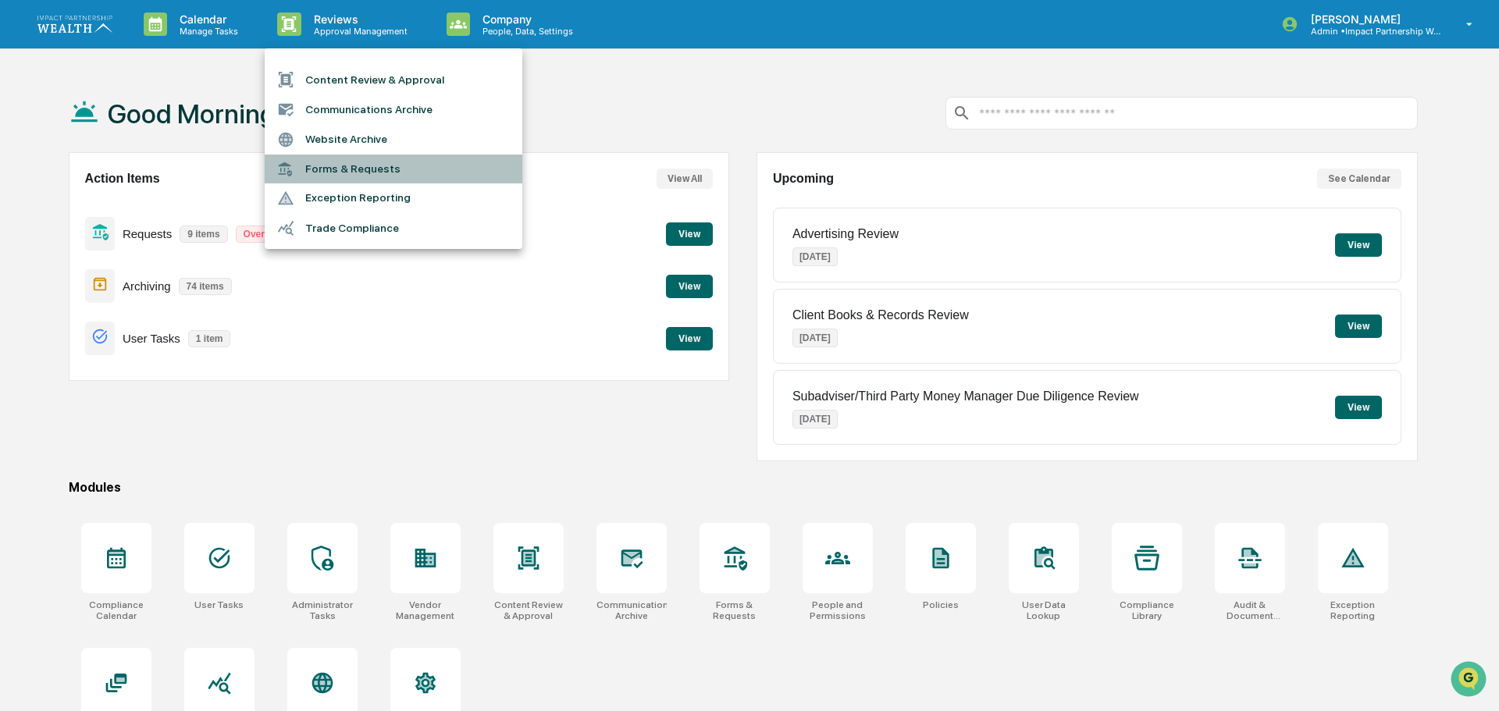
click at [347, 173] on li "Forms & Requests" at bounding box center [394, 169] width 258 height 29
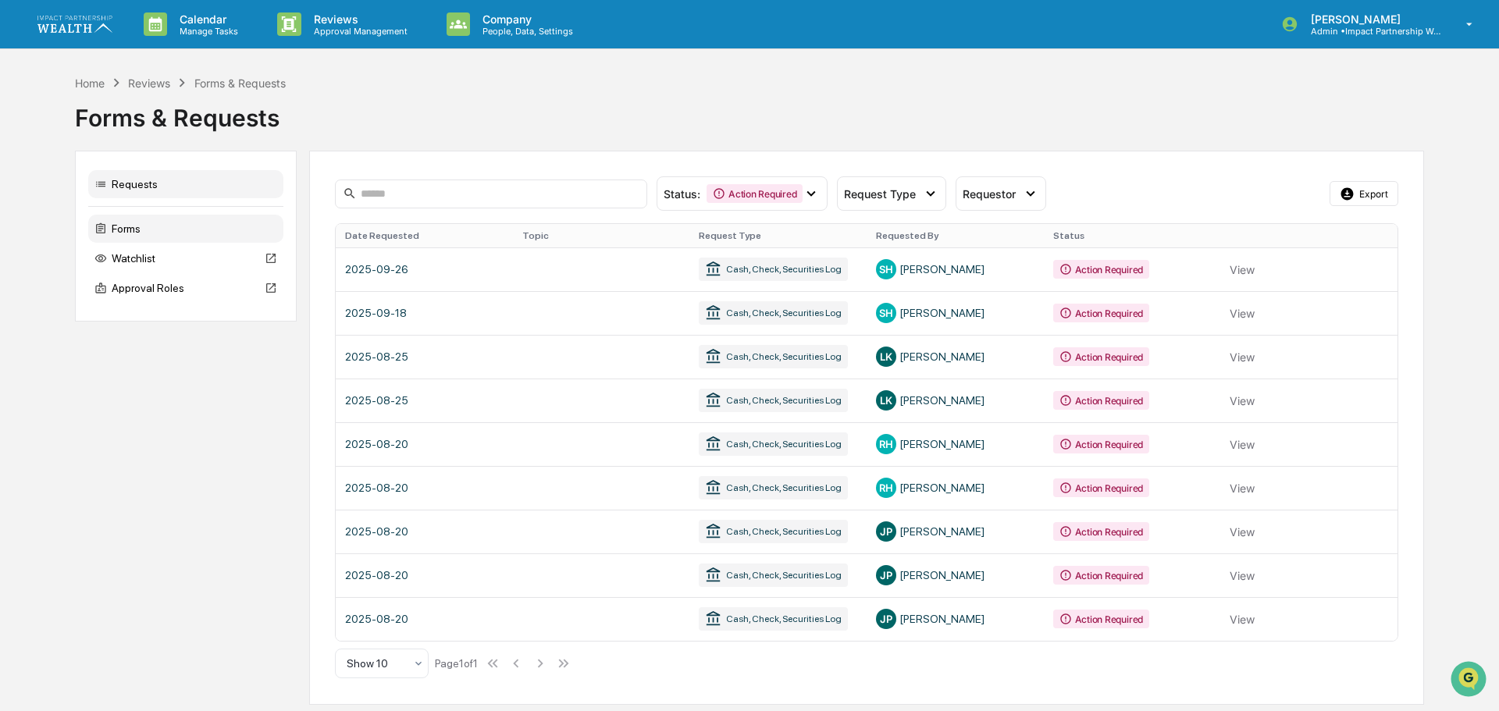
click at [126, 228] on div "Forms" at bounding box center [185, 229] width 195 height 28
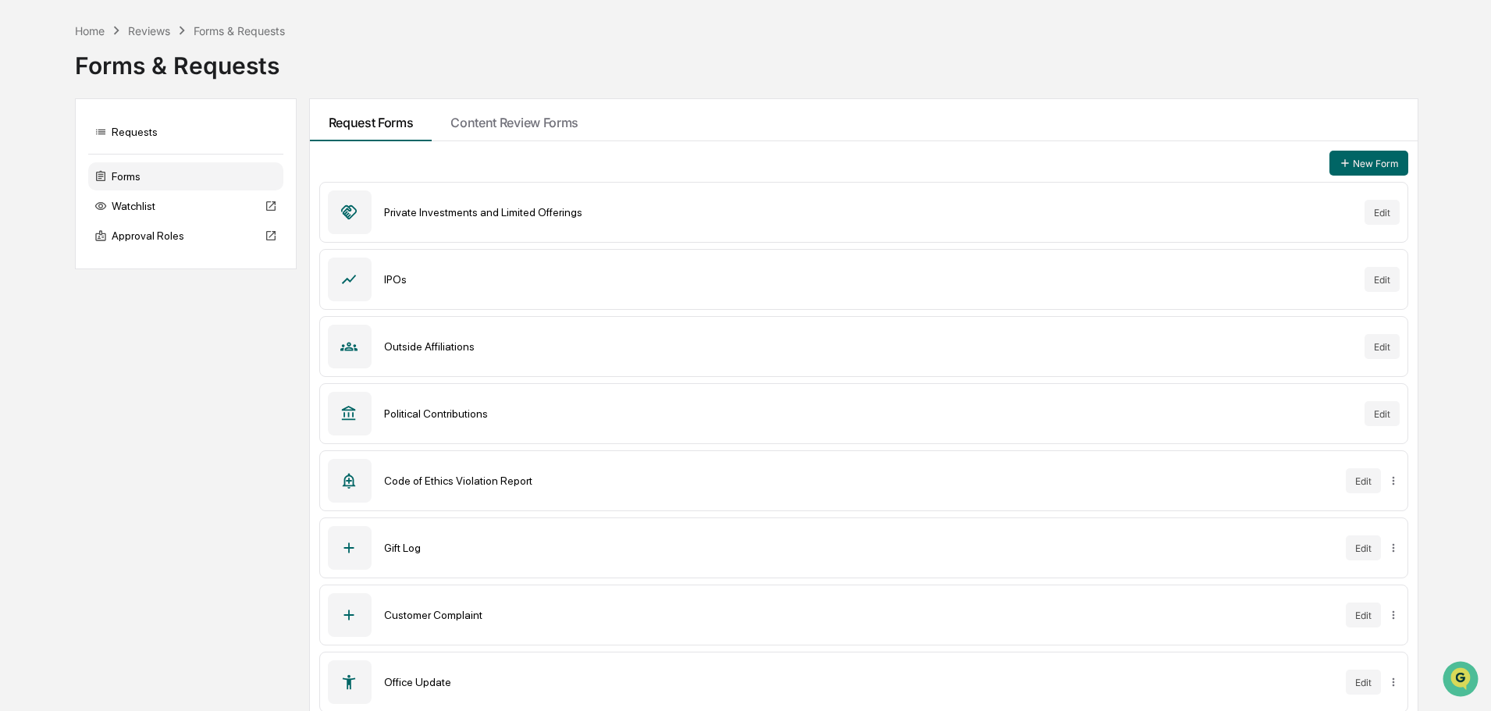
scroll to position [78, 0]
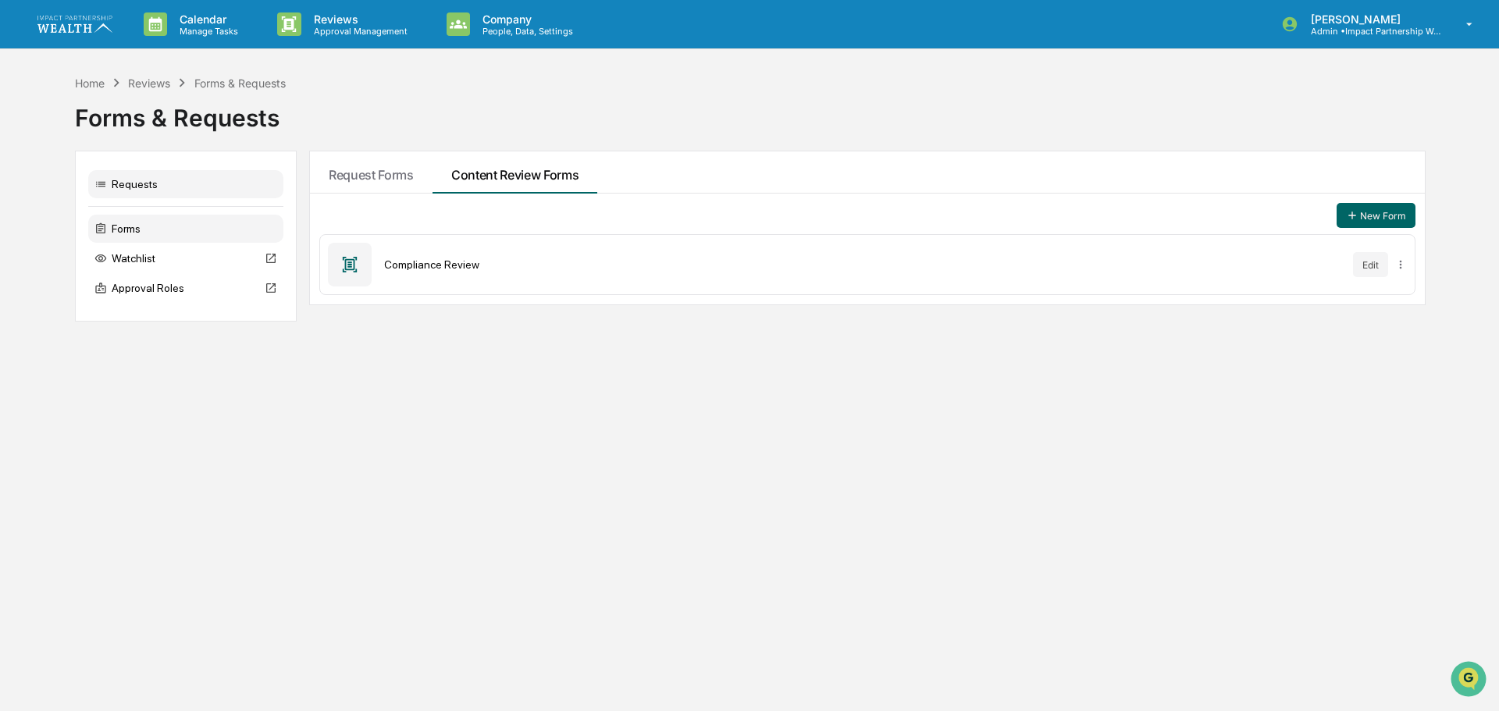
click at [122, 183] on div "Requests" at bounding box center [185, 184] width 195 height 28
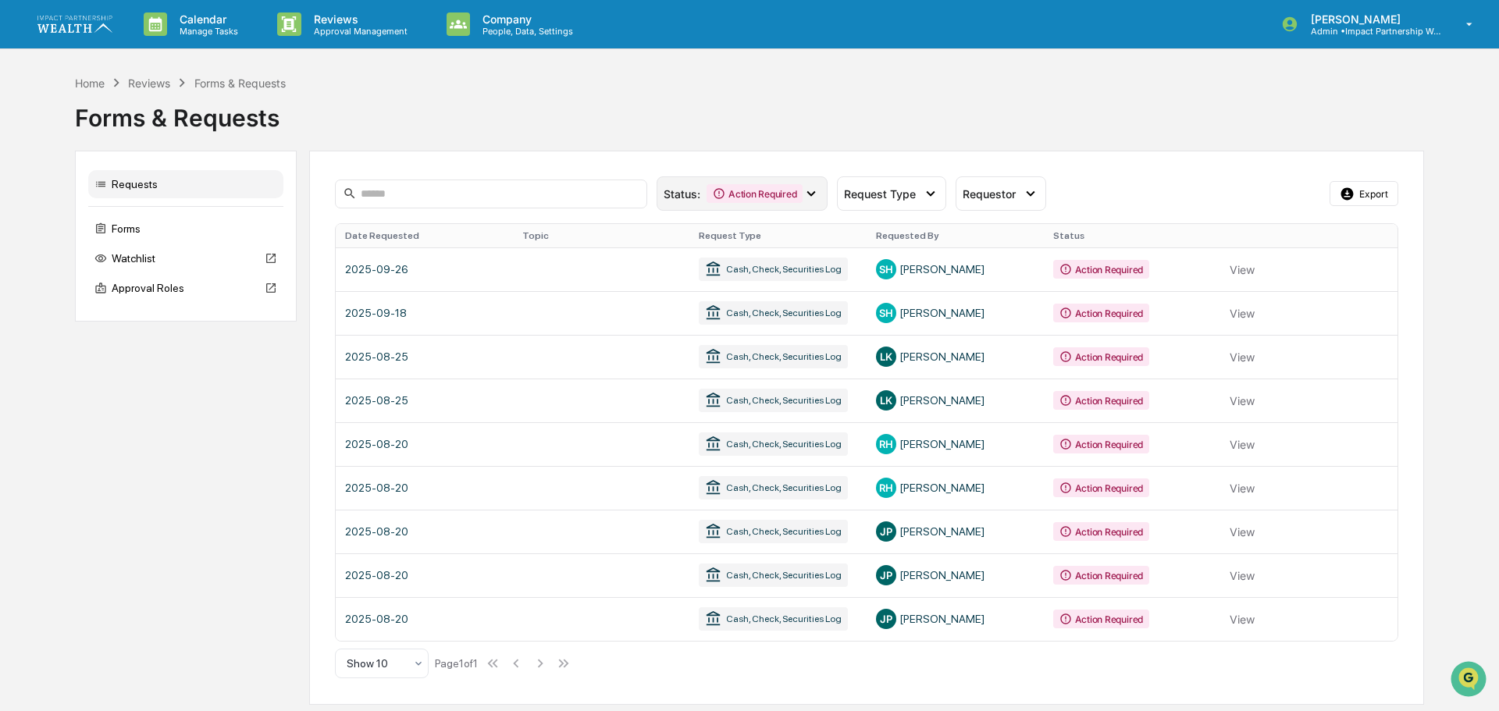
click at [789, 194] on div "Action Required" at bounding box center [755, 193] width 96 height 19
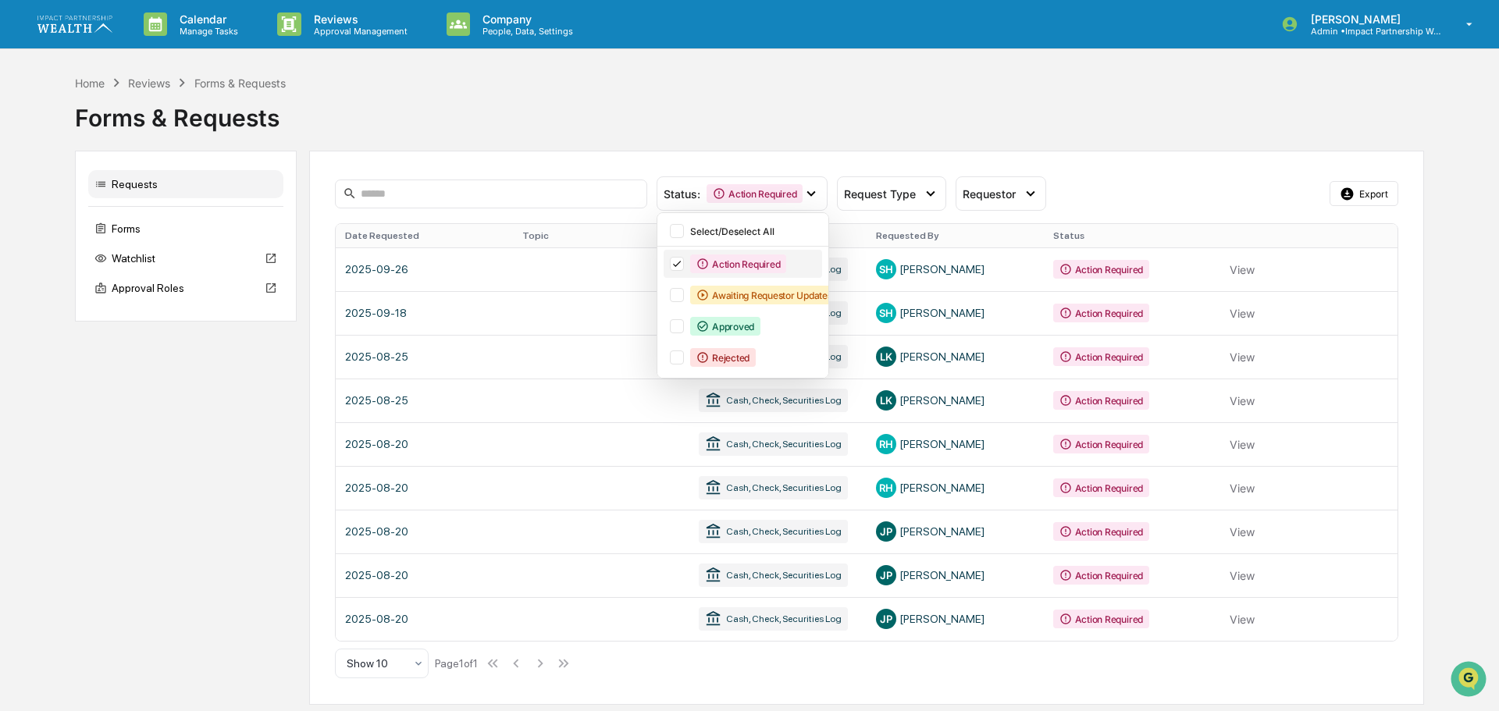
click at [709, 265] on div "Action Required" at bounding box center [738, 264] width 96 height 19
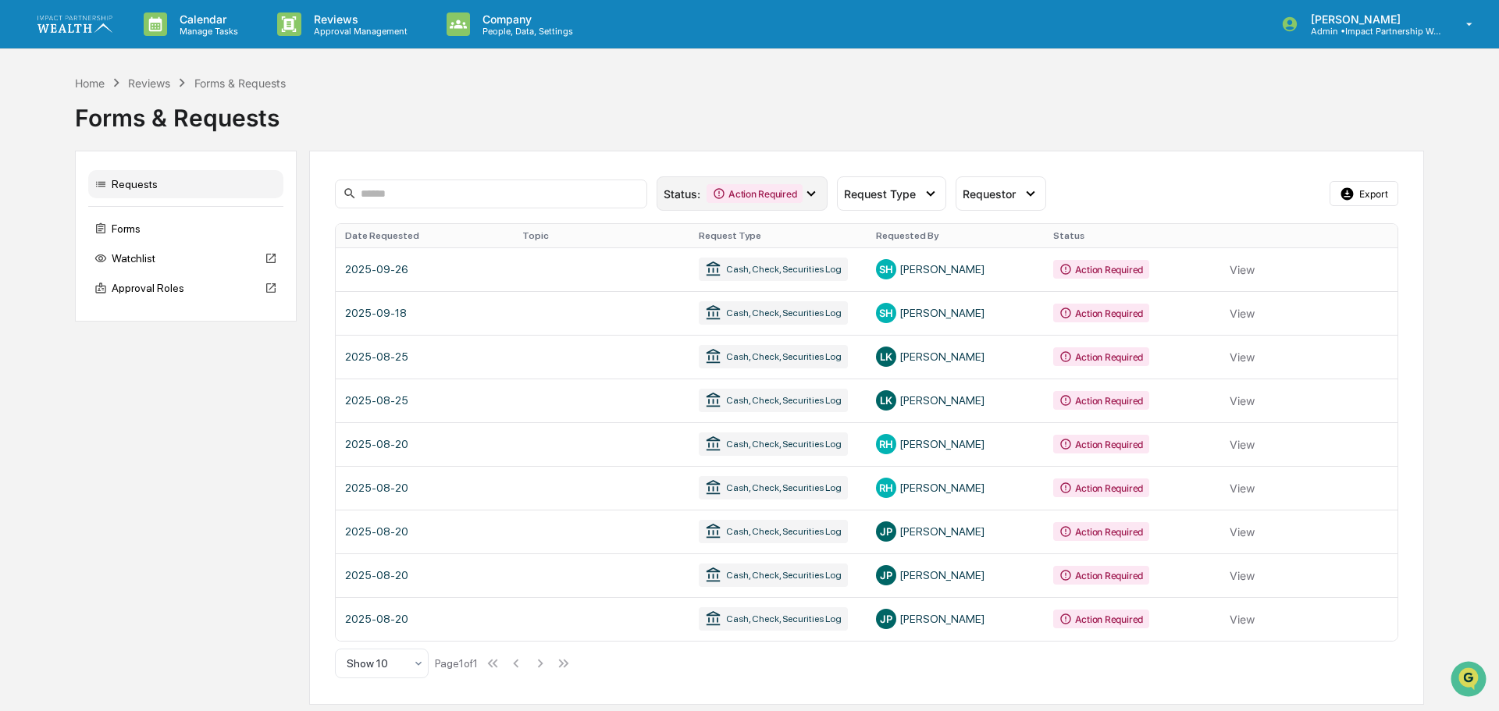
click at [764, 202] on div "Action Required" at bounding box center [755, 193] width 96 height 19
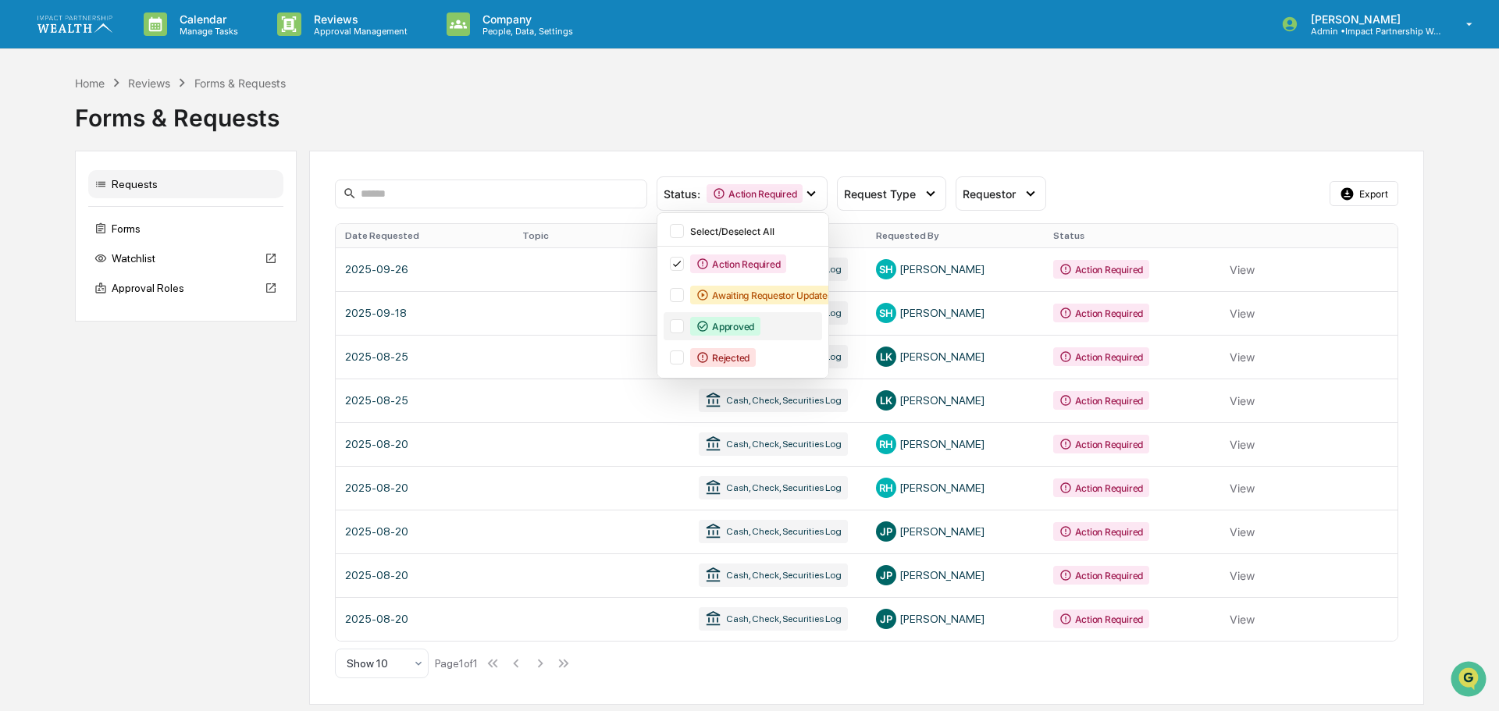
click at [712, 326] on div "Approved" at bounding box center [725, 326] width 70 height 19
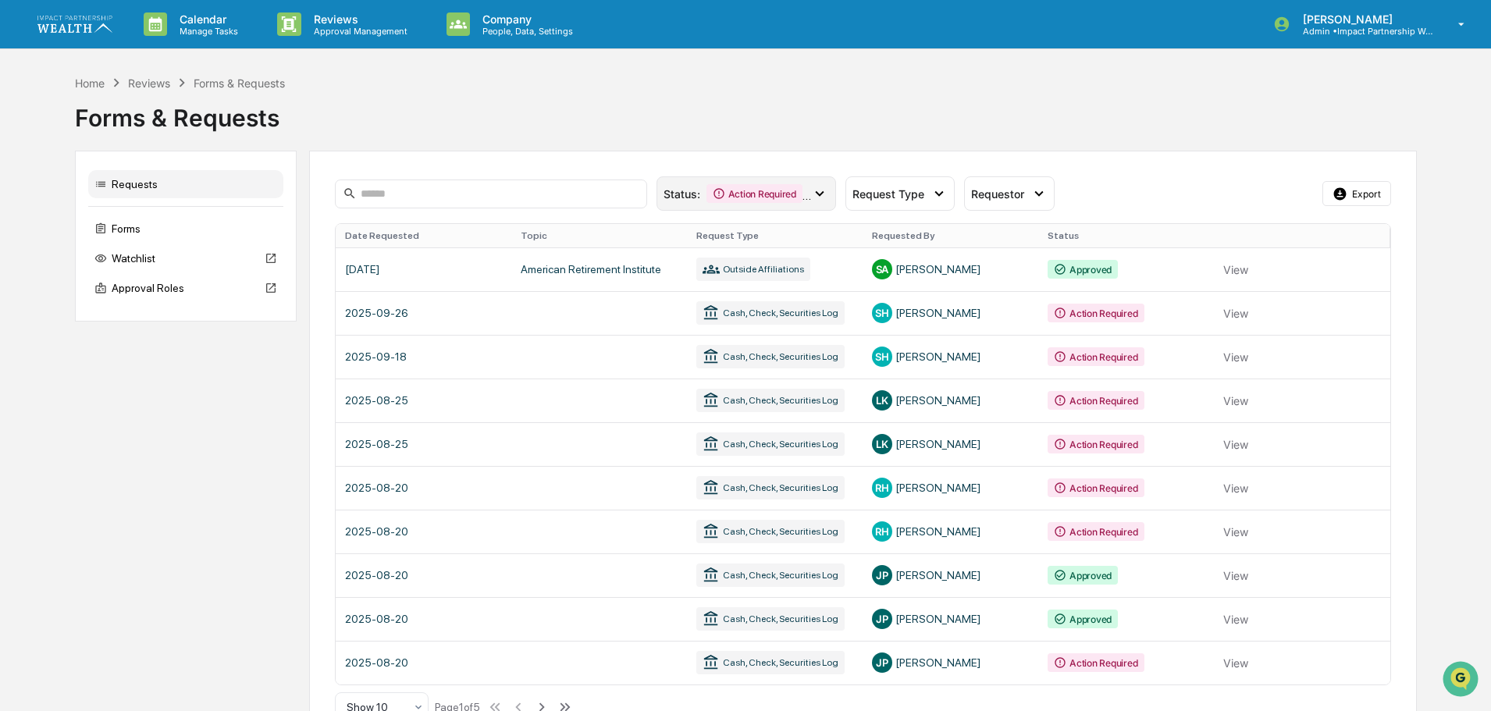
click at [746, 200] on div "Action Required" at bounding box center [755, 193] width 96 height 19
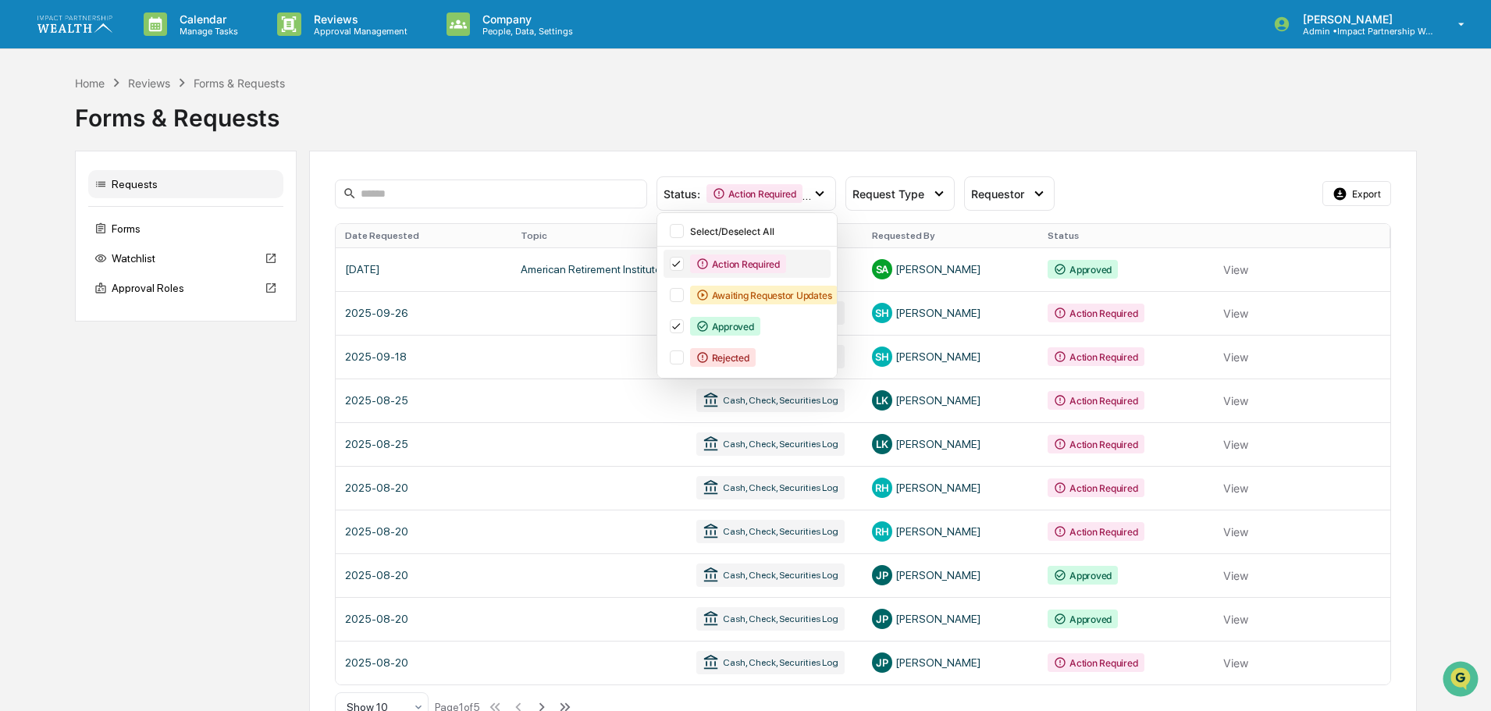
click at [710, 269] on div "Action Required" at bounding box center [738, 264] width 96 height 19
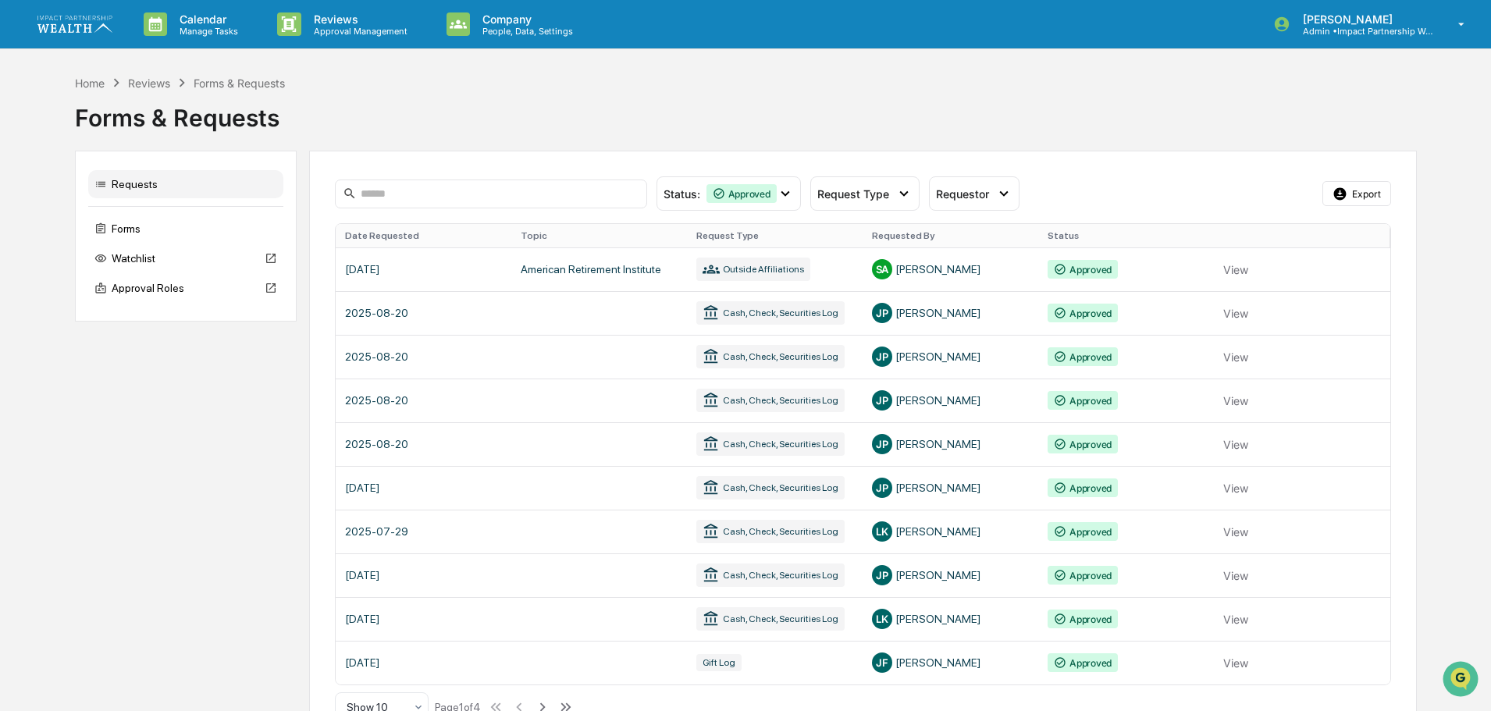
click at [395, 270] on link at bounding box center [863, 269] width 1055 height 44
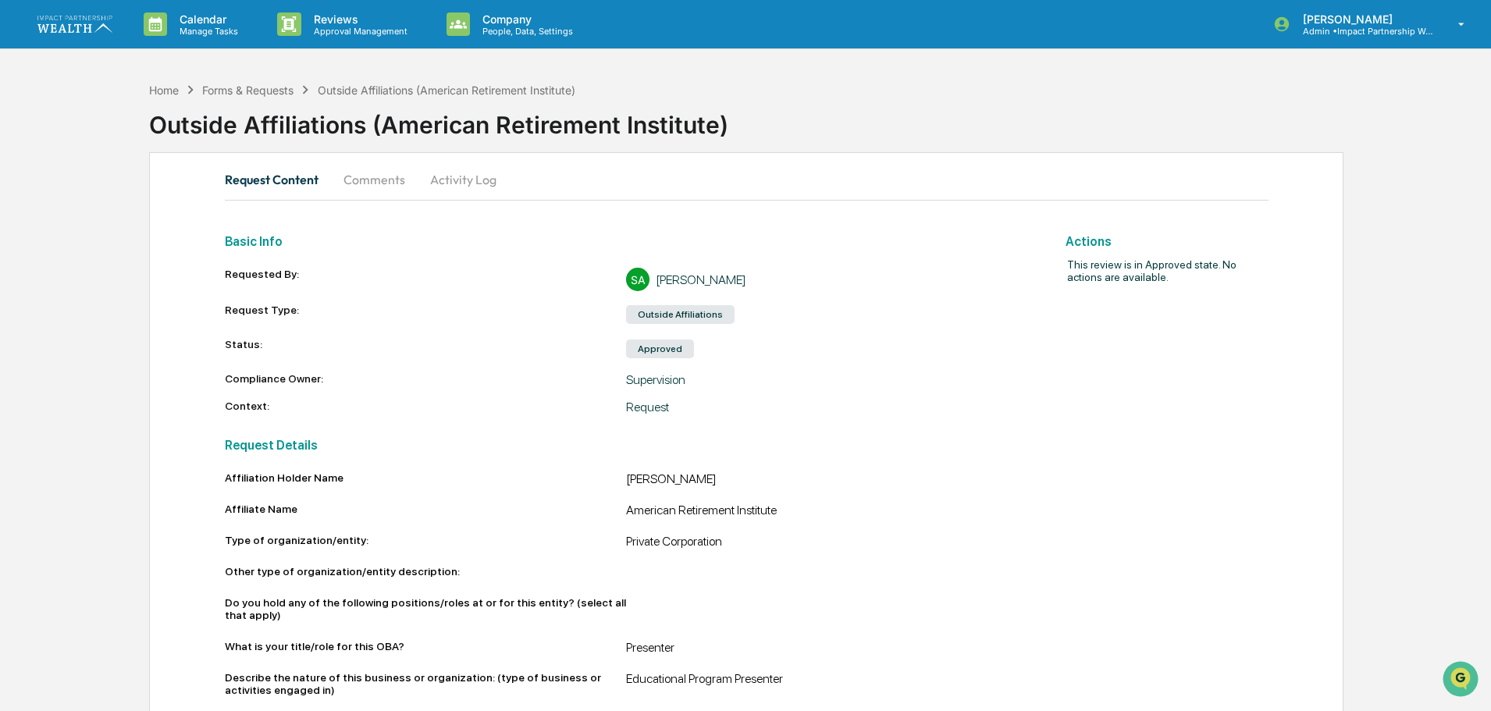
click at [383, 186] on button "Comments" at bounding box center [374, 179] width 87 height 37
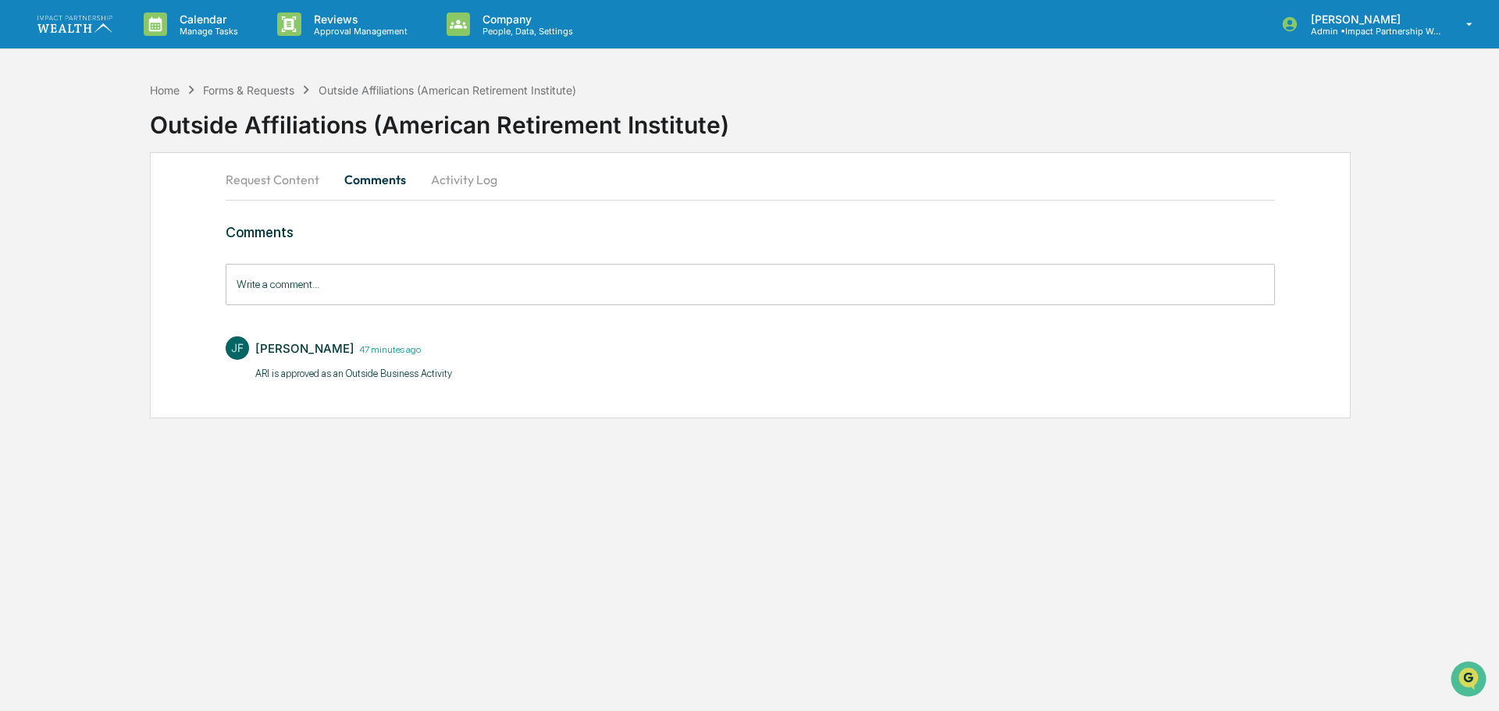
click at [475, 181] on button "Activity Log" at bounding box center [463, 179] width 91 height 37
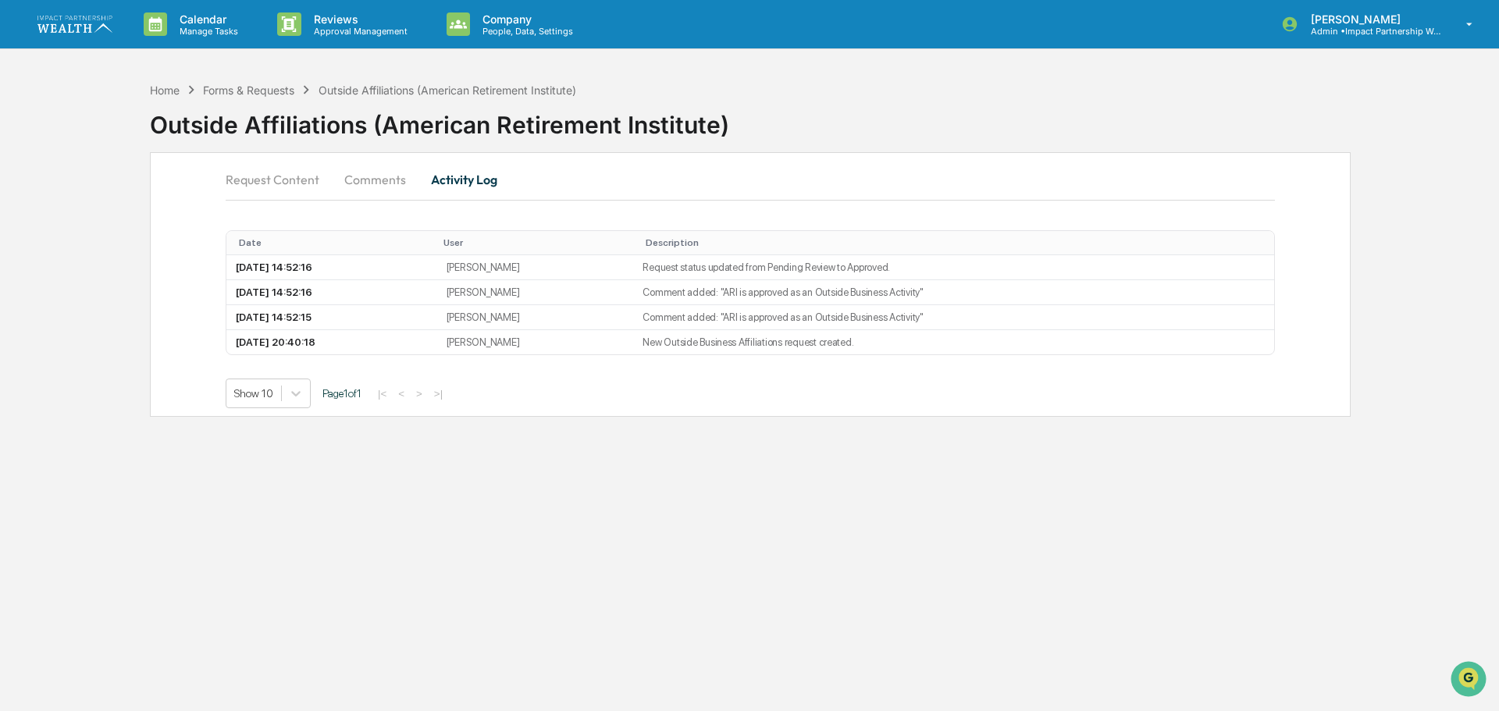
click at [240, 550] on div "Calendar Manage Tasks Reviews Approval Management Company People, Data, Setting…" at bounding box center [749, 355] width 1499 height 711
